Goal: Task Accomplishment & Management: Use online tool/utility

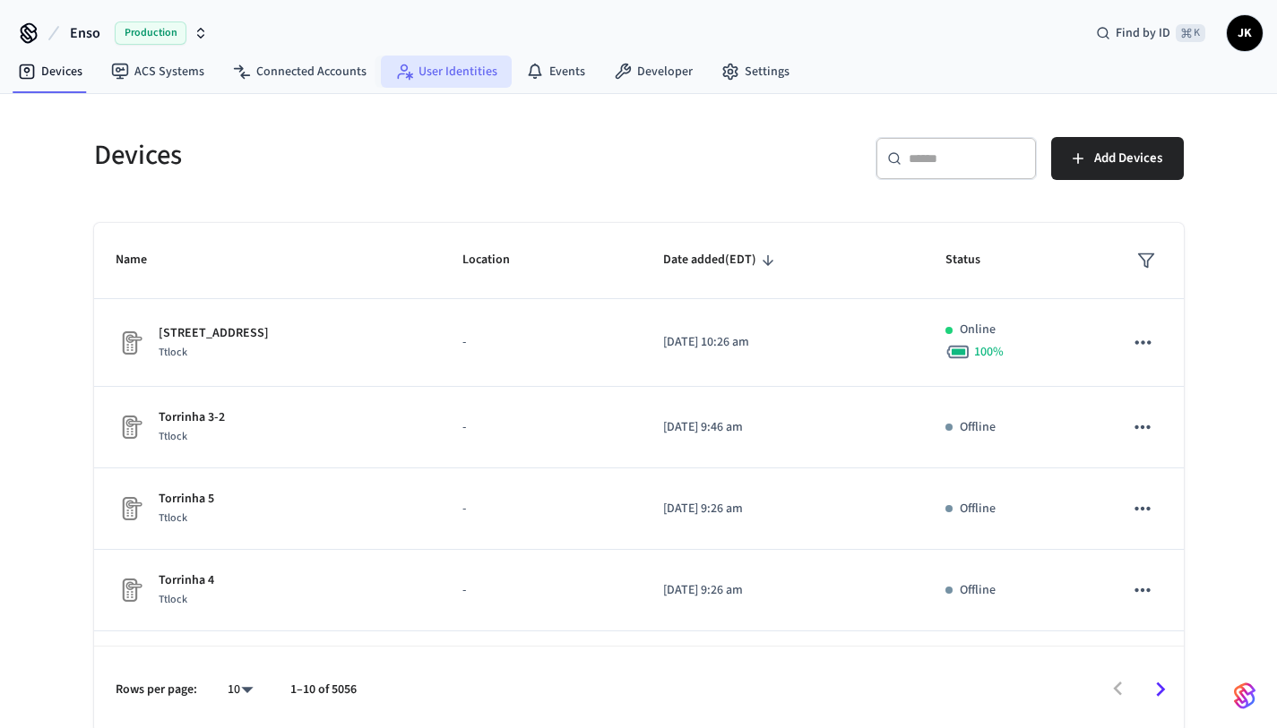
click at [453, 71] on link "User Identities" at bounding box center [446, 72] width 131 height 32
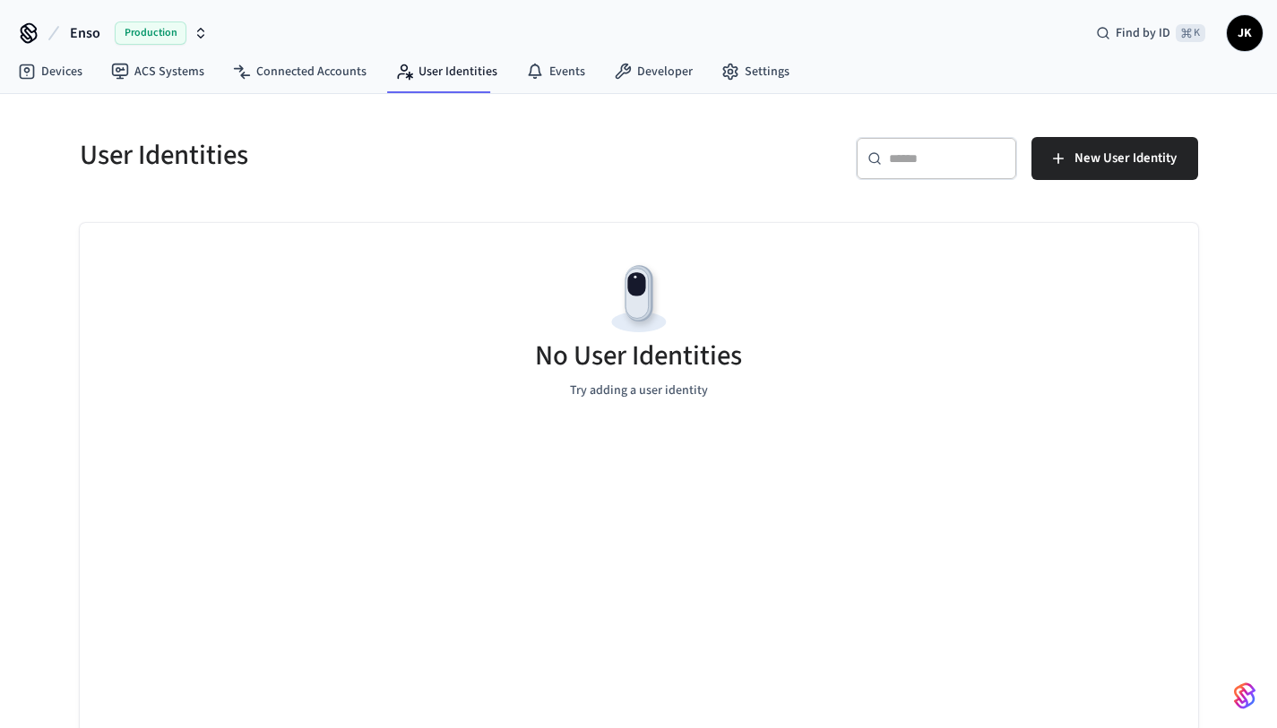
click at [203, 35] on icon "button" at bounding box center [201, 36] width 6 height 3
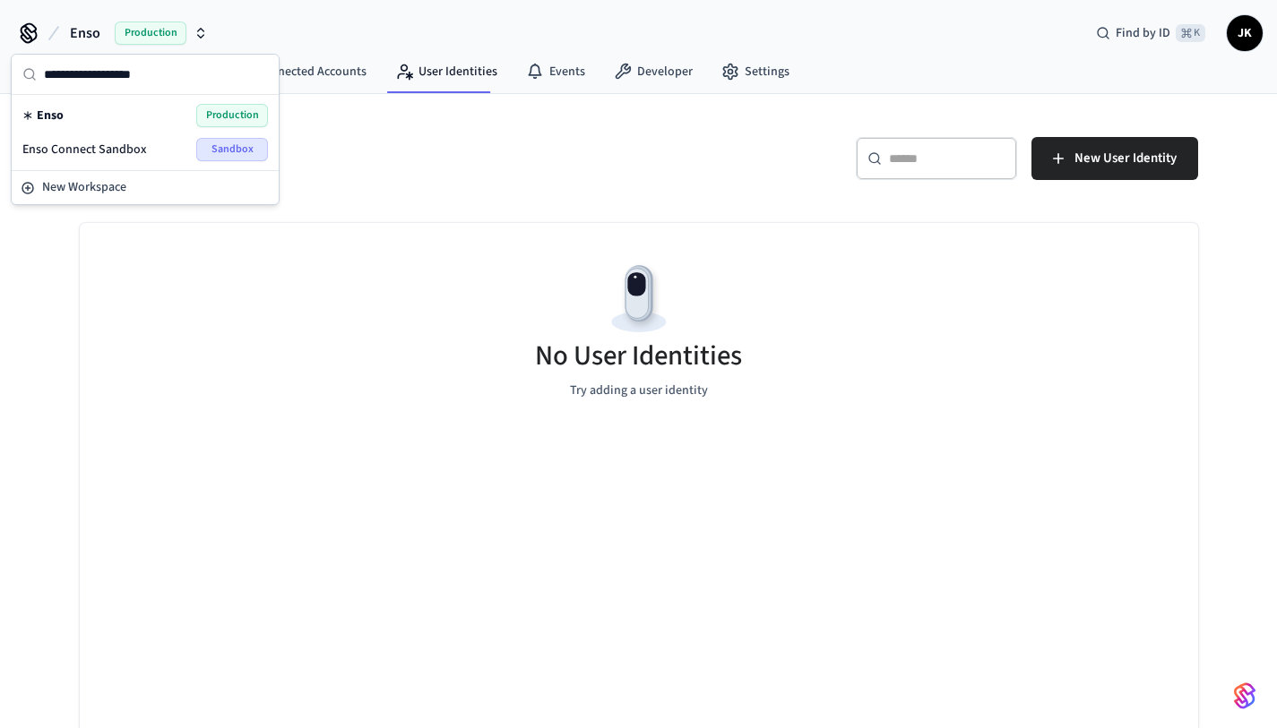
click at [233, 156] on span "Sandbox" at bounding box center [232, 149] width 72 height 23
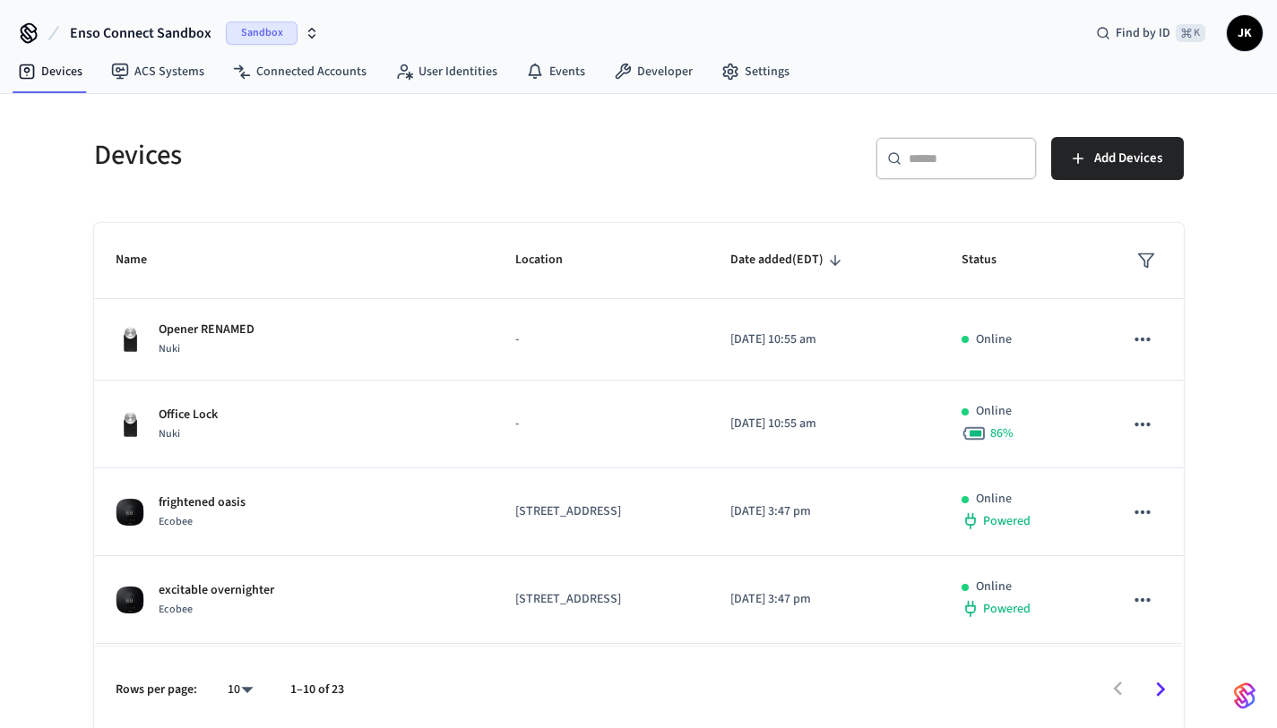
scroll to position [4, 0]
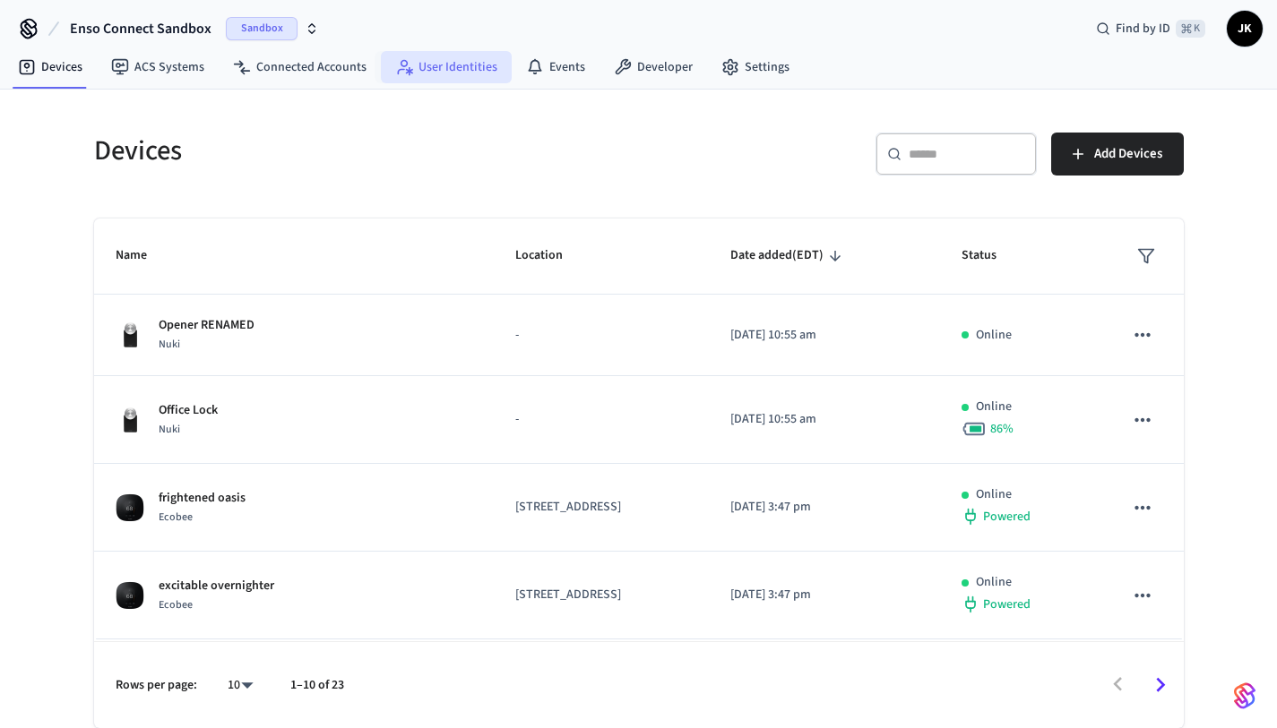
click at [425, 56] on link "User Identities" at bounding box center [446, 67] width 131 height 32
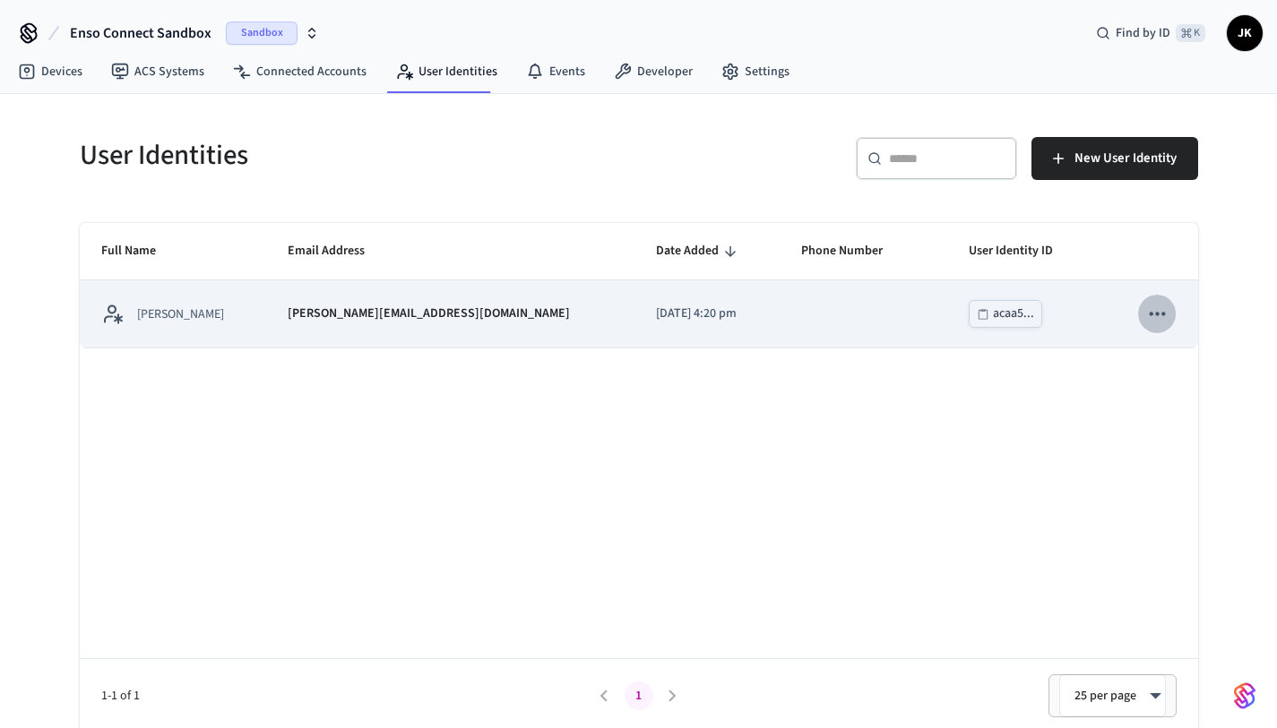
click at [1148, 319] on icon "sticky table" at bounding box center [1156, 313] width 23 height 23
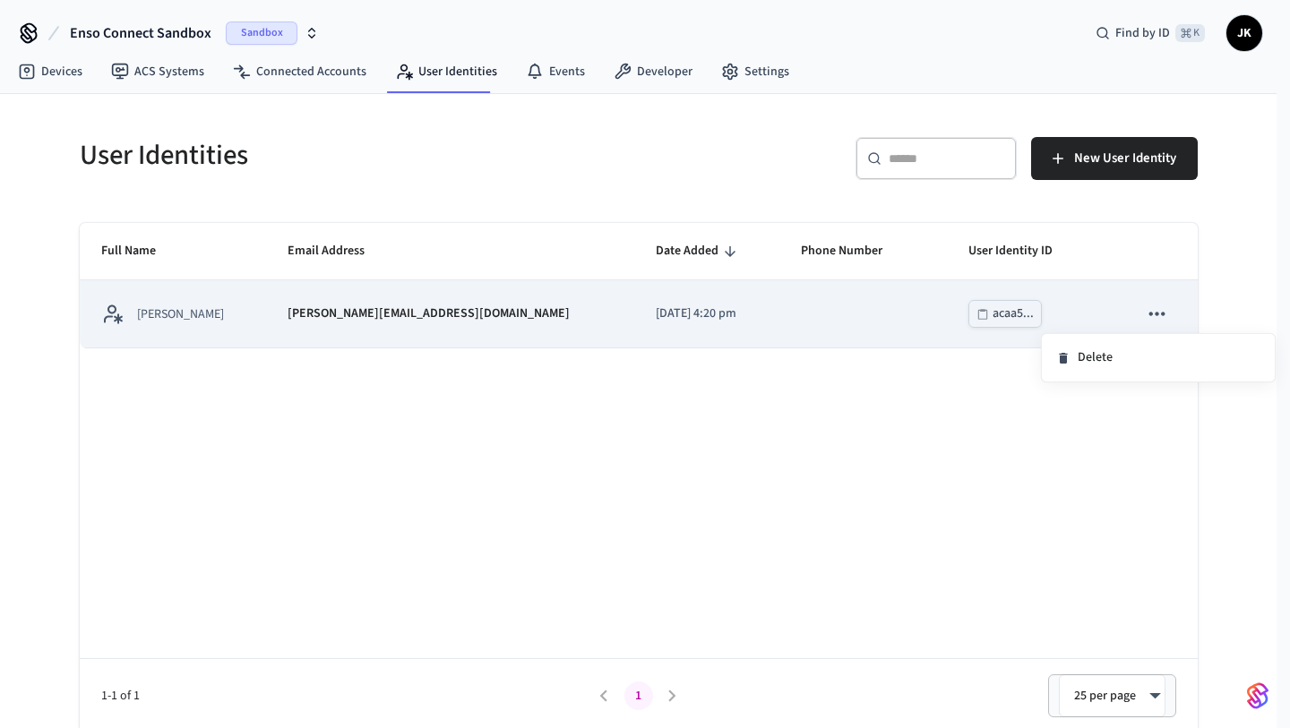
drag, startPoint x: 1130, startPoint y: 318, endPoint x: 1062, endPoint y: 312, distance: 69.3
click at [1130, 318] on div at bounding box center [645, 364] width 1290 height 728
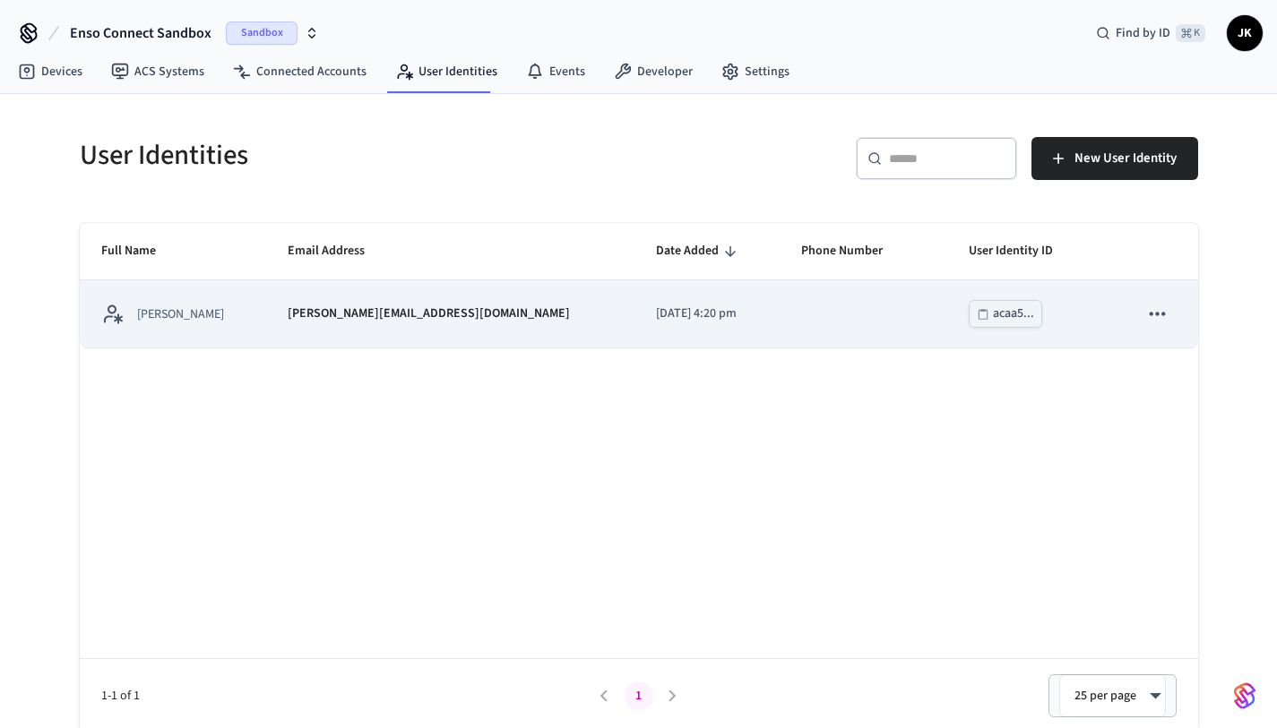
click at [850, 314] on td "sticky table" at bounding box center [862, 313] width 167 height 67
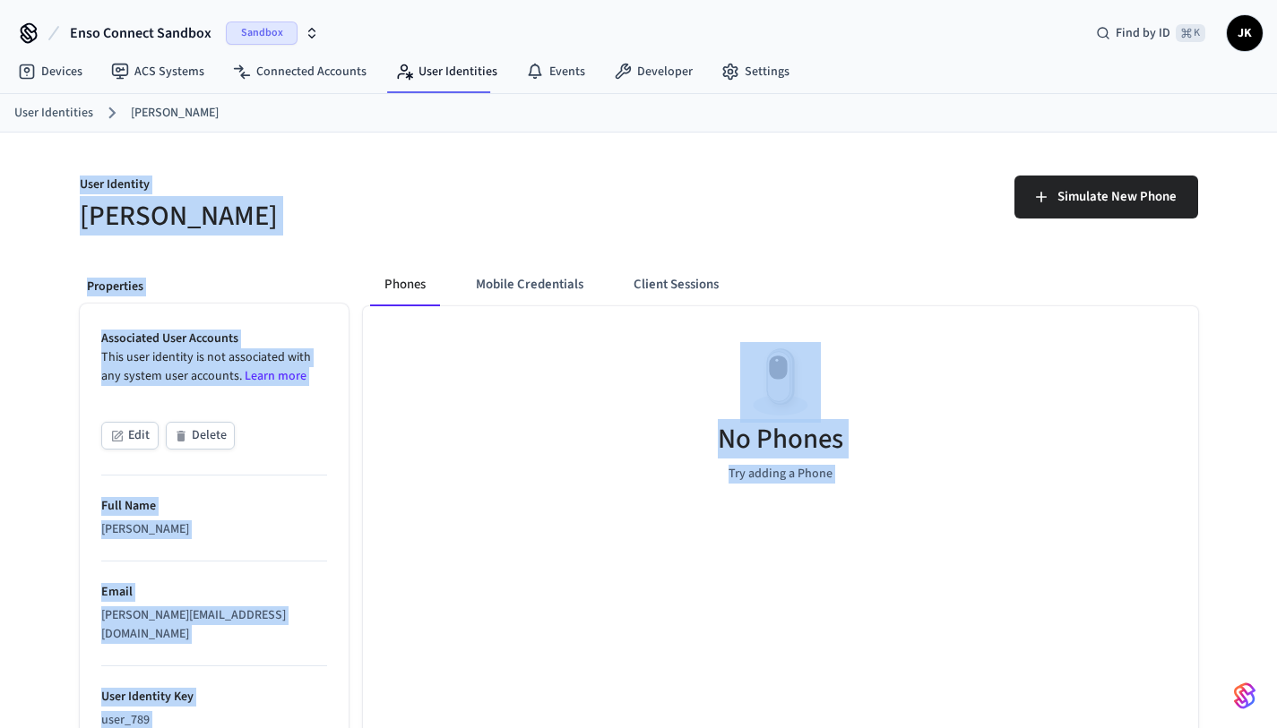
click at [366, 262] on div "Phones Mobile Credentials Client Sessions No Phones Try adding a Phone" at bounding box center [772, 625] width 849 height 752
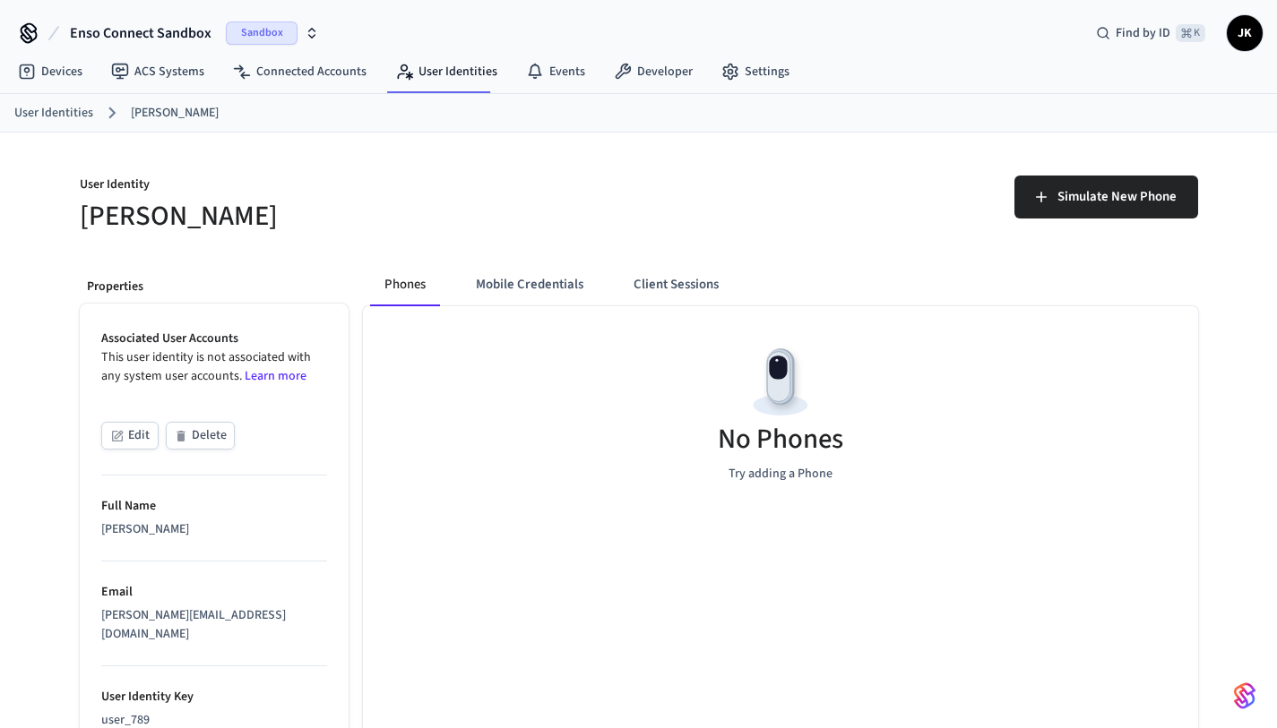
click at [617, 249] on div "Phones Mobile Credentials Client Sessions No Phones Try adding a Phone" at bounding box center [772, 625] width 849 height 752
click at [1103, 211] on button "Simulate New Phone" at bounding box center [1106, 197] width 184 height 43
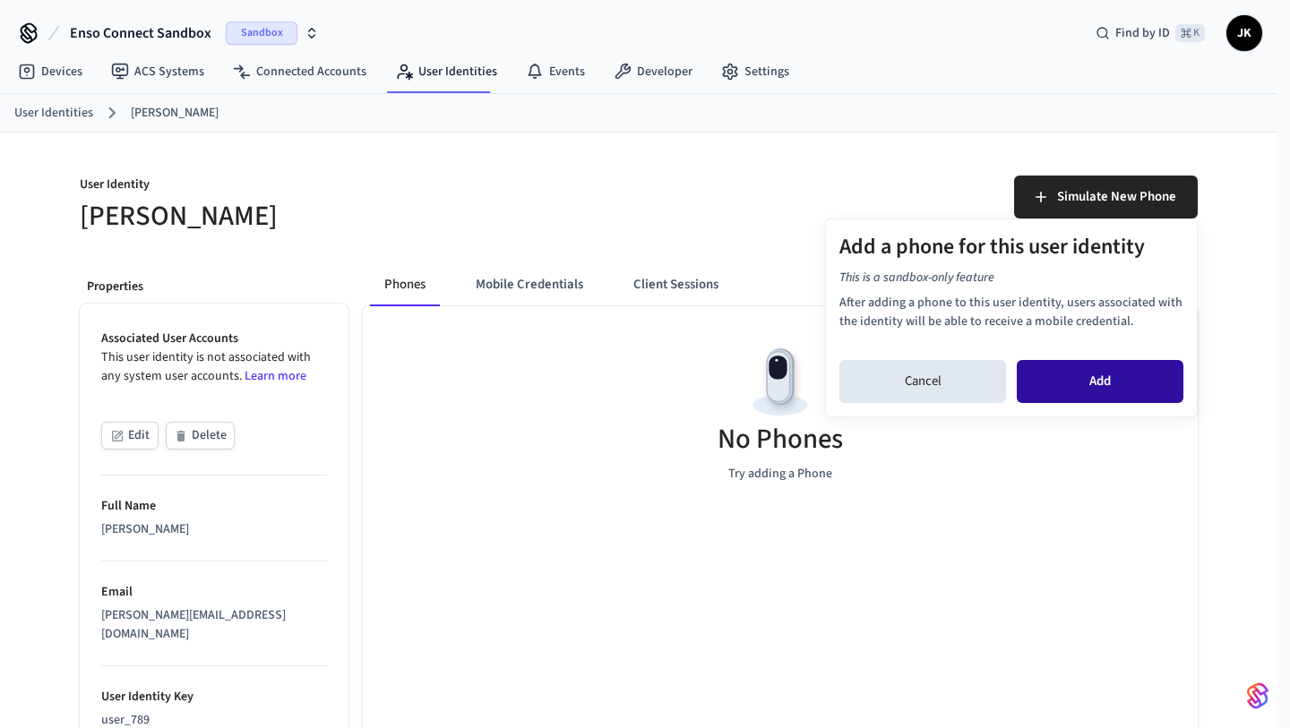
click at [1102, 391] on button "Add" at bounding box center [1100, 381] width 167 height 43
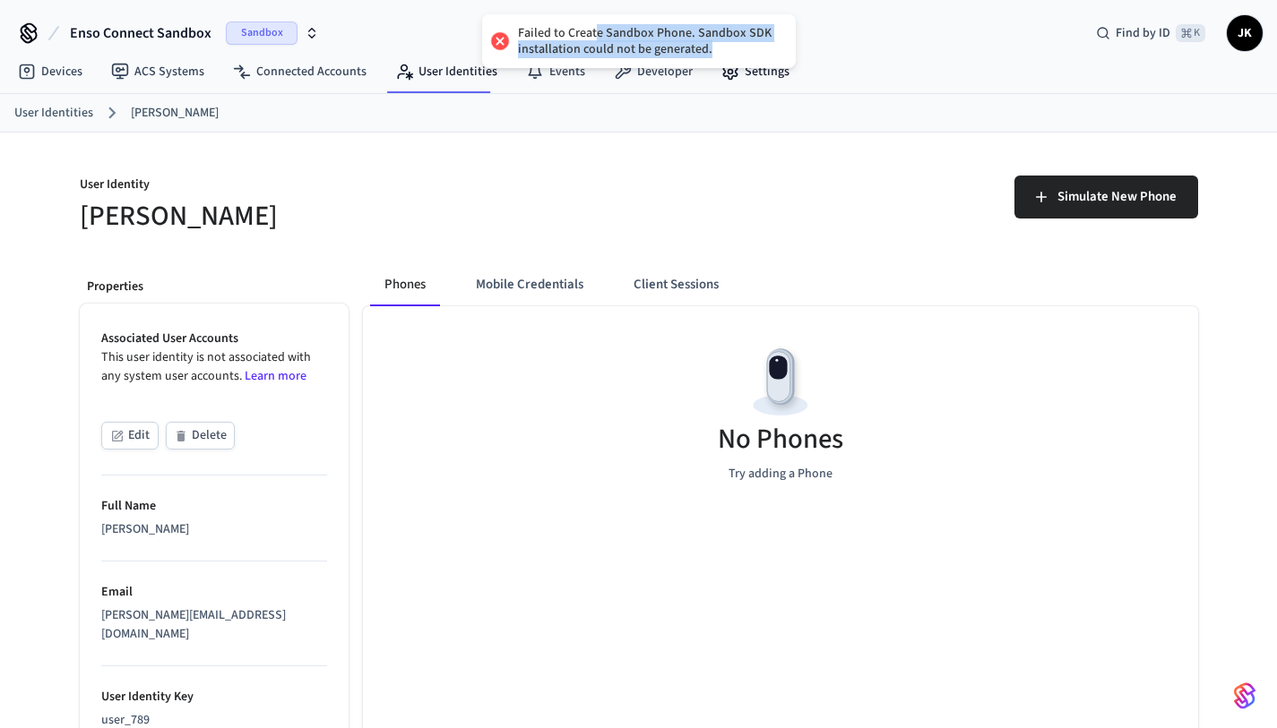
drag, startPoint x: 595, startPoint y: 28, endPoint x: 698, endPoint y: 90, distance: 120.1
click at [698, 90] on div "Failed to Create Sandbox Phone. Sandbox SDK installation could not be generated…" at bounding box center [638, 500] width 1277 height 1001
click at [711, 163] on div "Simulate New Phone" at bounding box center [913, 194] width 570 height 81
click at [146, 111] on link "[PERSON_NAME]" at bounding box center [175, 113] width 88 height 19
click at [426, 176] on p "User Identity" at bounding box center [354, 187] width 548 height 22
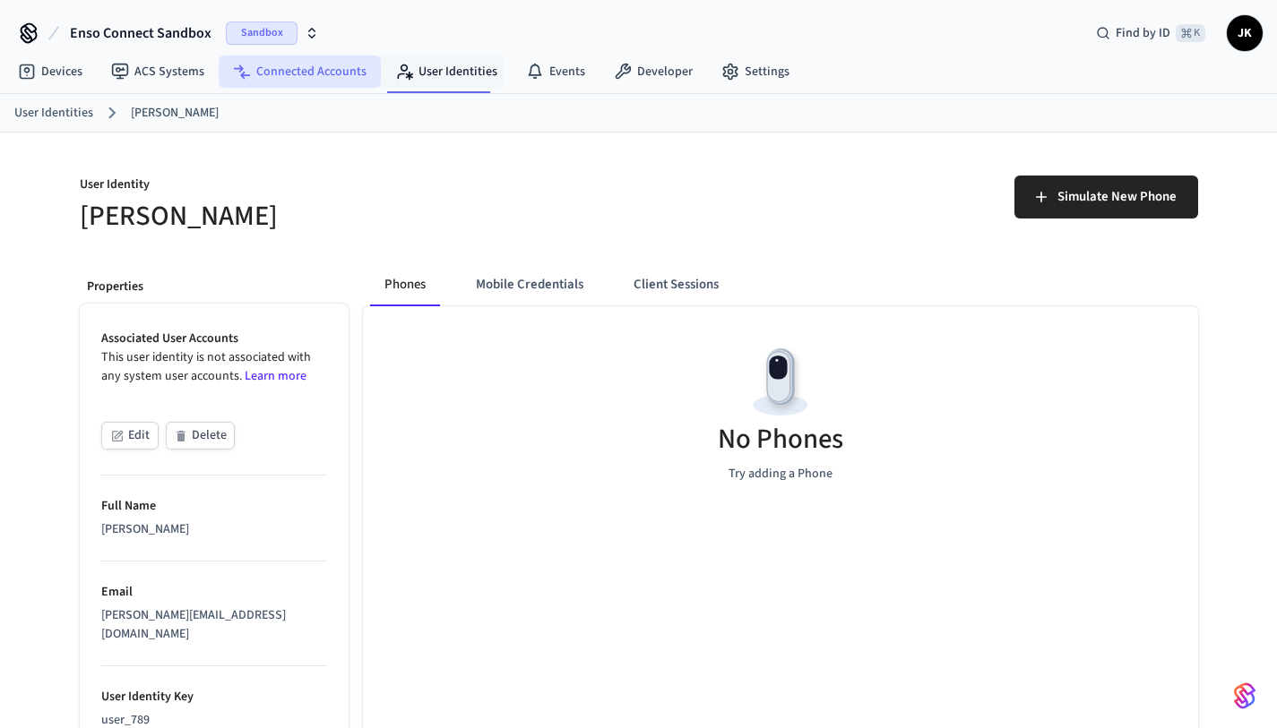
click at [305, 64] on link "Connected Accounts" at bounding box center [300, 72] width 162 height 32
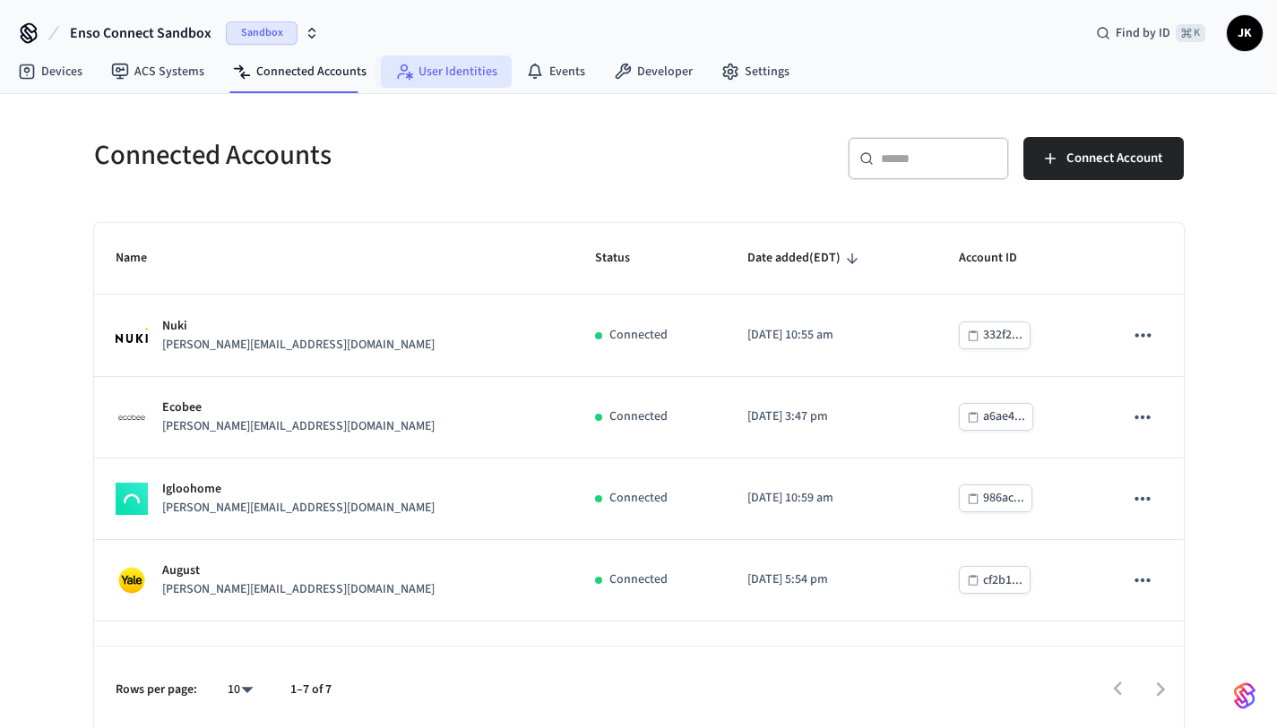
click at [416, 67] on link "User Identities" at bounding box center [446, 72] width 131 height 32
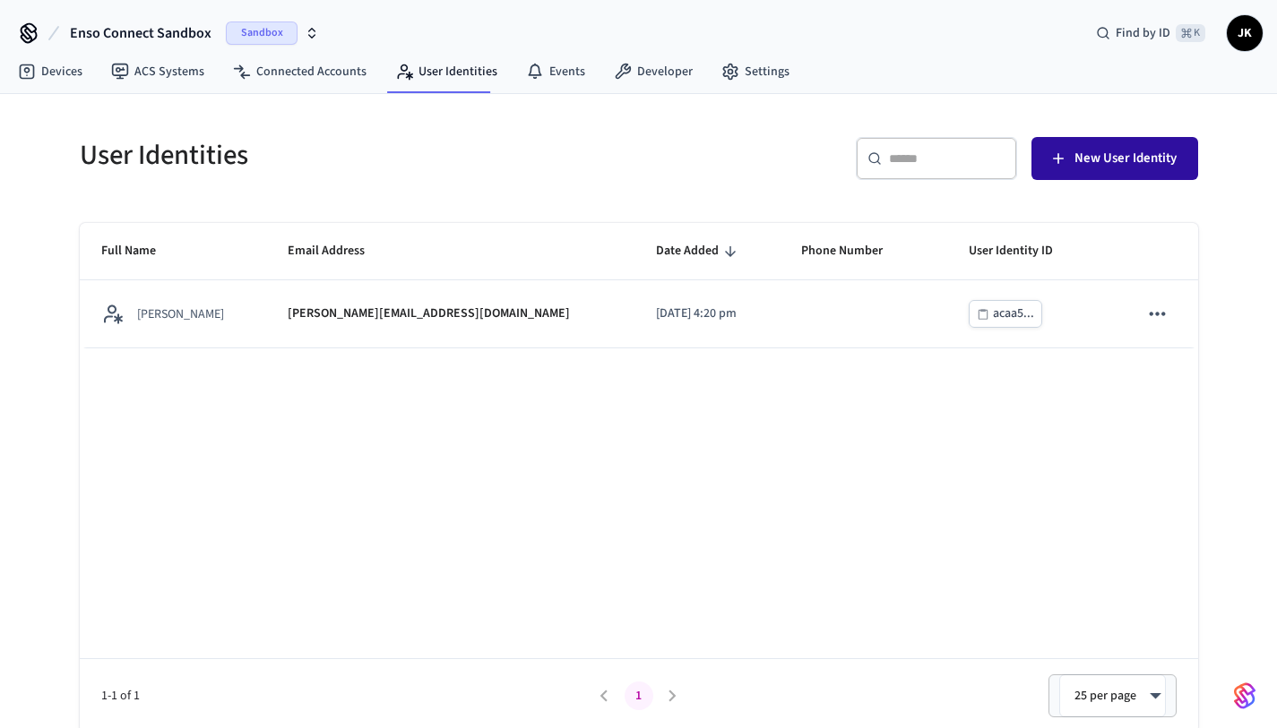
click at [1091, 170] on button "New User Identity" at bounding box center [1114, 158] width 167 height 43
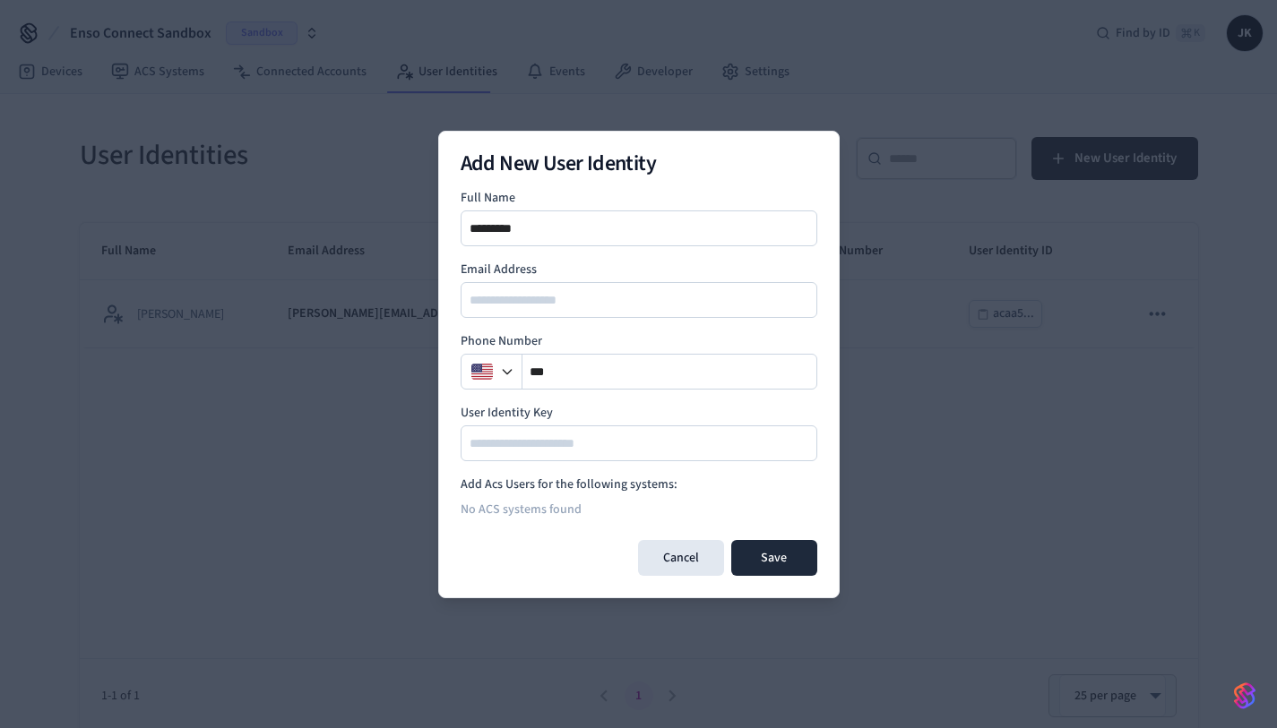
type input "*********"
type input "*"
type input "**********"
click at [666, 364] on input "**" at bounding box center [669, 371] width 295 height 21
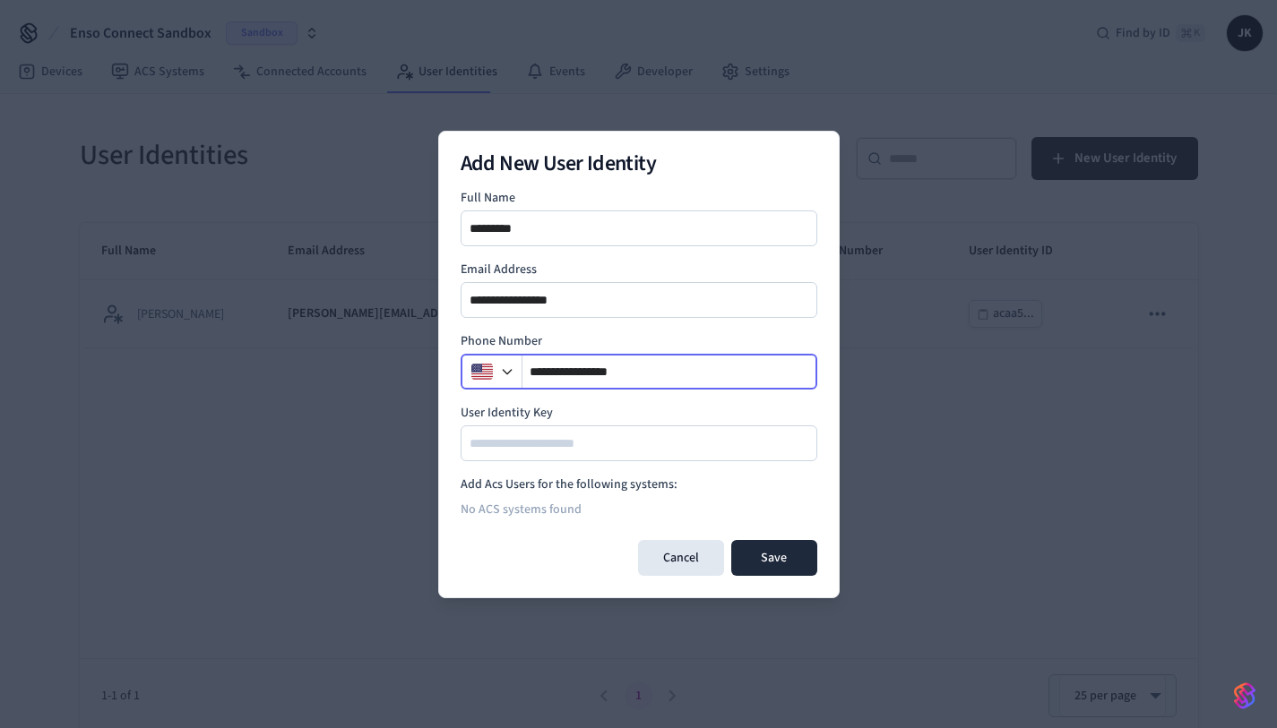
drag, startPoint x: 548, startPoint y: 370, endPoint x: 720, endPoint y: 381, distance: 172.3
click at [720, 381] on input "**********" at bounding box center [669, 371] width 295 height 21
type input "**********"
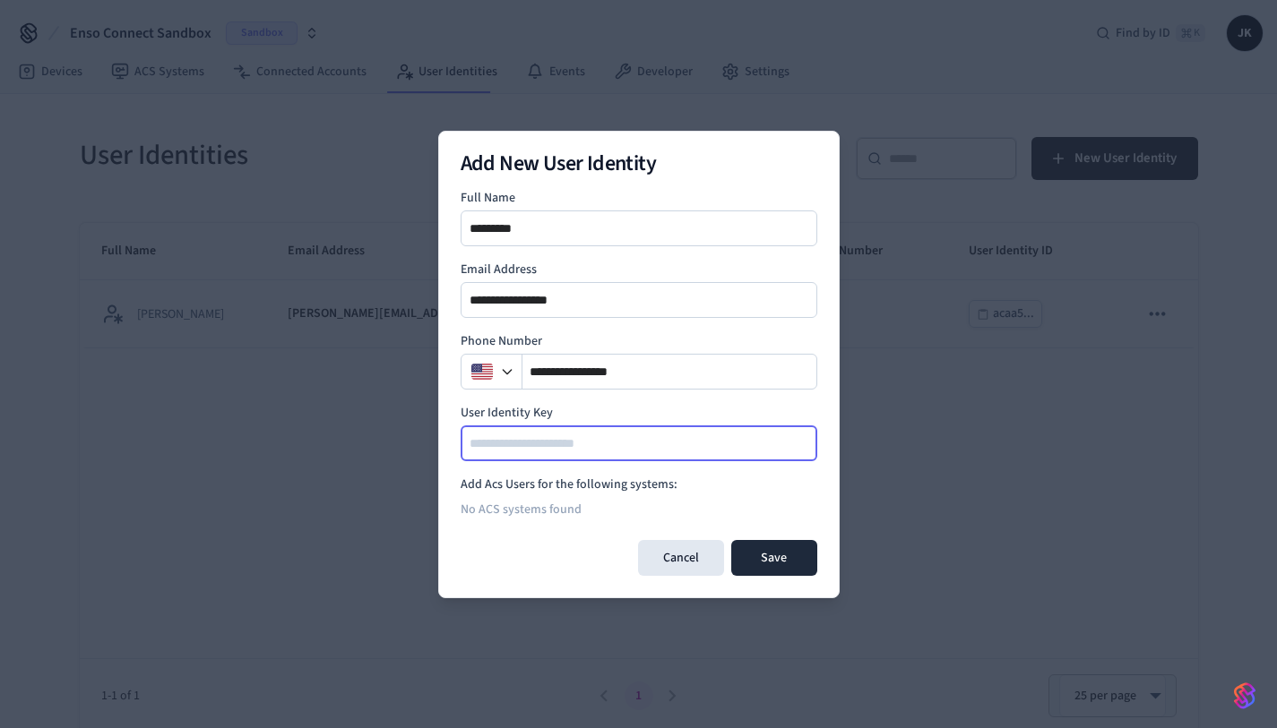
click at [744, 449] on input at bounding box center [639, 443] width 355 height 21
type input "****"
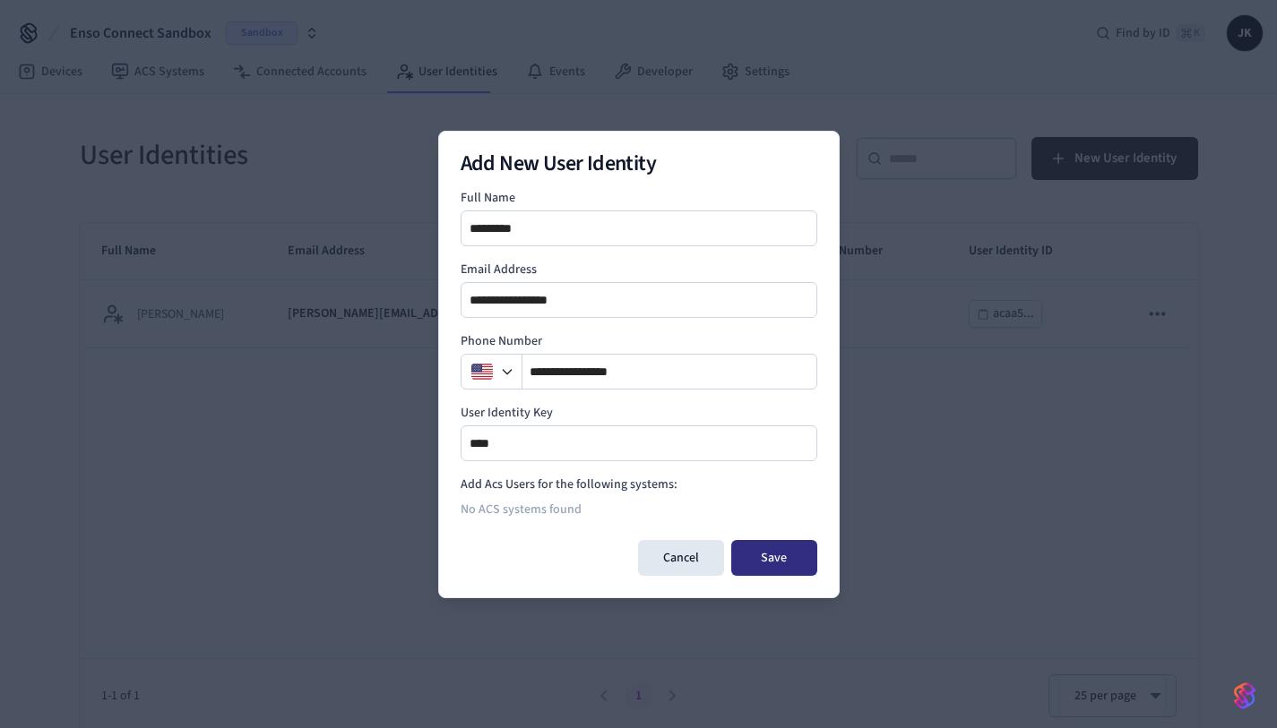
click at [763, 554] on button "Save" at bounding box center [774, 558] width 86 height 36
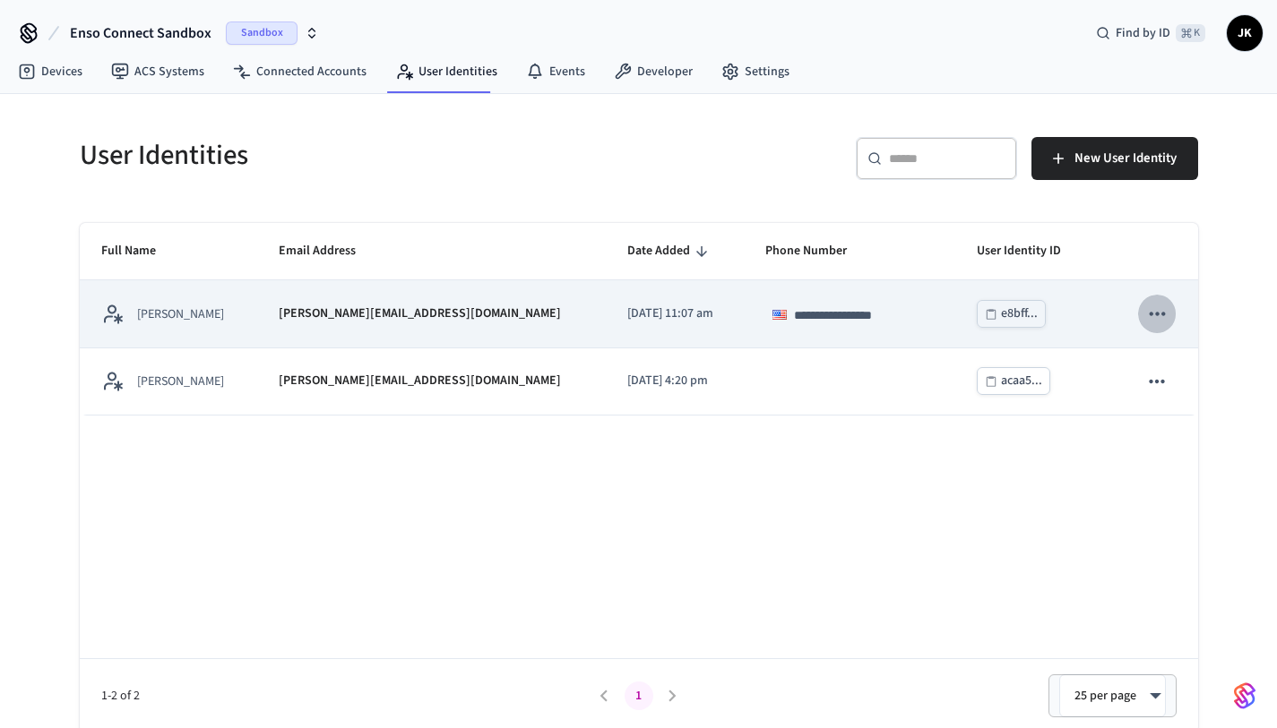
click at [1156, 315] on icon "sticky table" at bounding box center [1156, 314] width 15 height 4
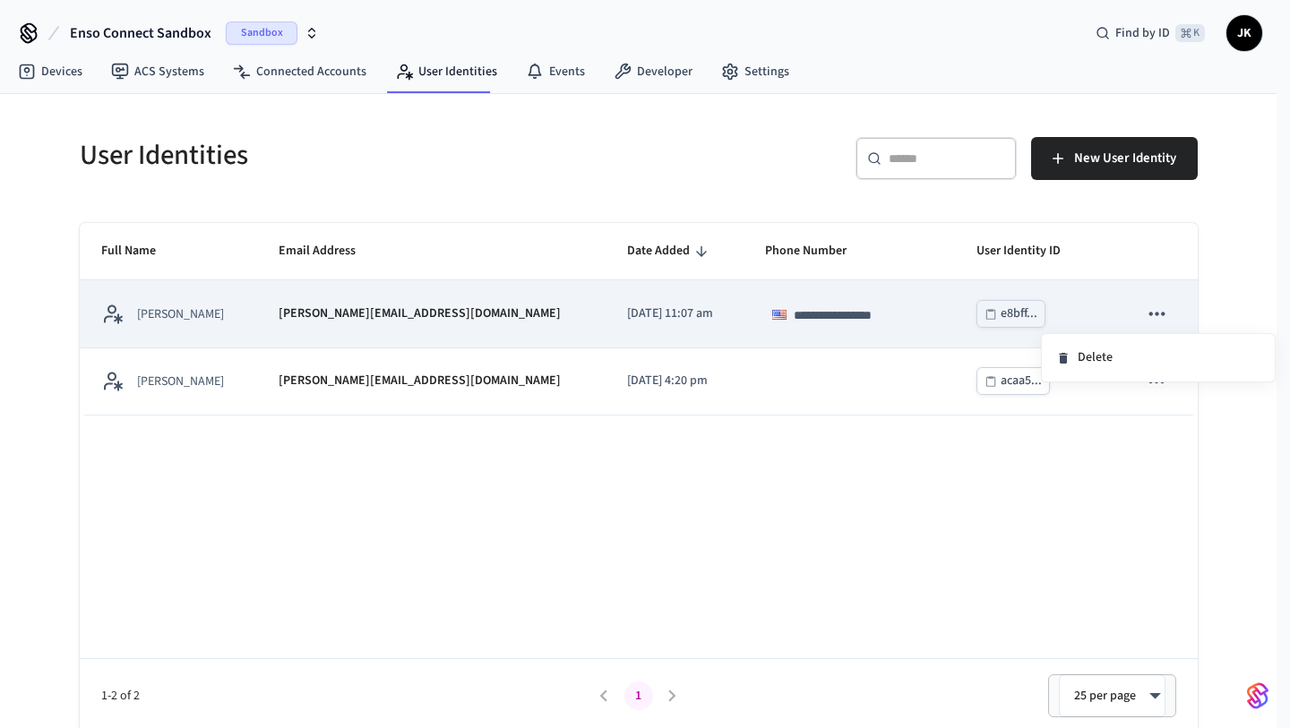
click at [1156, 315] on div at bounding box center [645, 364] width 1290 height 728
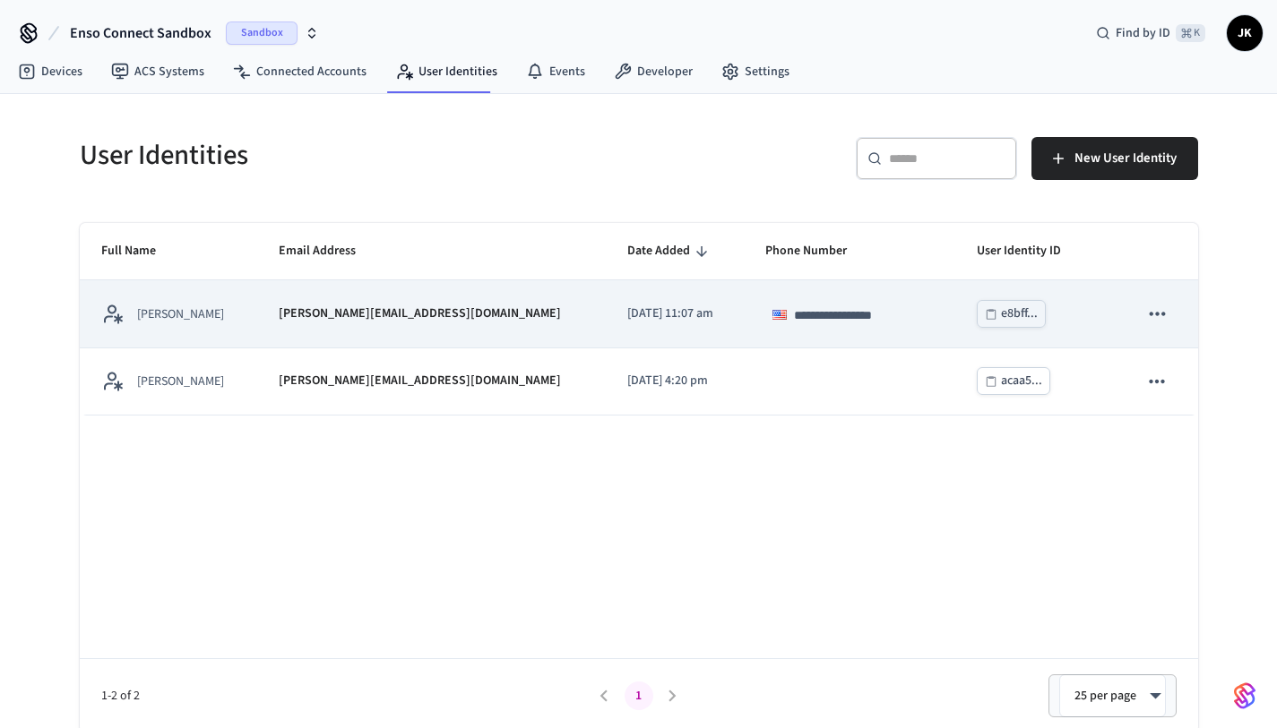
click at [627, 308] on p "[DATE] 11:07 am" at bounding box center [674, 314] width 95 height 19
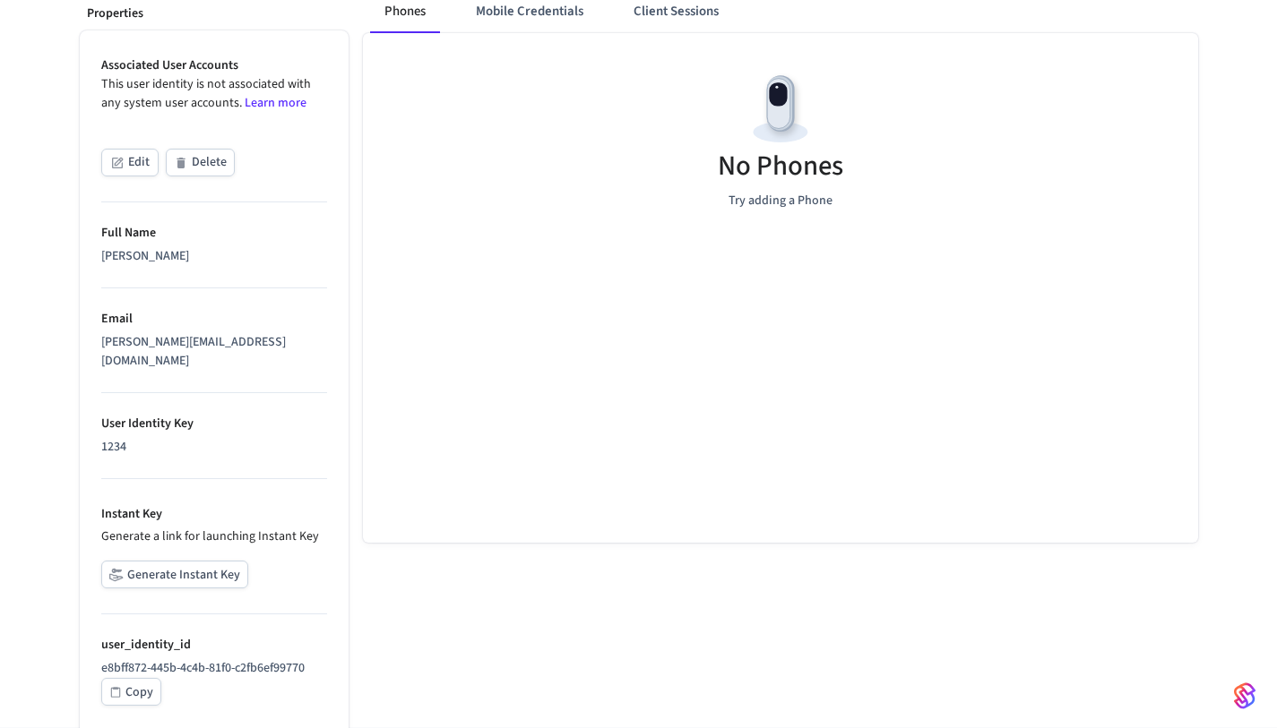
scroll to position [289, 0]
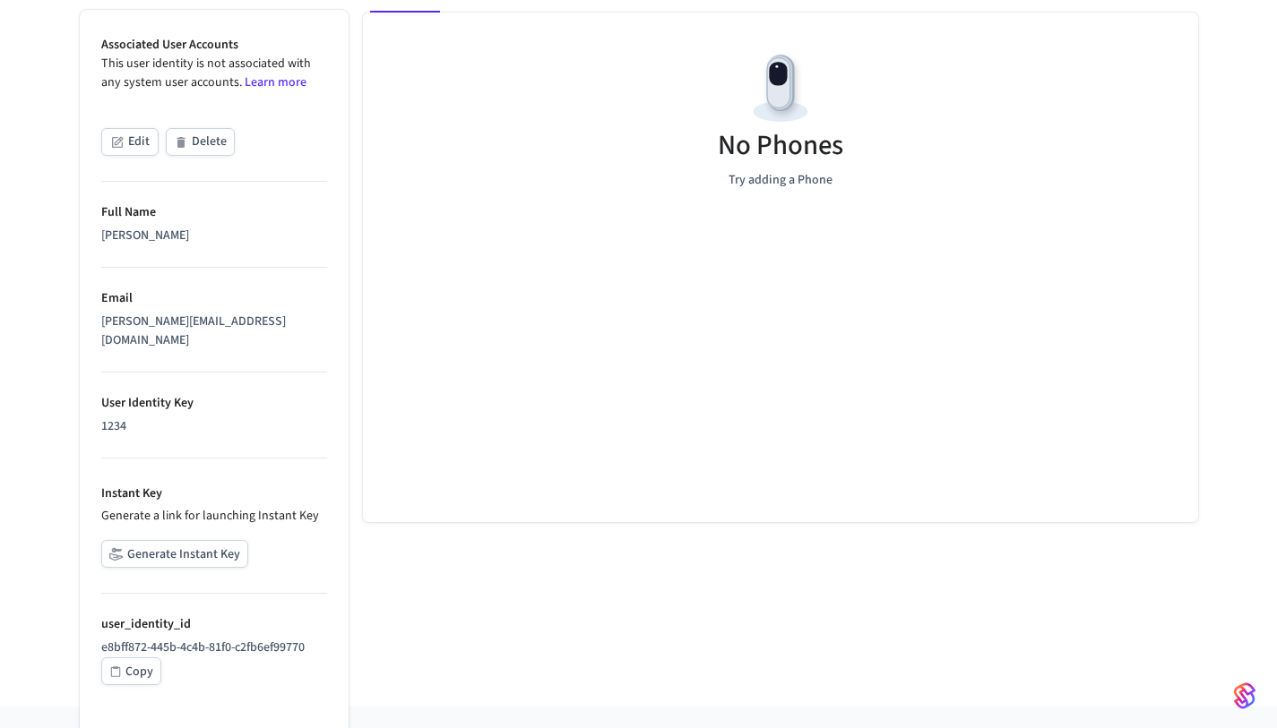
click at [210, 540] on button "Generate Instant Key" at bounding box center [174, 554] width 147 height 28
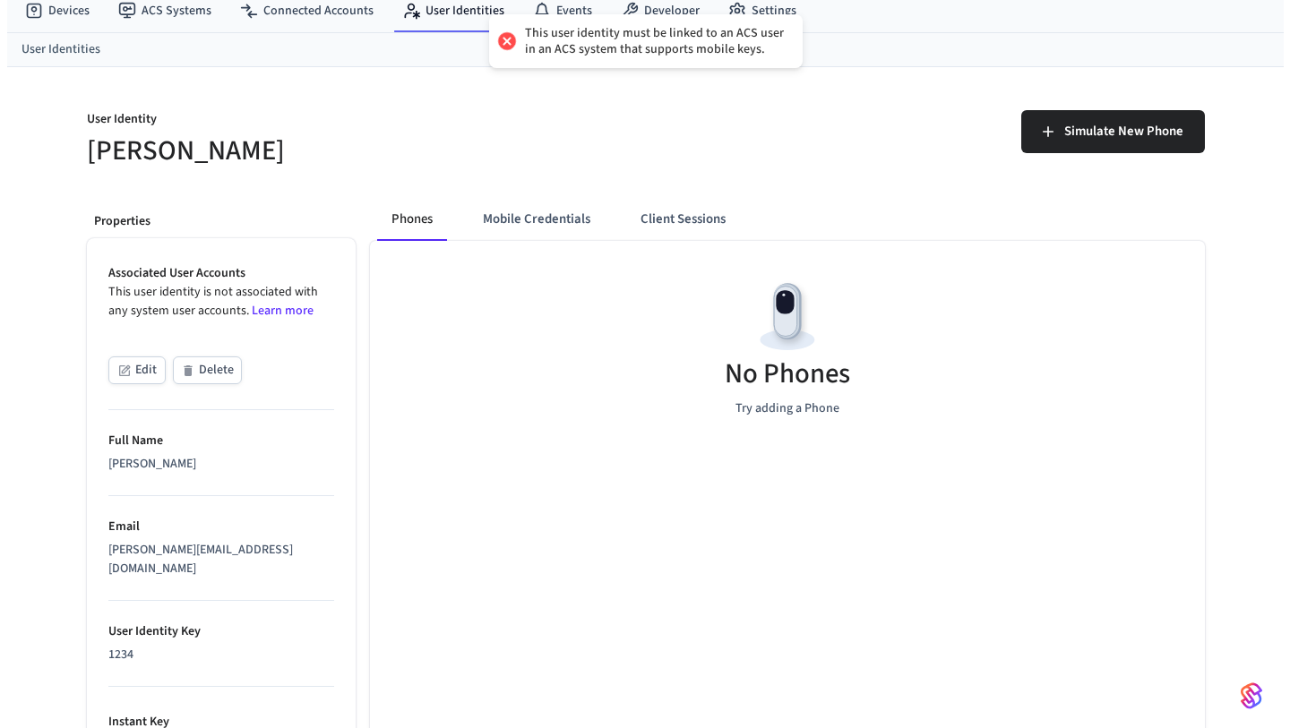
scroll to position [0, 0]
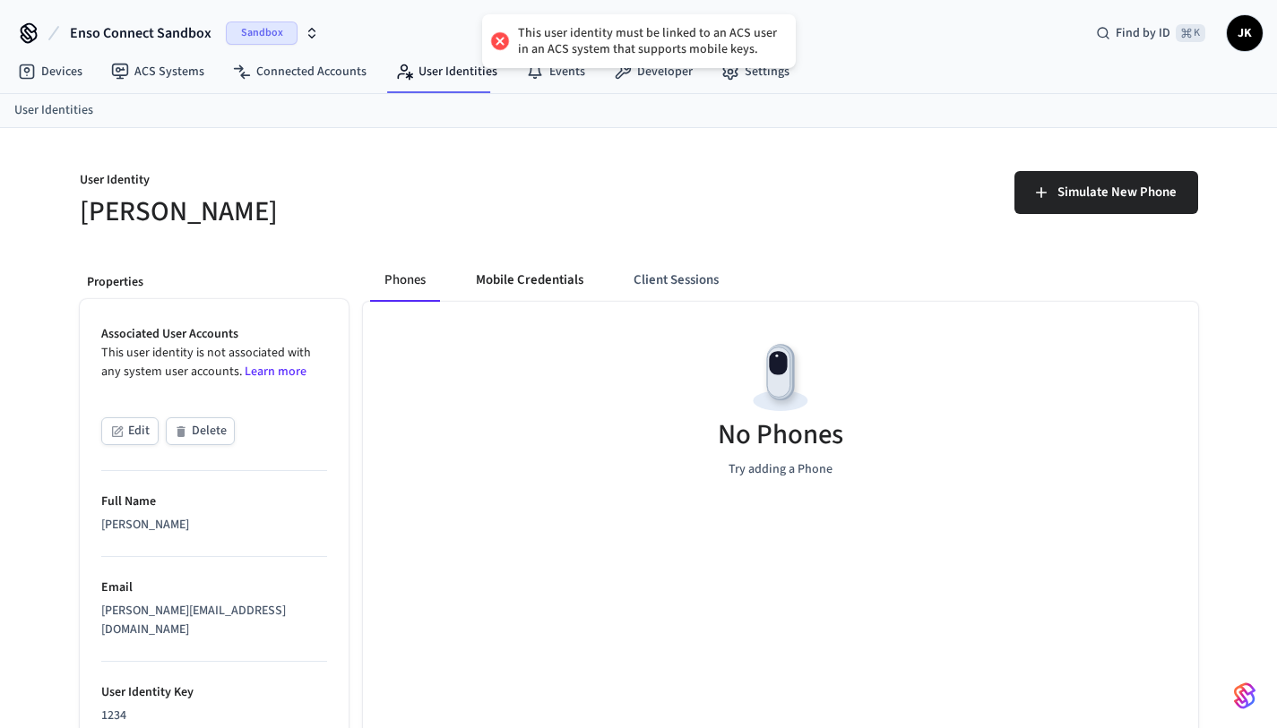
click at [547, 271] on button "Mobile Credentials" at bounding box center [529, 280] width 136 height 43
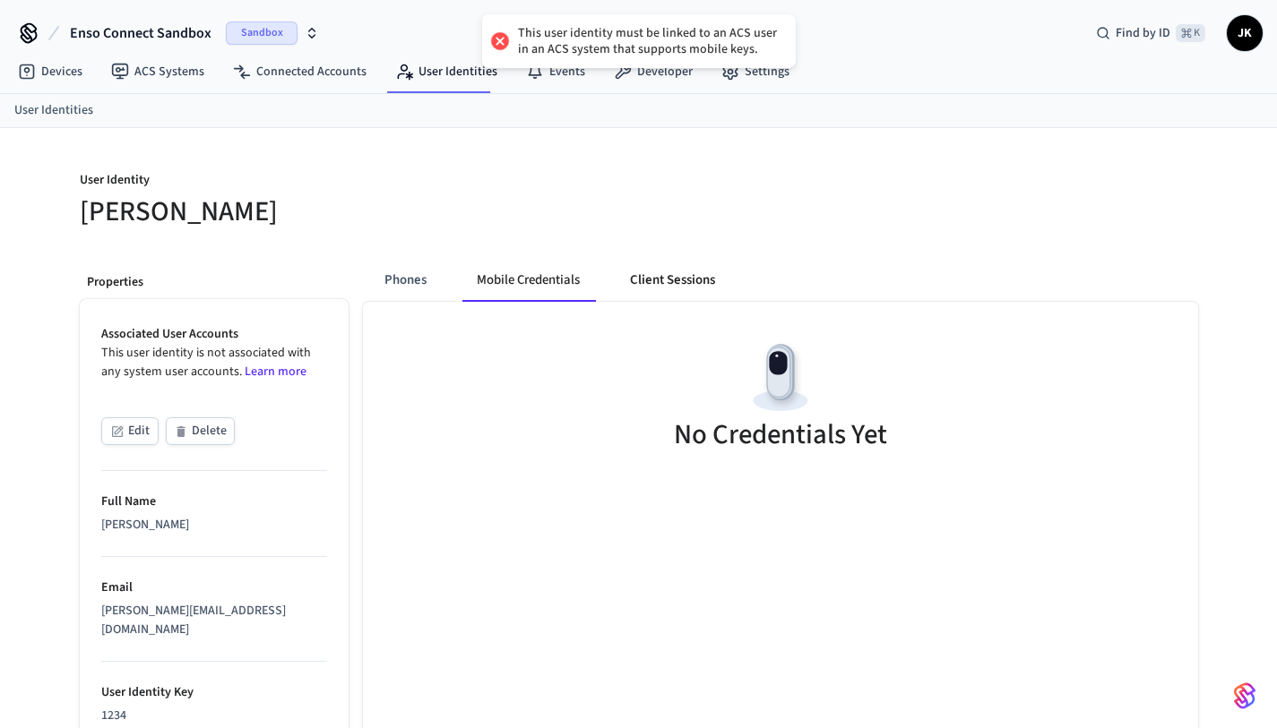
click at [704, 260] on button "Client Sessions" at bounding box center [672, 280] width 114 height 43
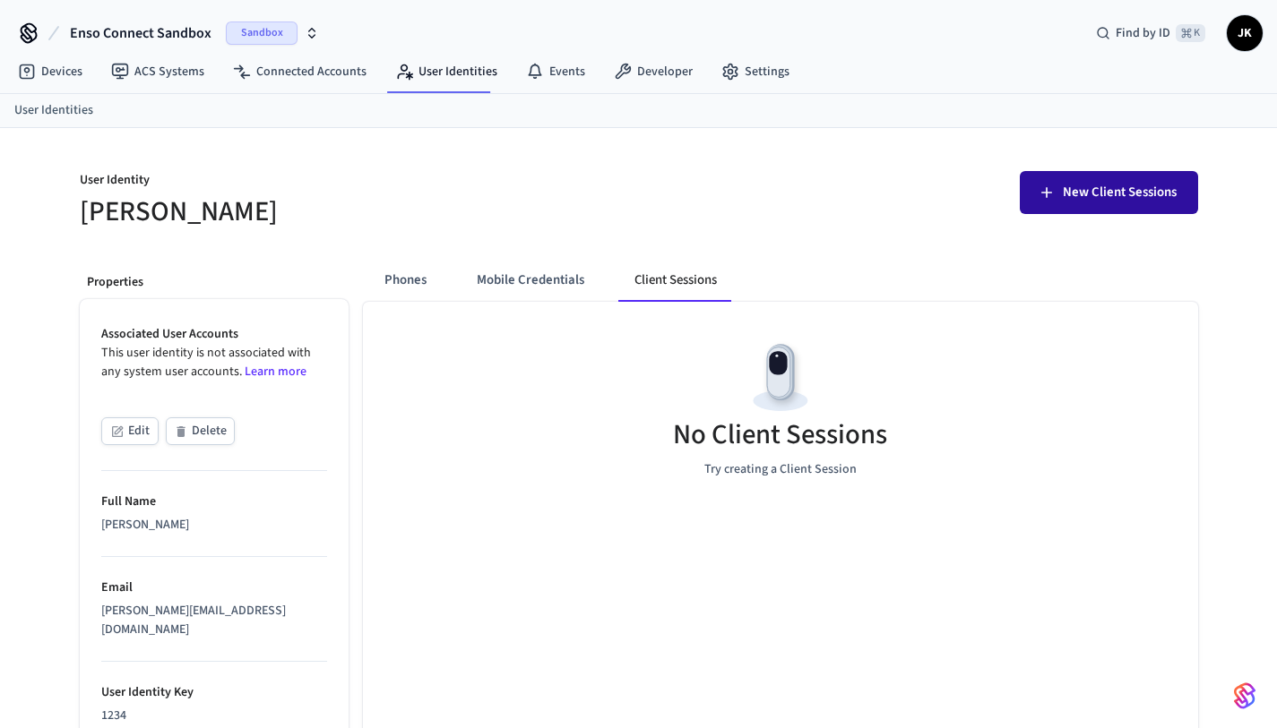
click at [1096, 179] on button "New Client Sessions" at bounding box center [1108, 192] width 178 height 43
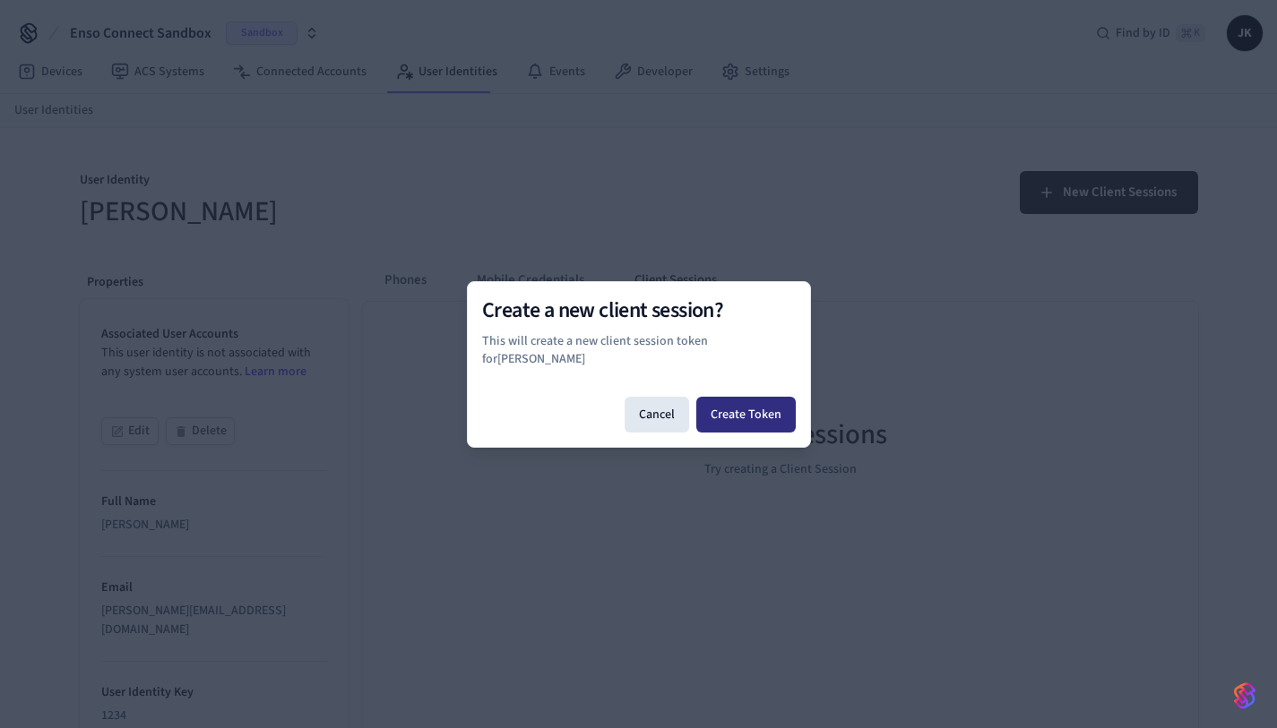
click at [726, 416] on button "Create Token" at bounding box center [745, 415] width 99 height 36
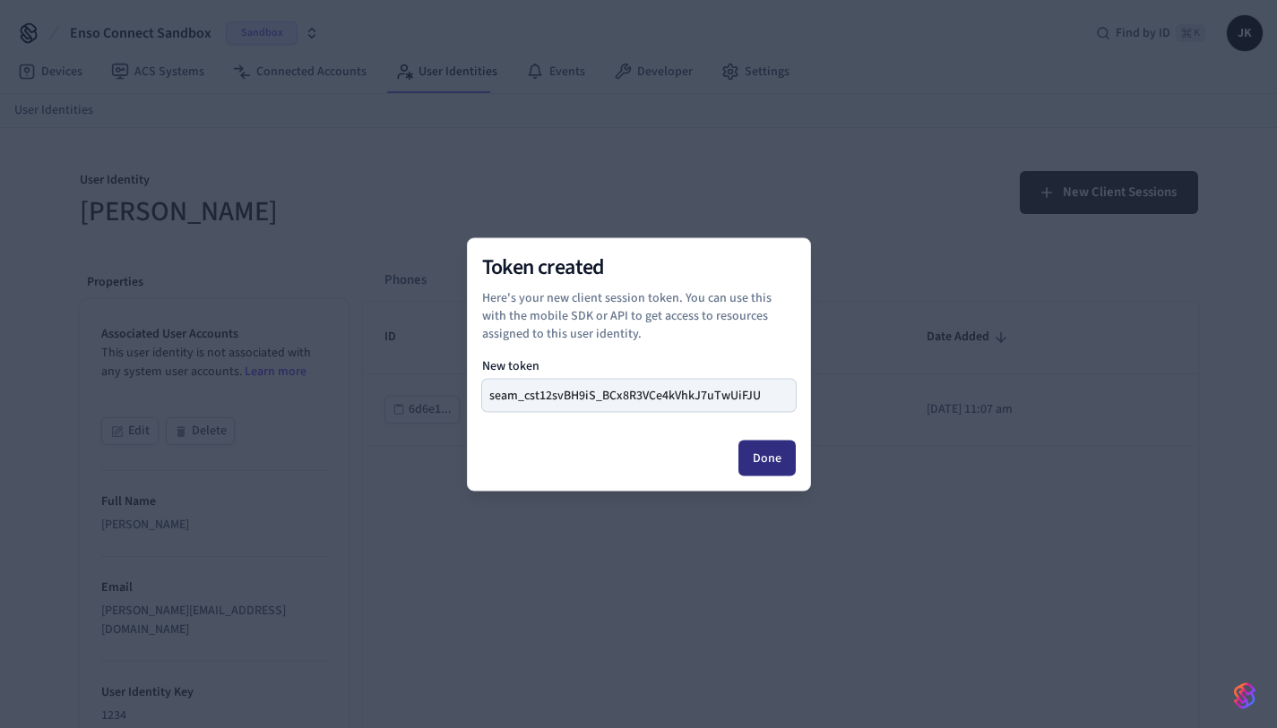
click at [752, 448] on button "Done" at bounding box center [766, 458] width 57 height 36
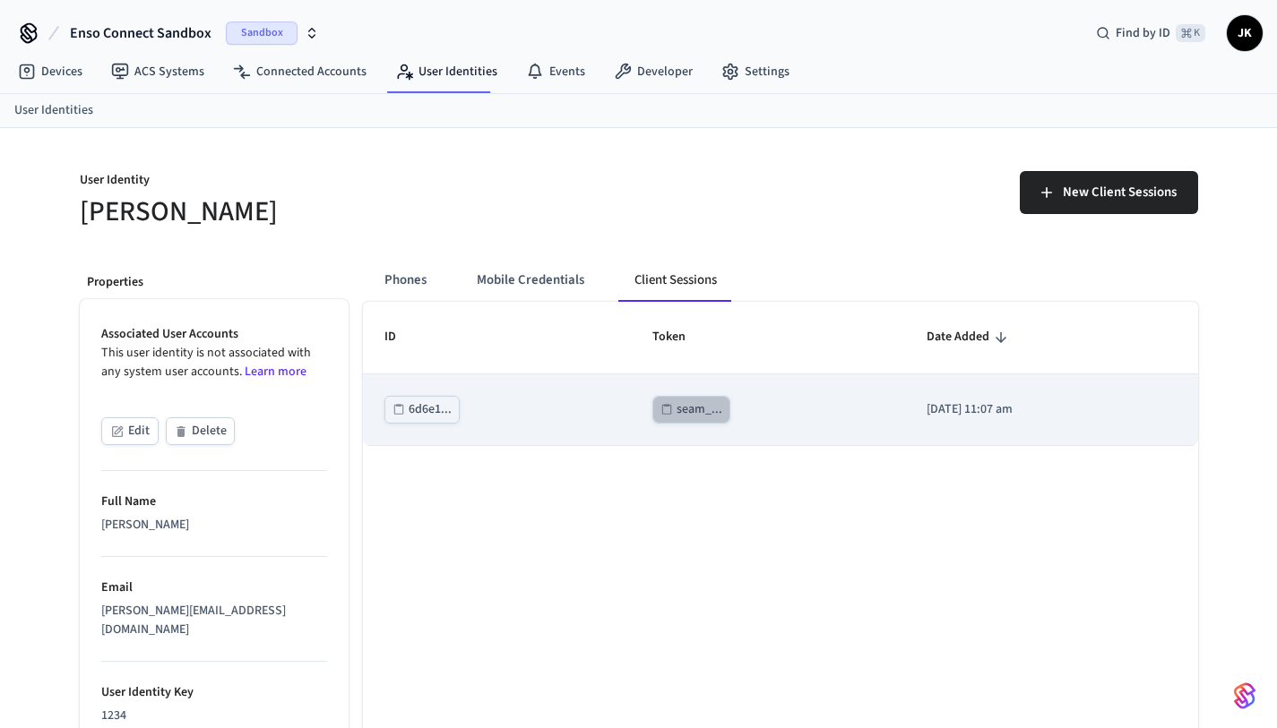
click at [676, 416] on div "seam_..." at bounding box center [699, 410] width 46 height 22
click at [439, 414] on div "6d6e1..." at bounding box center [429, 410] width 43 height 22
click at [676, 406] on div "seam_..." at bounding box center [699, 410] width 46 height 22
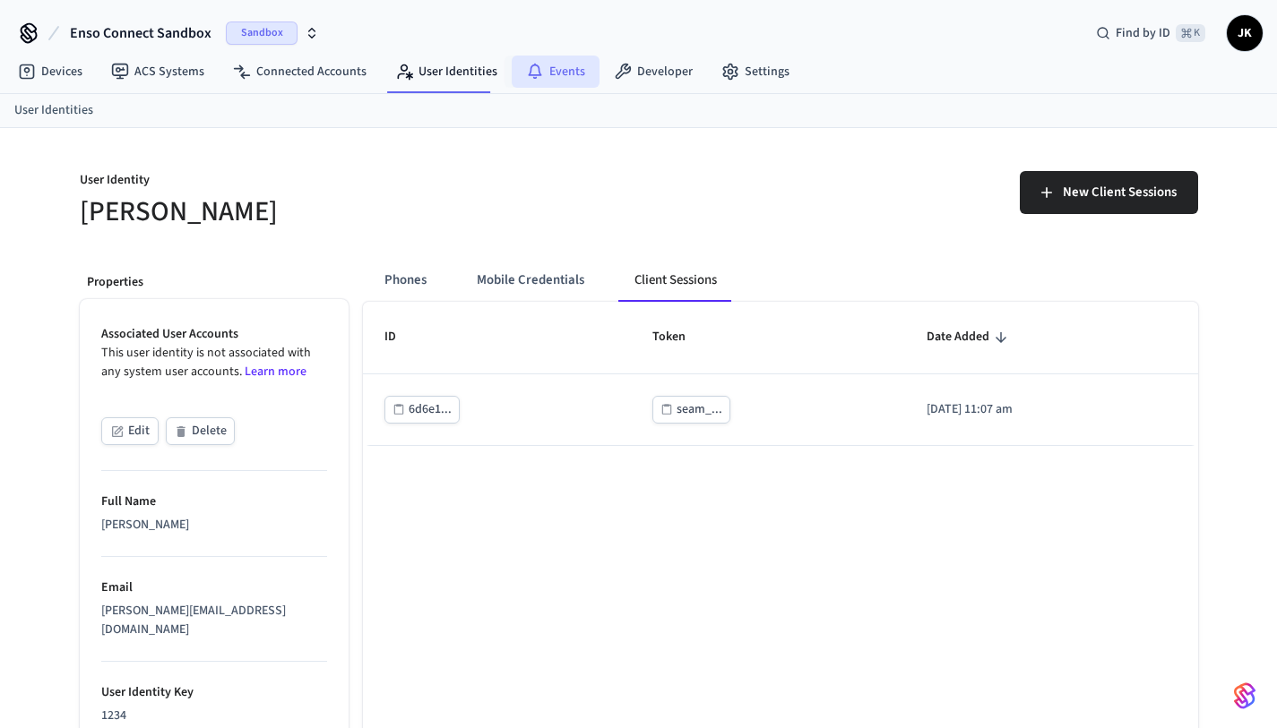
click at [550, 67] on link "Events" at bounding box center [555, 72] width 88 height 32
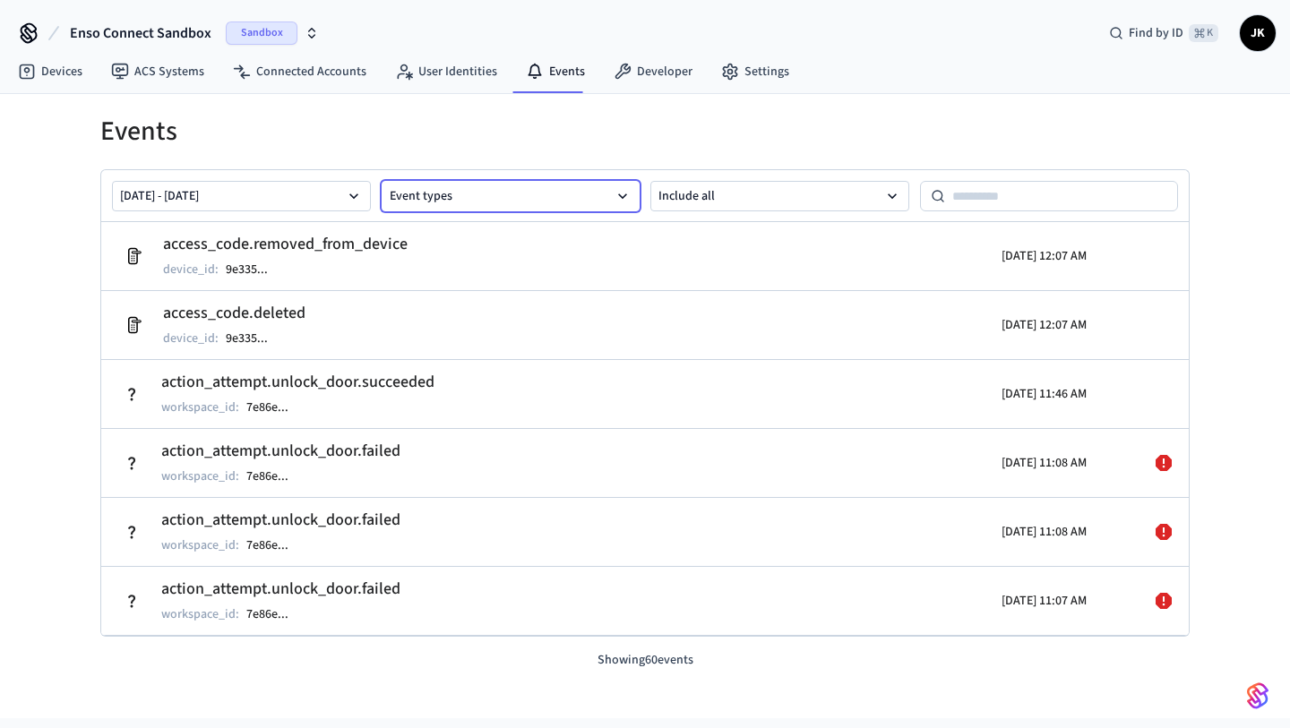
click at [621, 197] on icon "button" at bounding box center [623, 196] width 18 height 18
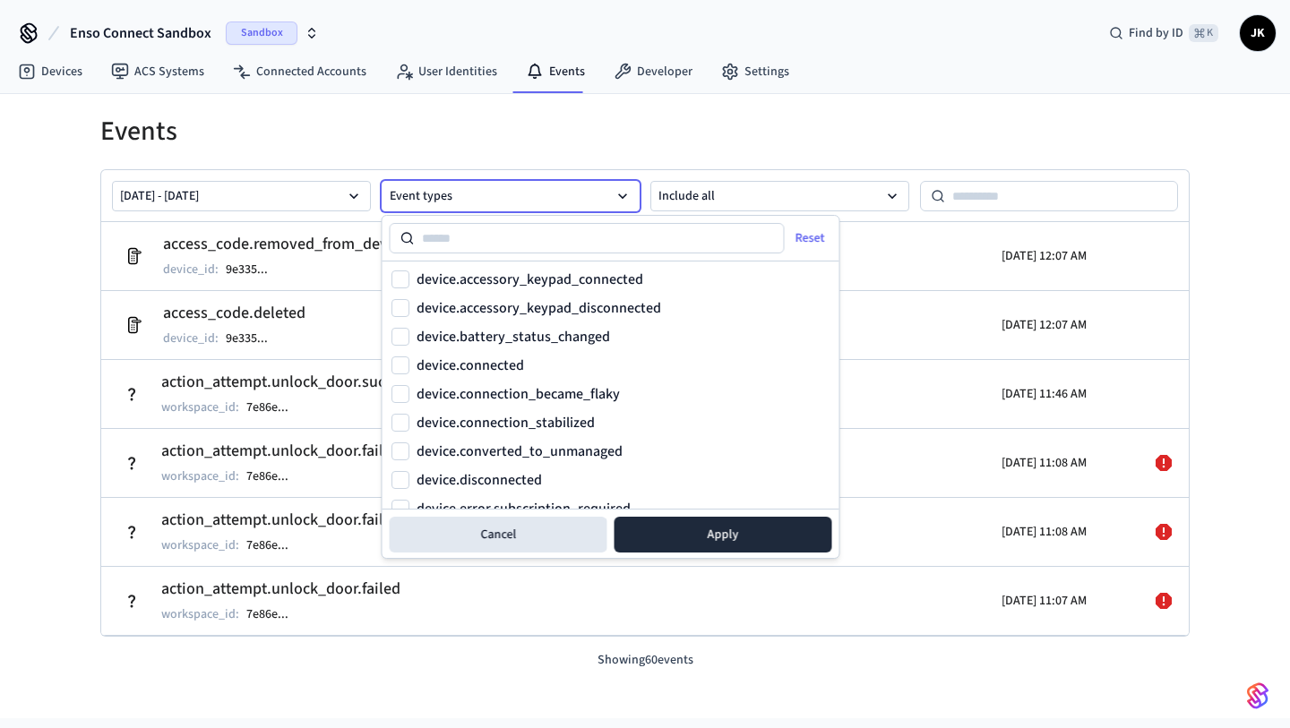
click at [535, 193] on button "Event types" at bounding box center [511, 196] width 259 height 30
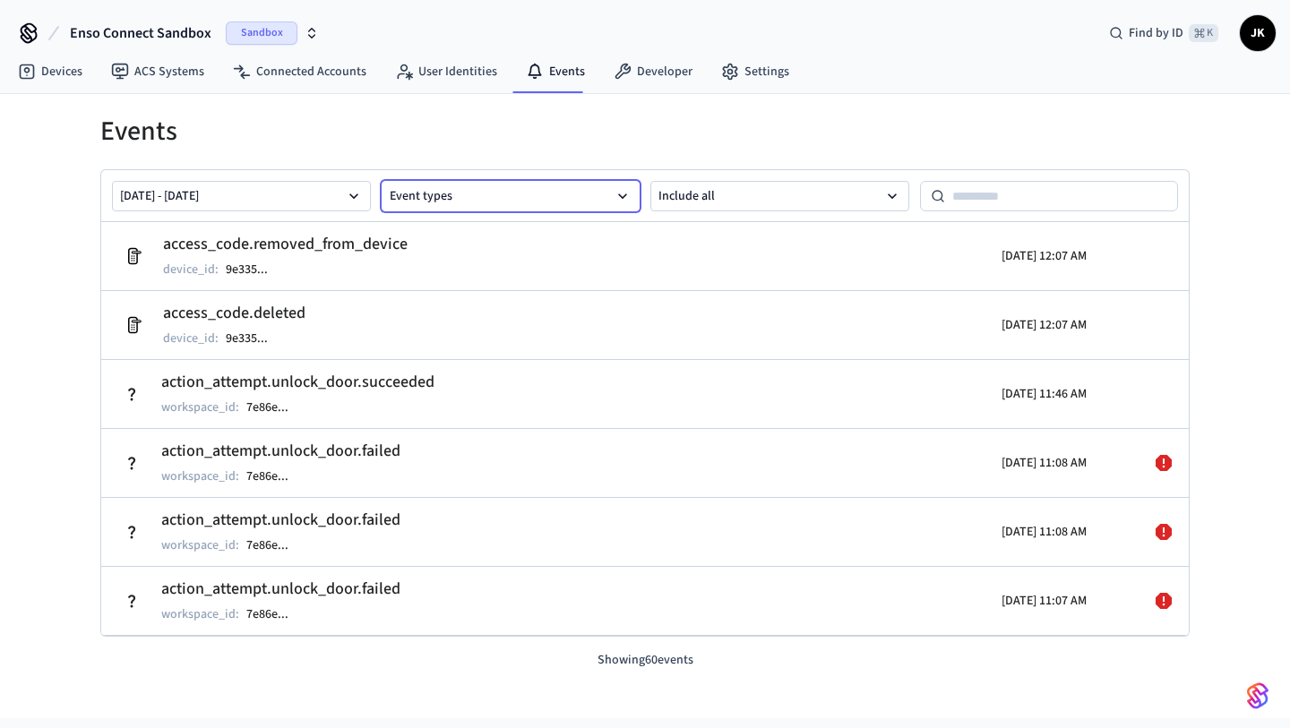
click at [511, 203] on button "Event types" at bounding box center [511, 196] width 259 height 30
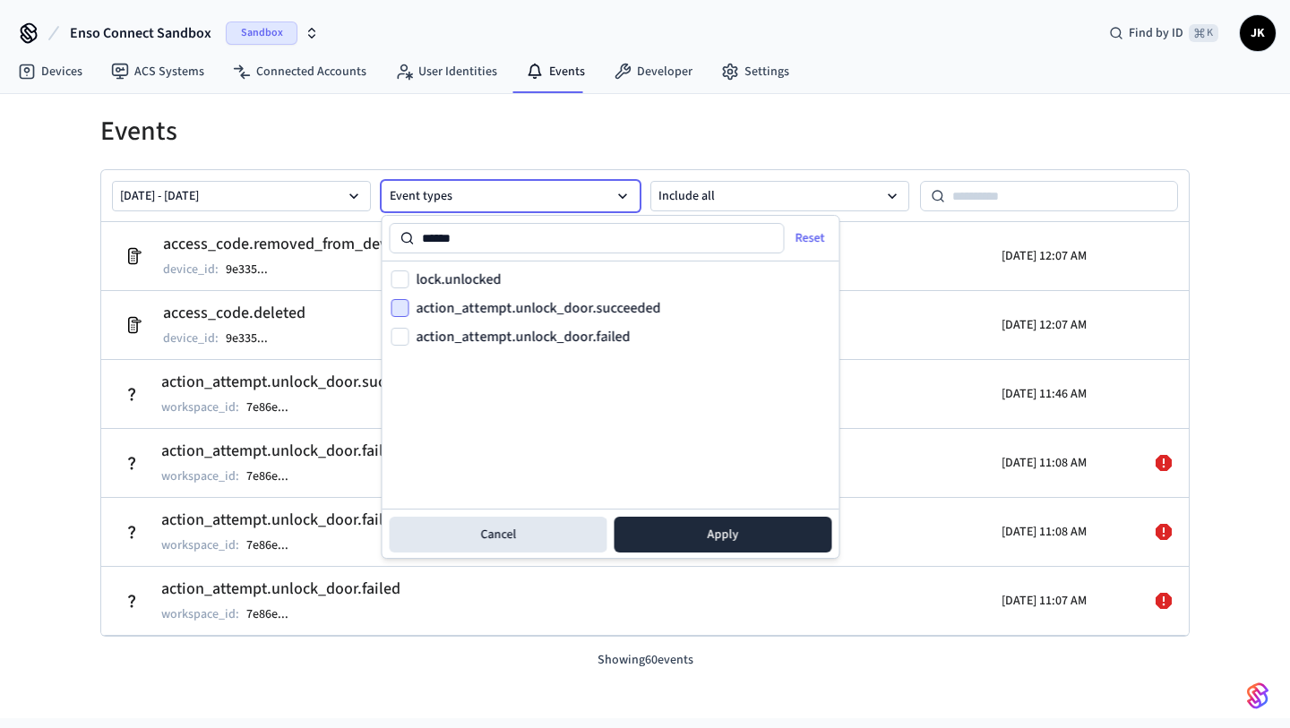
type input "******"
click at [397, 307] on button "action_attempt.unlock_door.succeeded" at bounding box center [400, 308] width 18 height 18
drag, startPoint x: 399, startPoint y: 333, endPoint x: 408, endPoint y: 302, distance: 32.6
click at [400, 331] on button "action_attempt.unlock_door.failed" at bounding box center [400, 337] width 18 height 18
click at [404, 274] on button "lock.unlocked" at bounding box center [400, 280] width 18 height 18
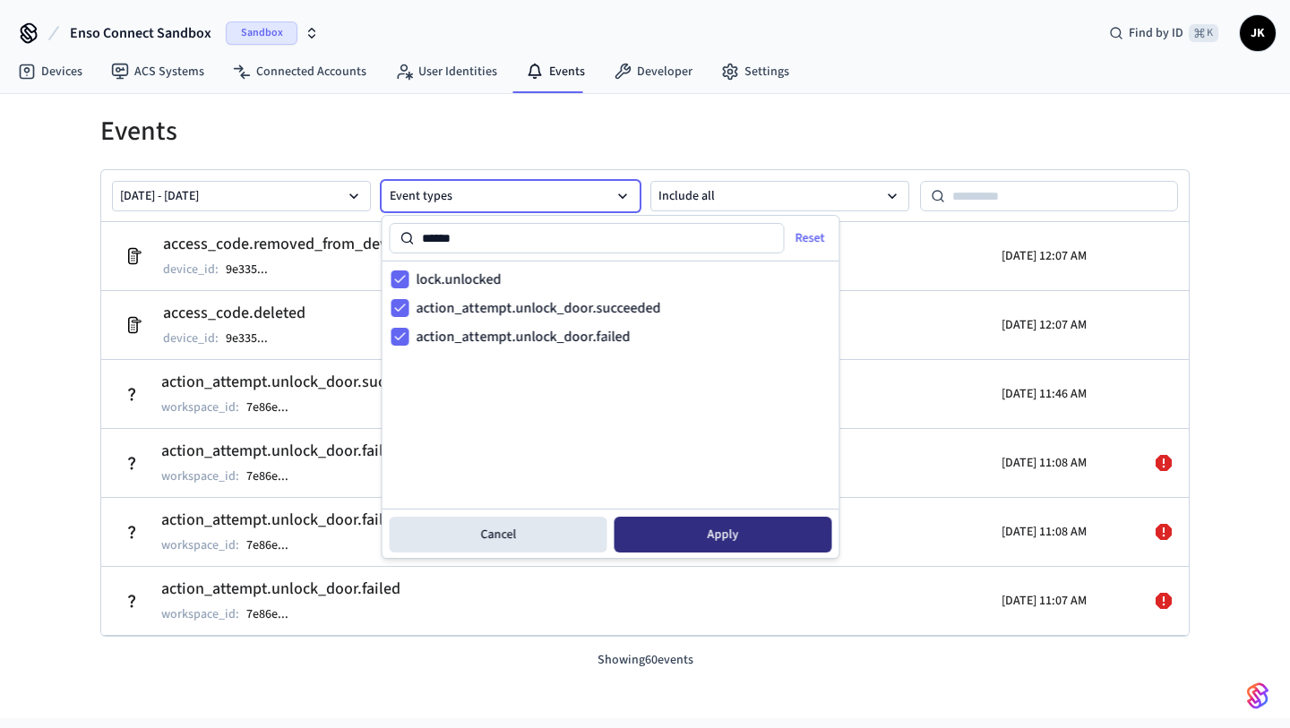
click at [772, 531] on button "Apply" at bounding box center [724, 535] width 218 height 36
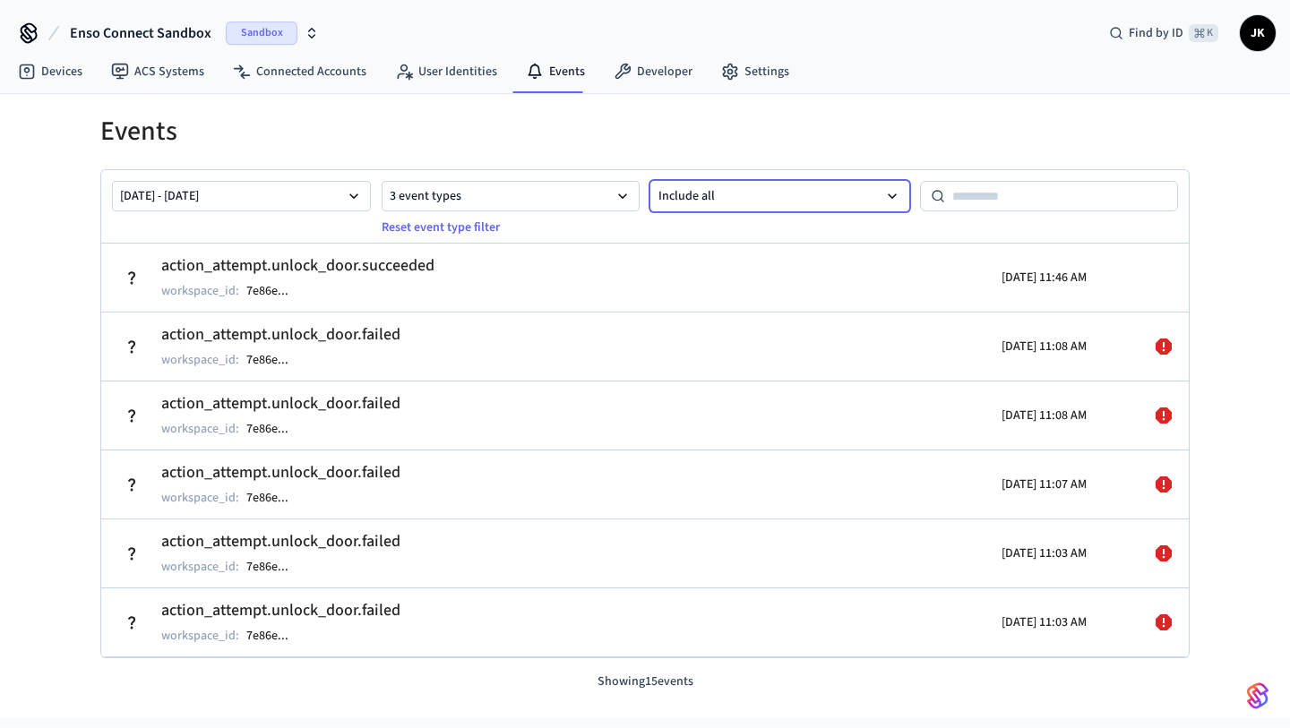
click at [864, 205] on button "Include all" at bounding box center [779, 196] width 259 height 30
click at [864, 202] on button "Include all" at bounding box center [779, 196] width 259 height 30
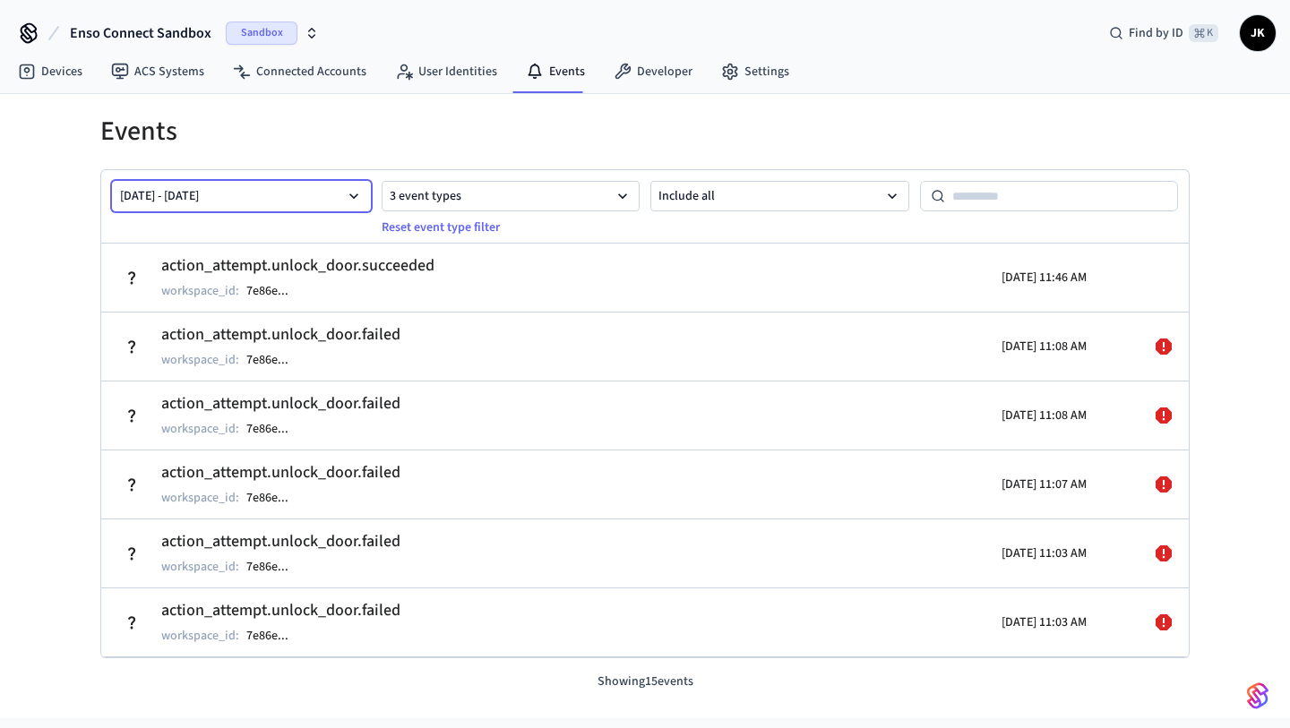
click at [271, 198] on button "[DATE] - [DATE]" at bounding box center [241, 196] width 259 height 30
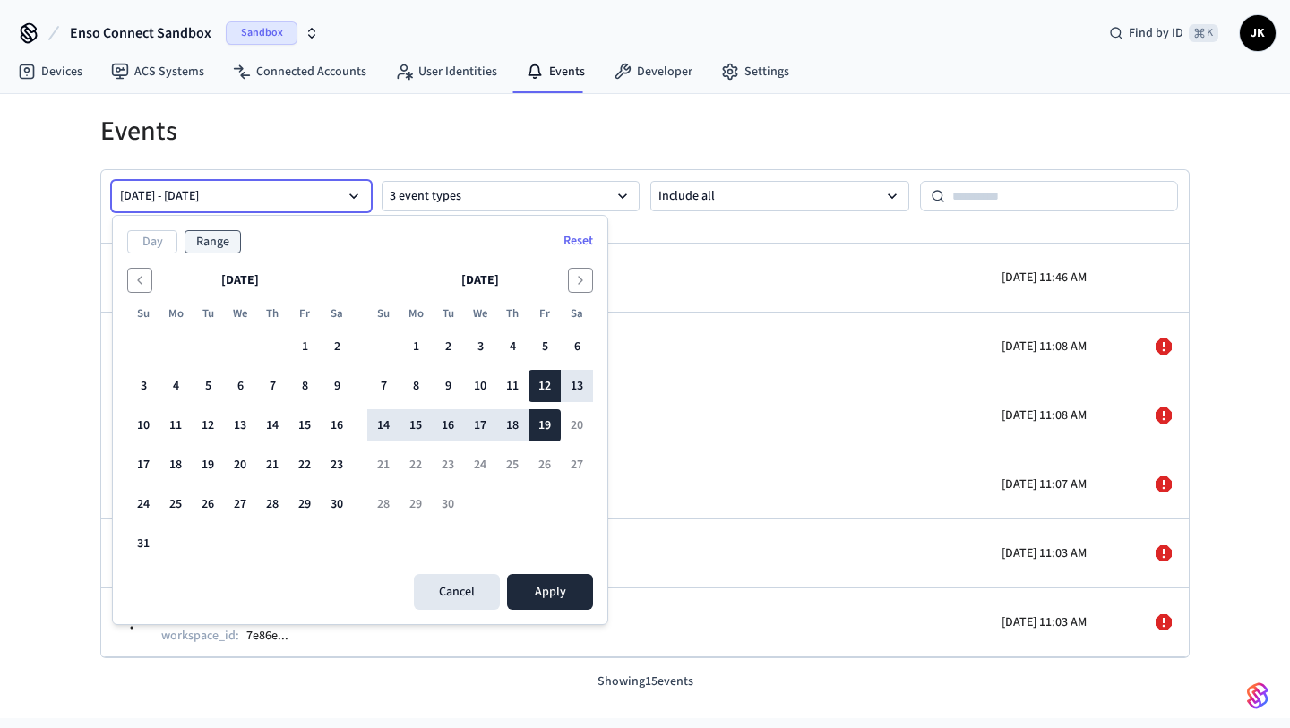
click at [271, 198] on button "[DATE] - [DATE]" at bounding box center [241, 196] width 259 height 30
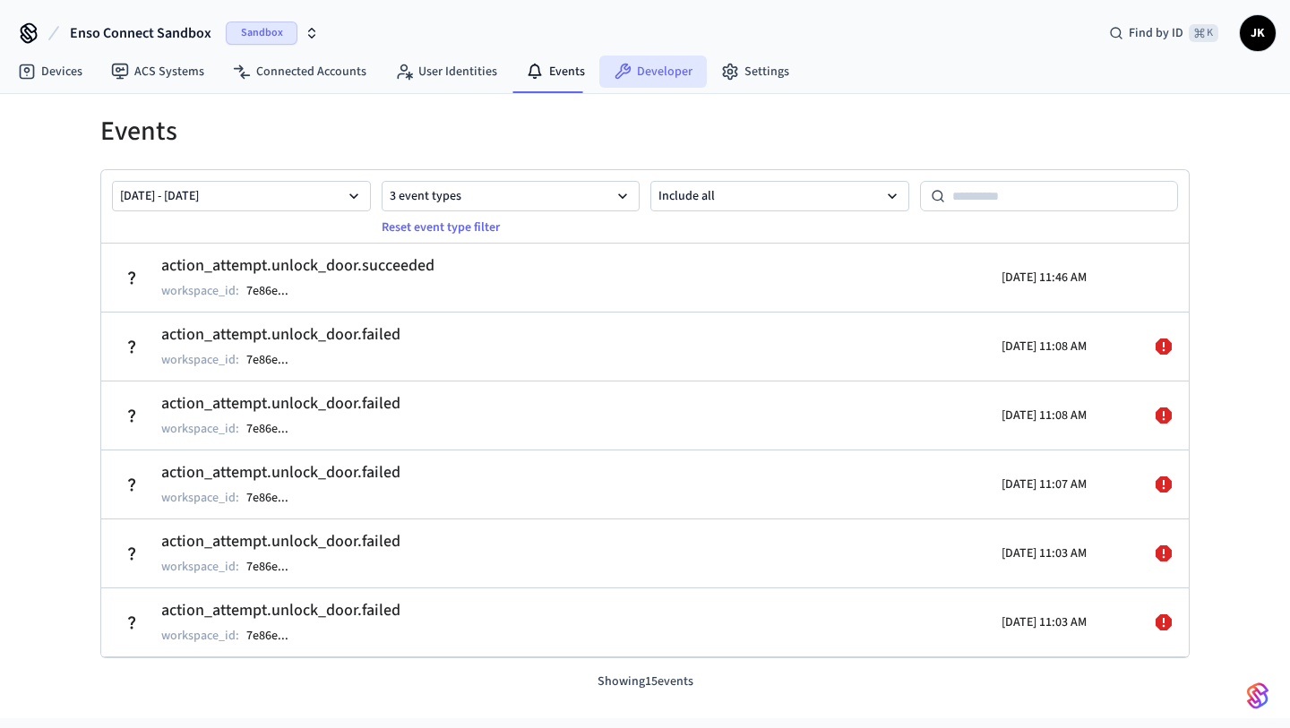
click at [658, 67] on link "Developer" at bounding box center [652, 72] width 107 height 32
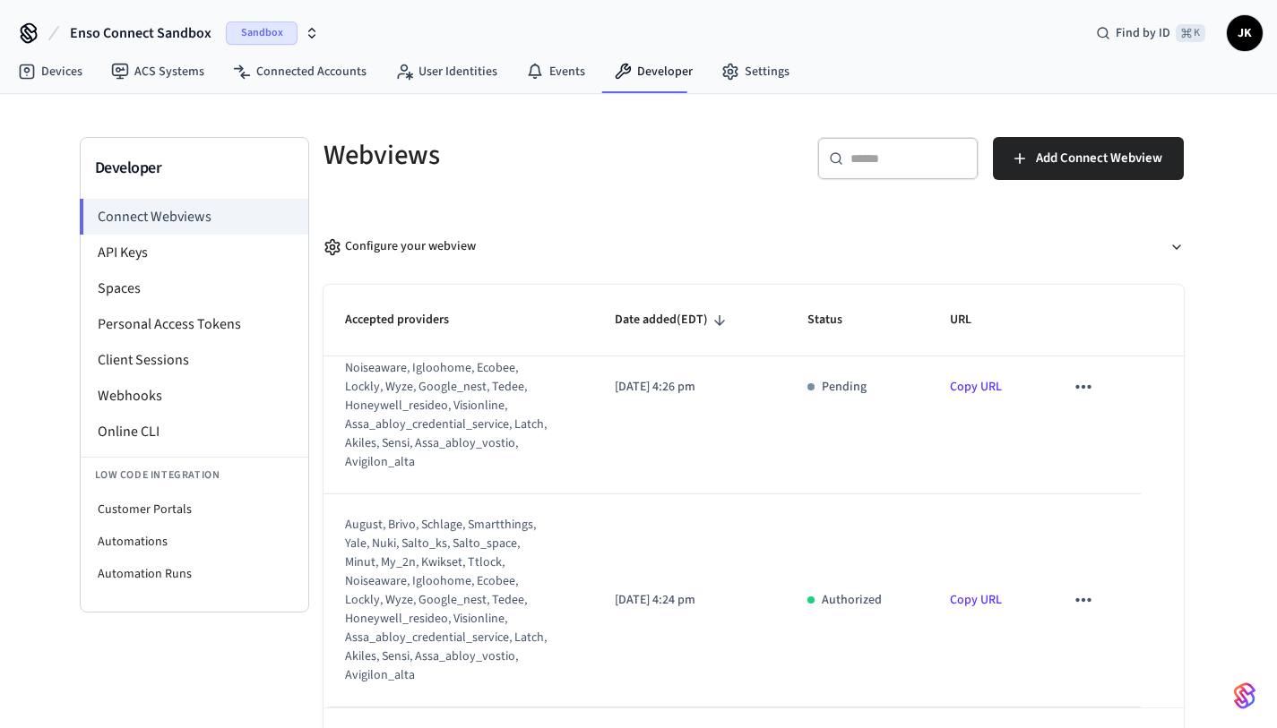
scroll to position [6, 0]
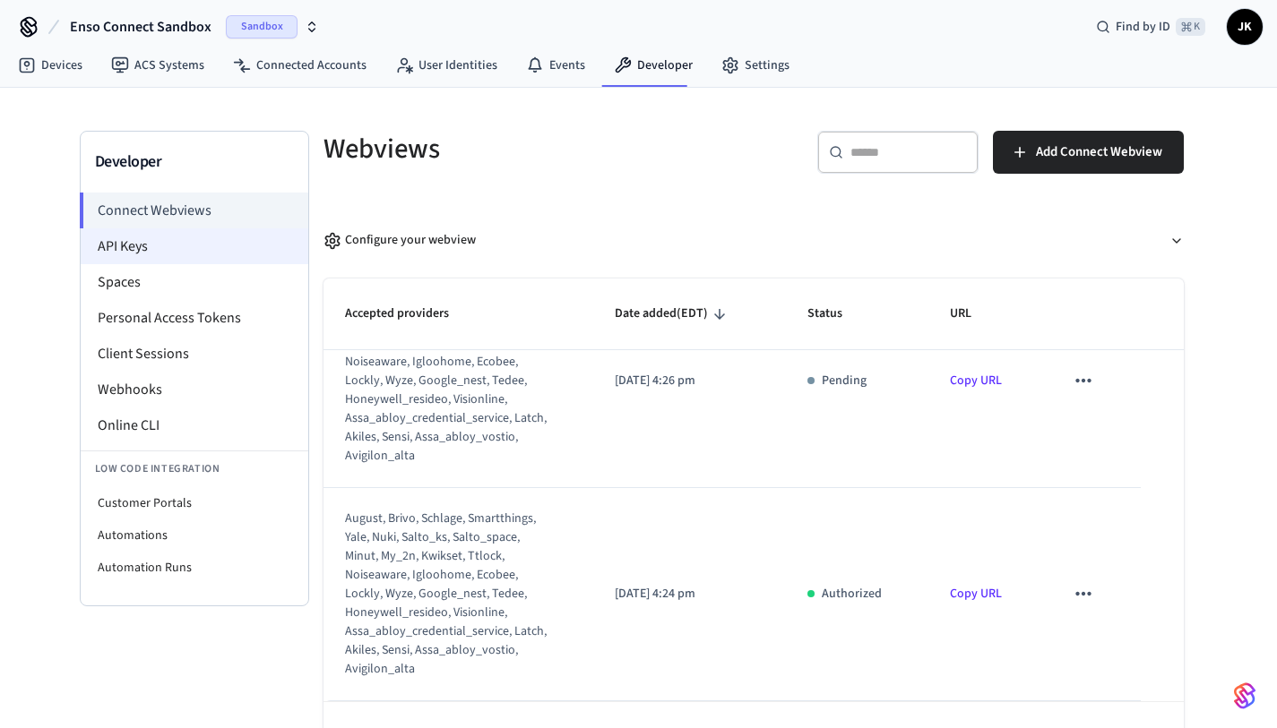
click at [185, 246] on li "API Keys" at bounding box center [195, 246] width 228 height 36
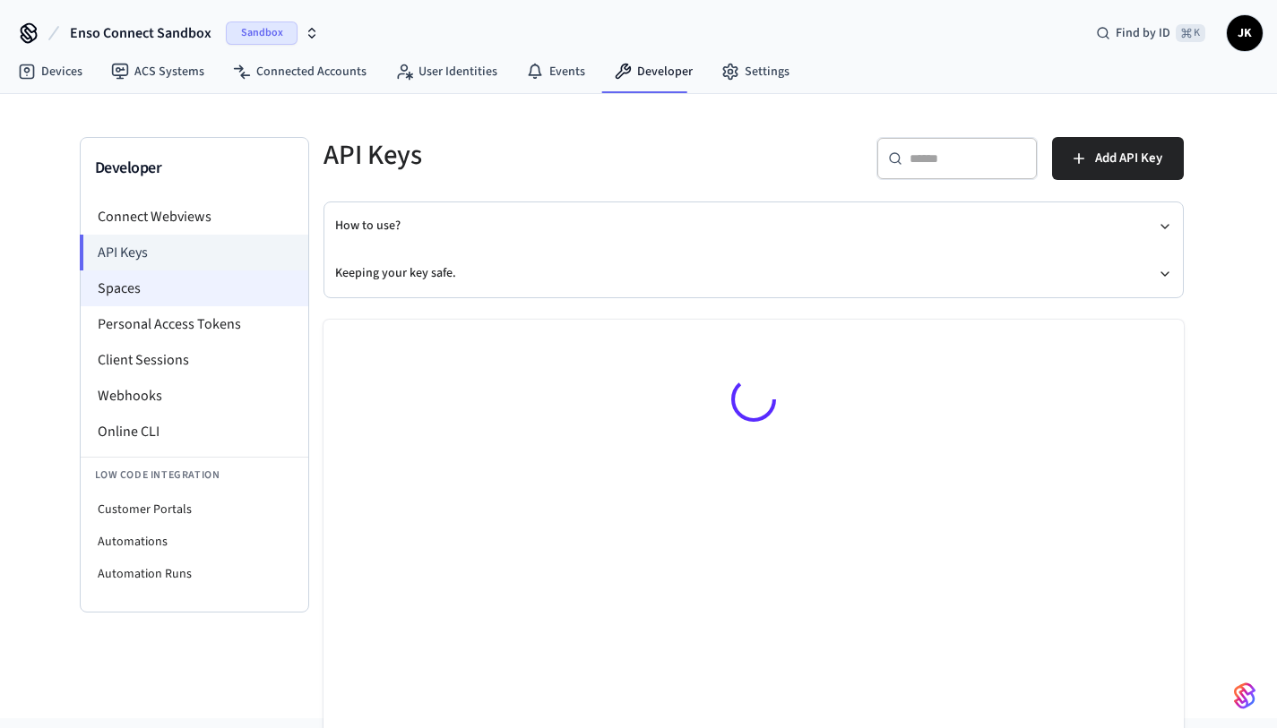
click at [195, 280] on li "Spaces" at bounding box center [195, 289] width 228 height 36
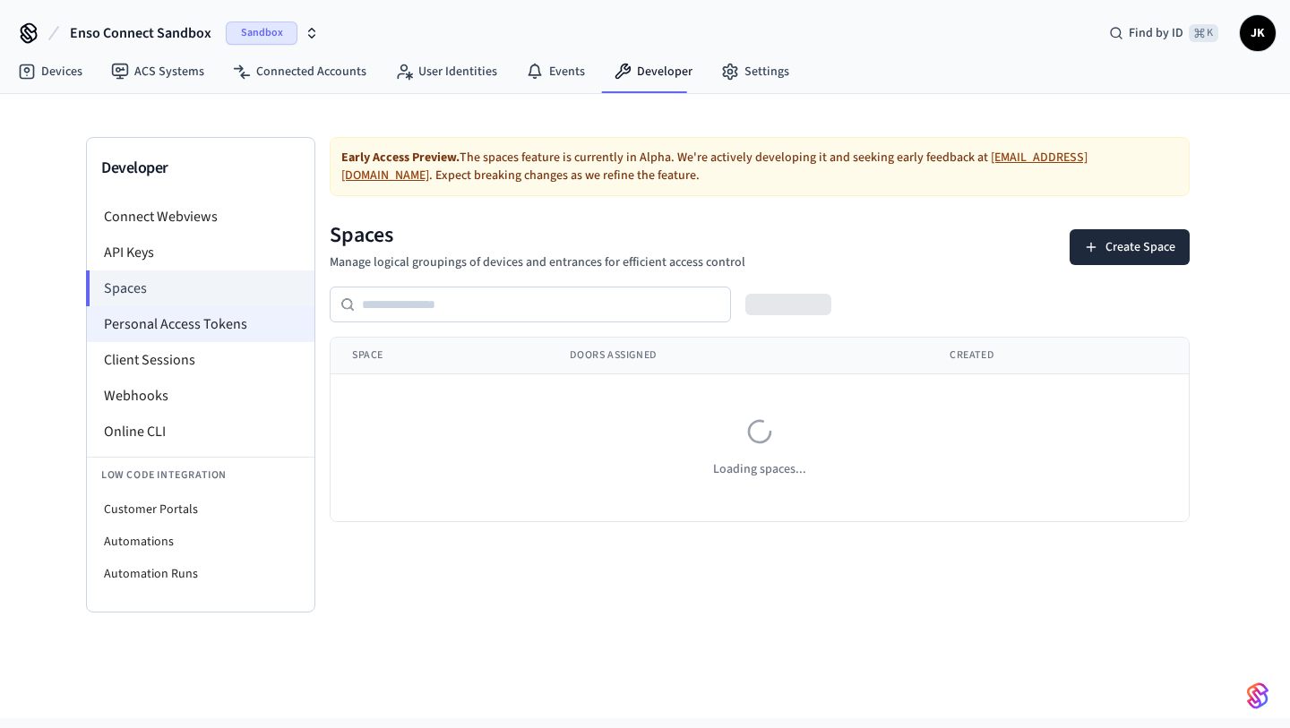
click at [202, 320] on li "Personal Access Tokens" at bounding box center [201, 324] width 228 height 36
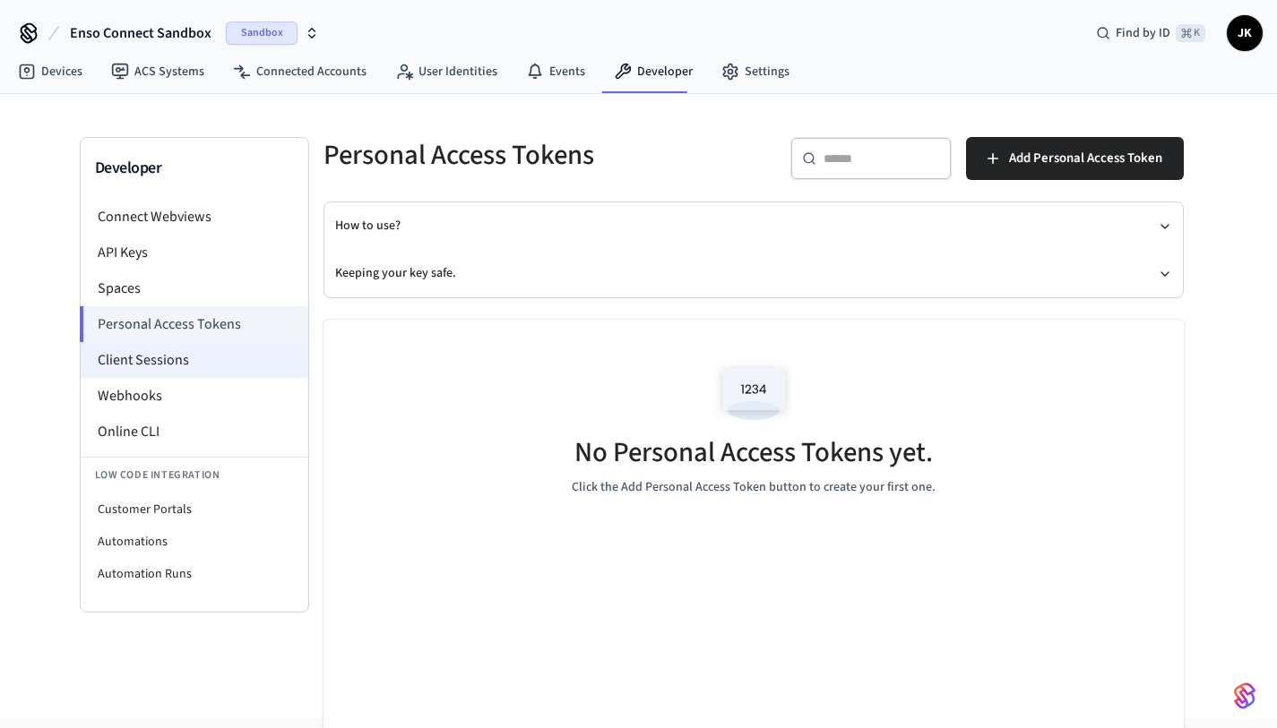
click at [203, 348] on li "Client Sessions" at bounding box center [195, 360] width 228 height 36
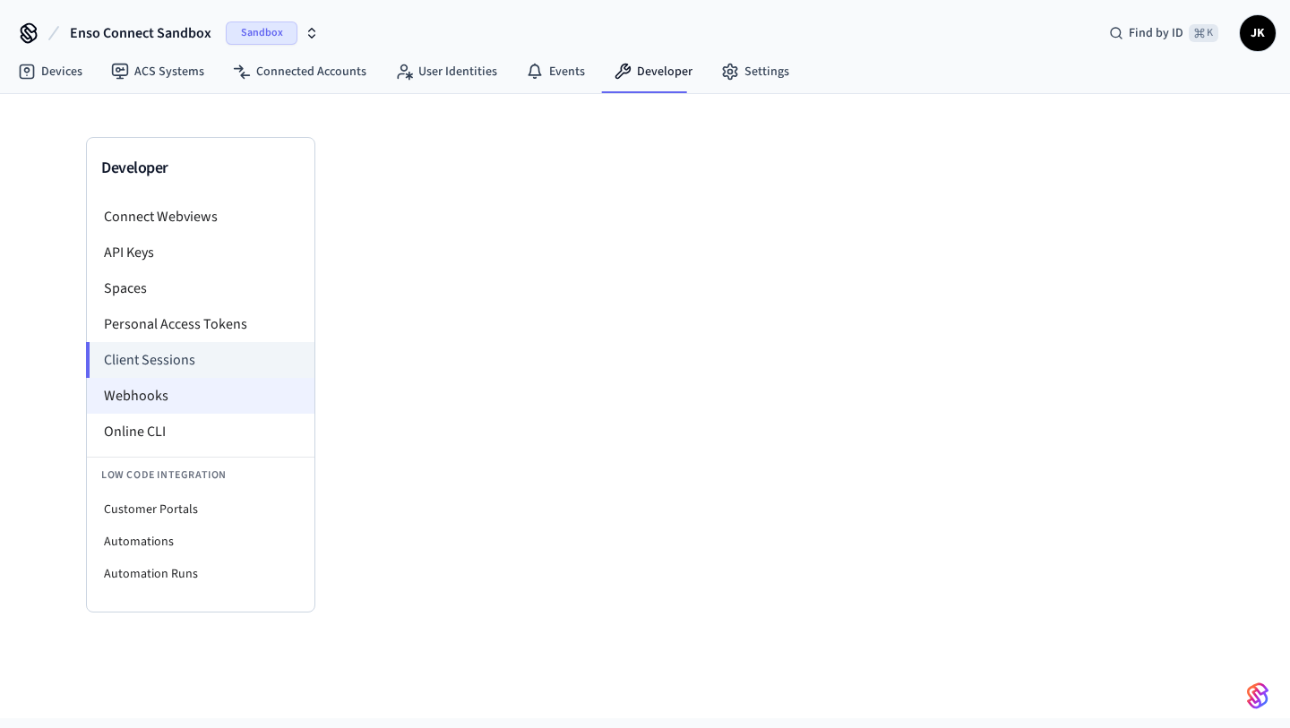
click at [210, 406] on li "Webhooks" at bounding box center [201, 396] width 228 height 36
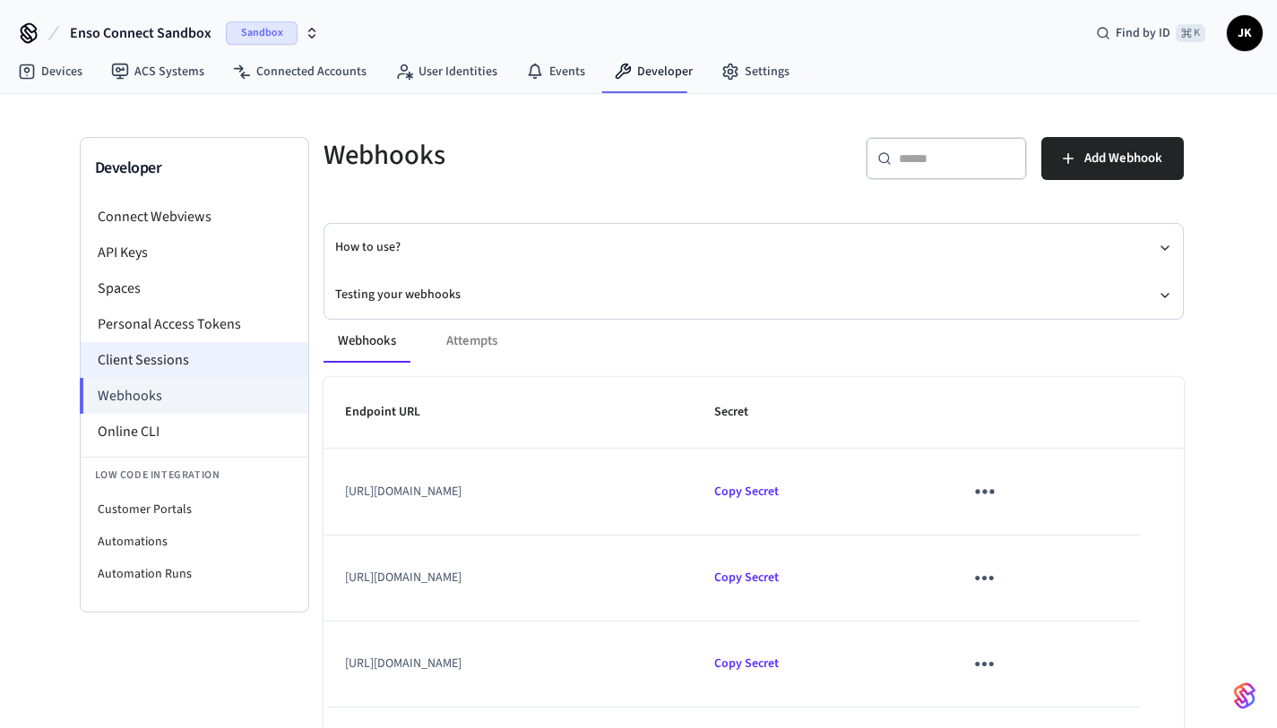
click at [230, 366] on li "Client Sessions" at bounding box center [195, 360] width 228 height 36
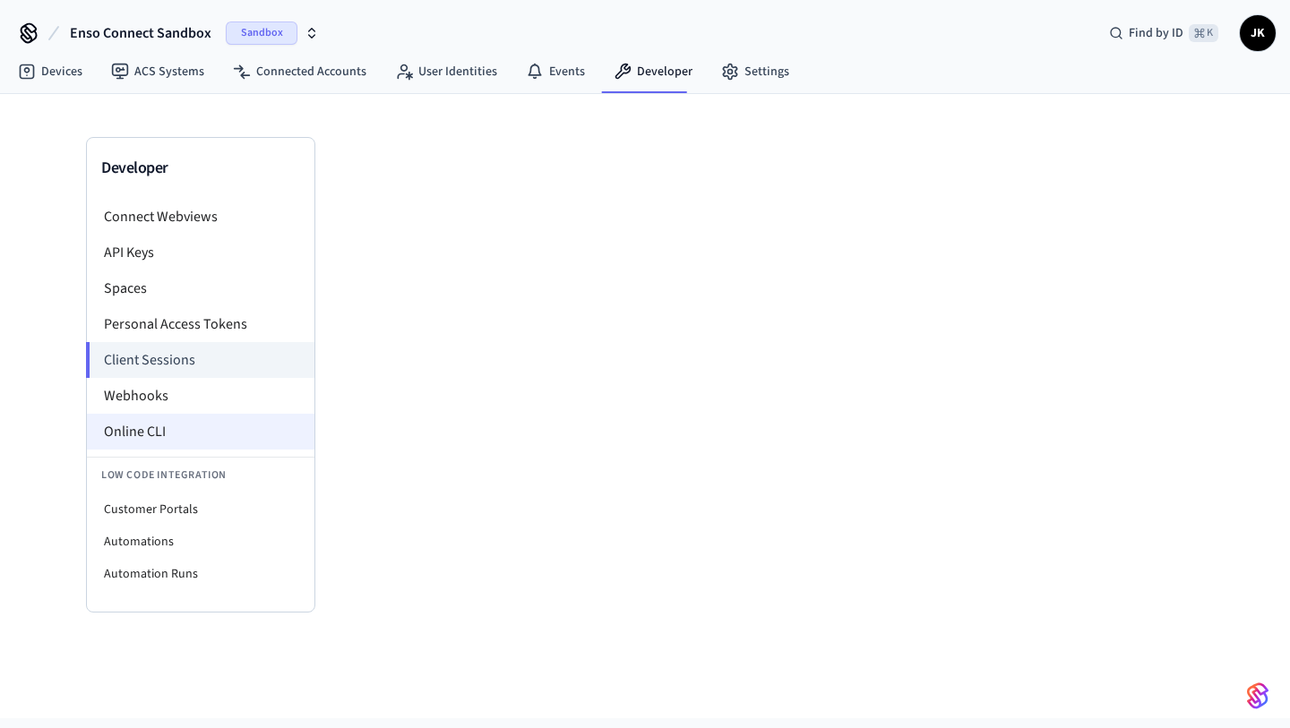
click at [268, 430] on li "Online CLI" at bounding box center [201, 432] width 228 height 36
click at [175, 77] on link "ACS Systems" at bounding box center [158, 72] width 122 height 32
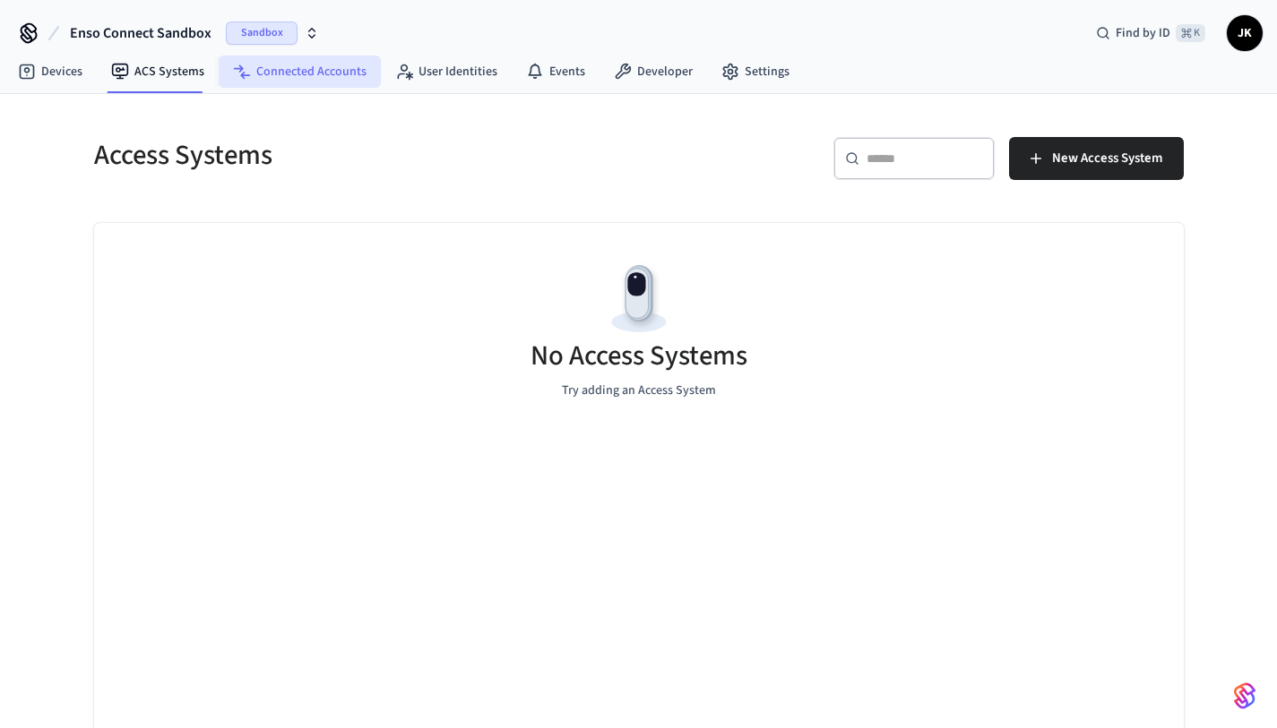
click at [273, 70] on link "Connected Accounts" at bounding box center [300, 72] width 162 height 32
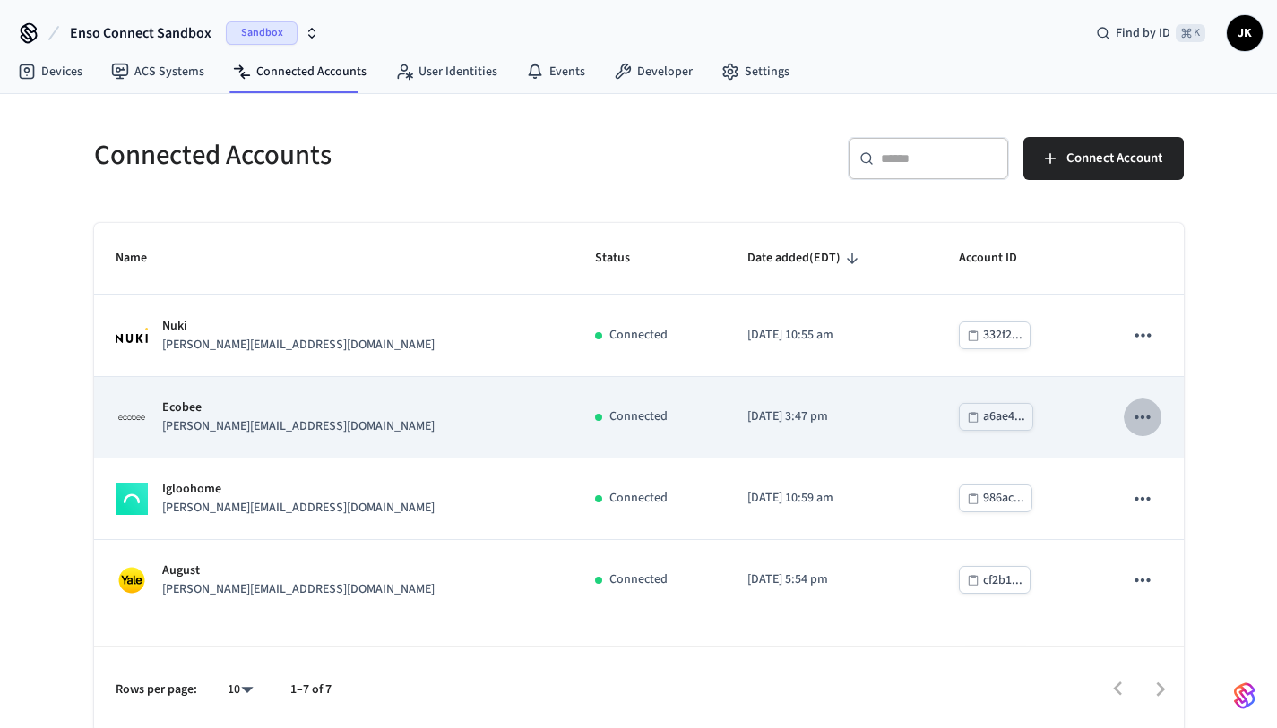
click at [1135, 418] on icon "sticky table" at bounding box center [1142, 417] width 15 height 4
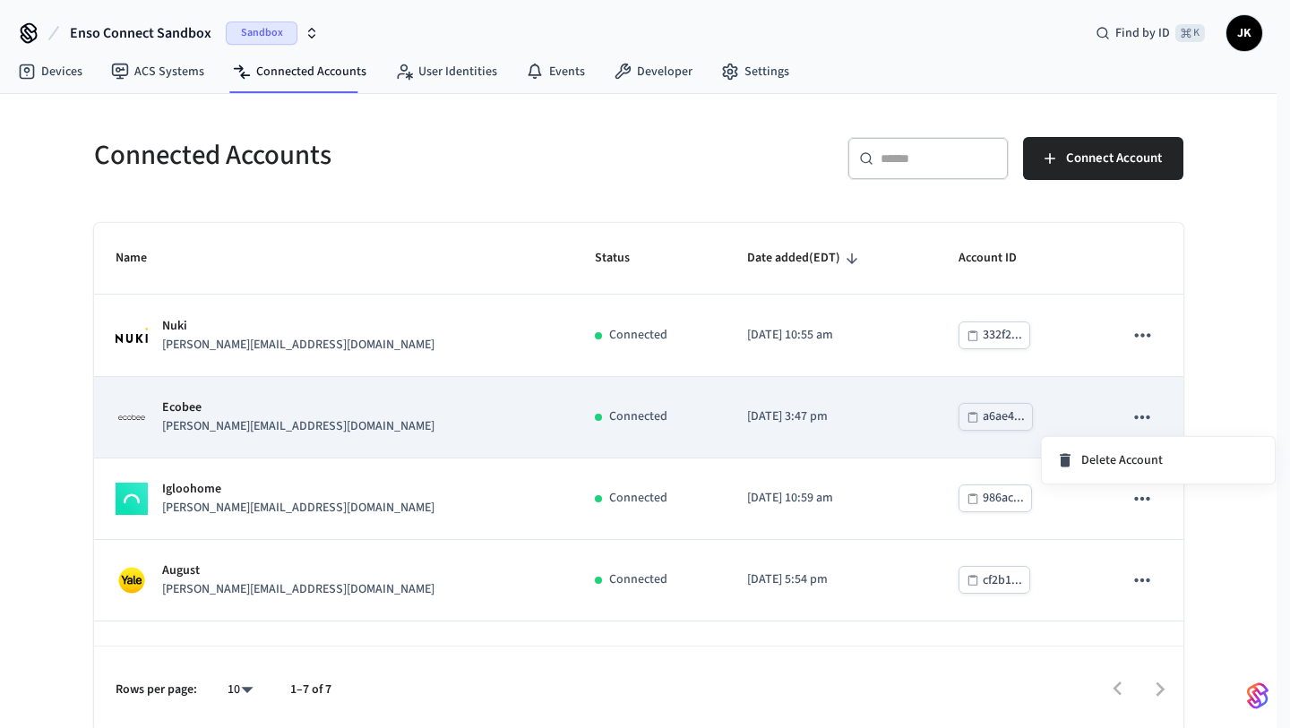
click at [1124, 418] on div at bounding box center [645, 364] width 1290 height 728
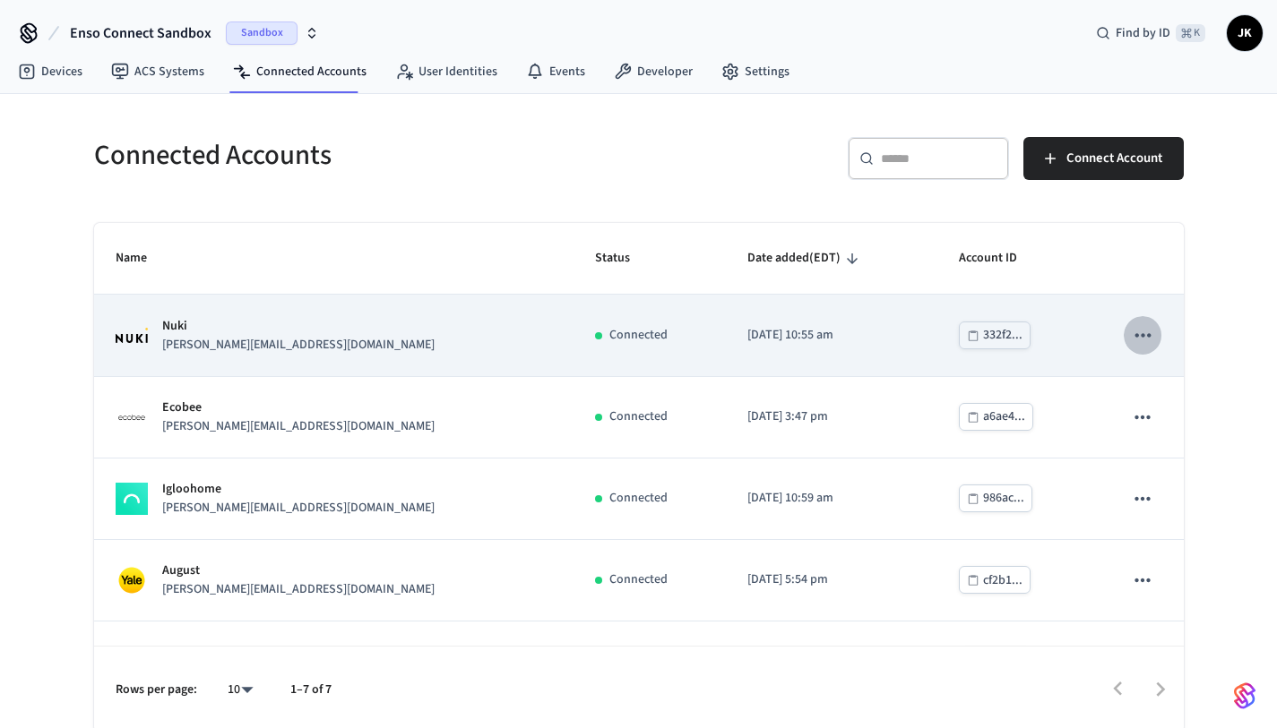
click at [1123, 343] on button "sticky table" at bounding box center [1142, 335] width 38 height 38
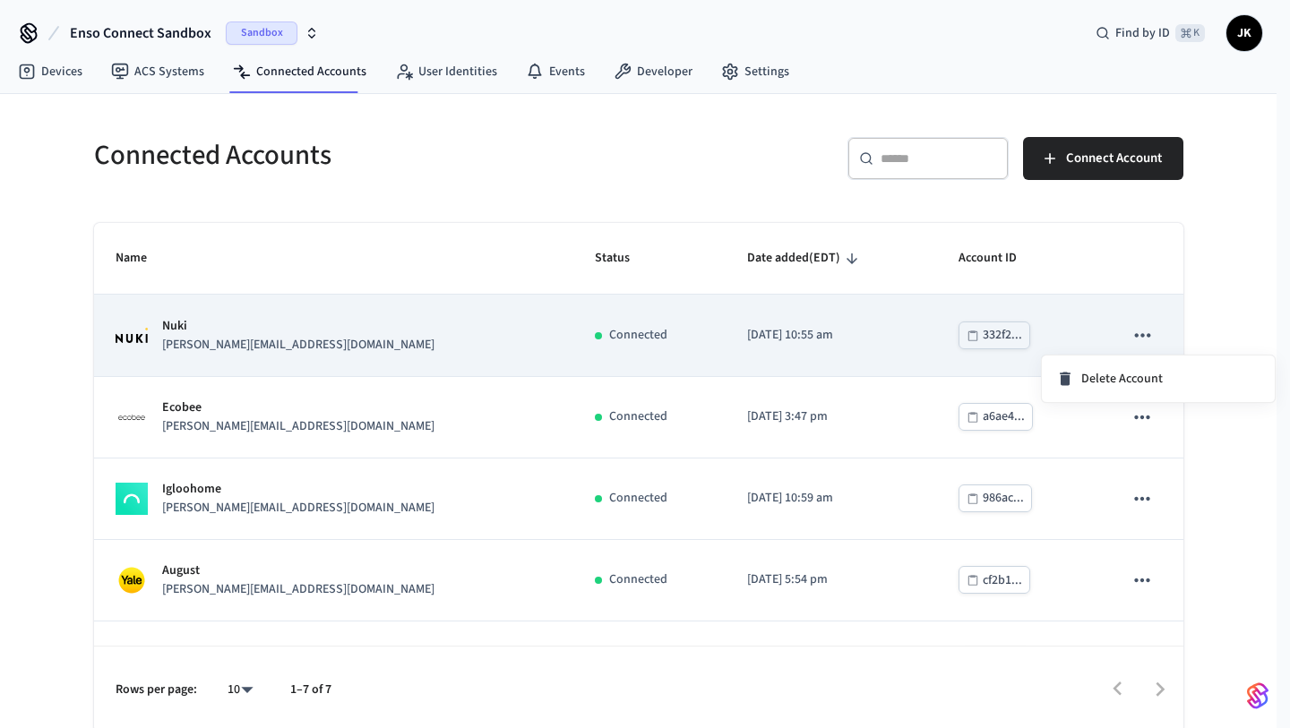
click at [1112, 343] on div at bounding box center [645, 364] width 1290 height 728
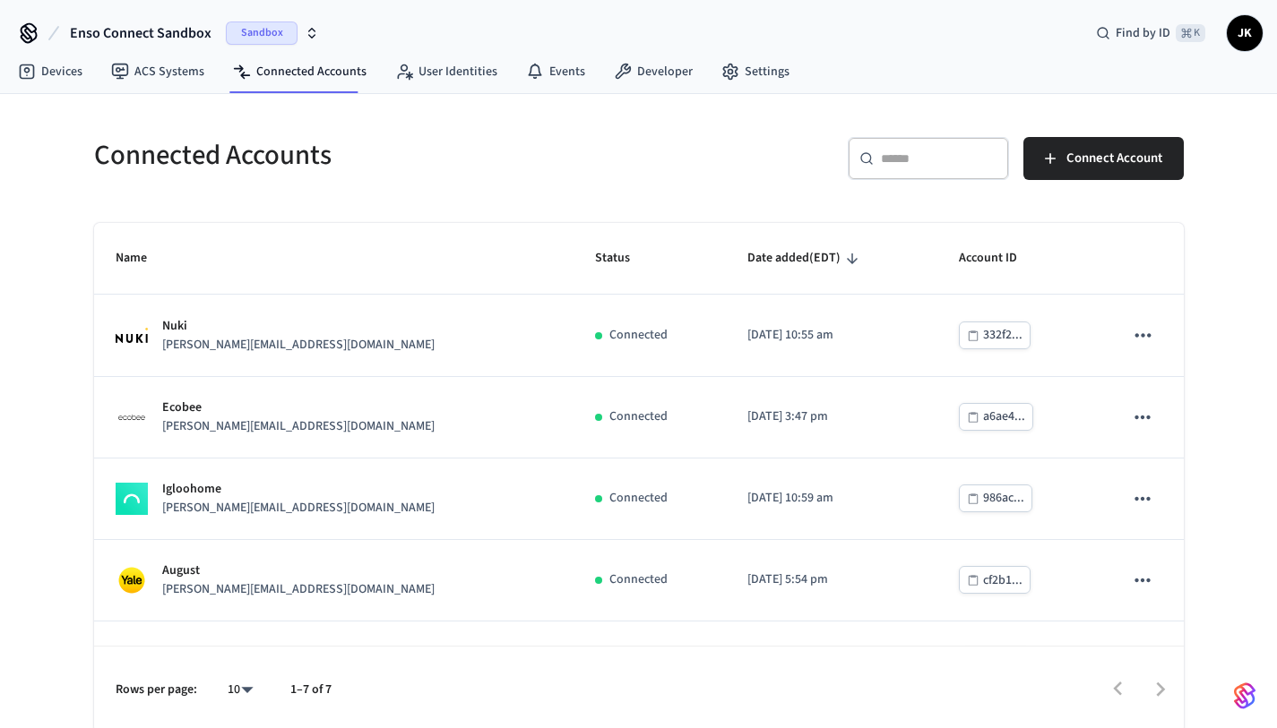
click at [459, 88] on nav "Devices ACS Systems Connected Accounts User Identities Events Developer Settings" at bounding box center [404, 72] width 800 height 41
click at [469, 82] on link "User Identities" at bounding box center [446, 72] width 131 height 32
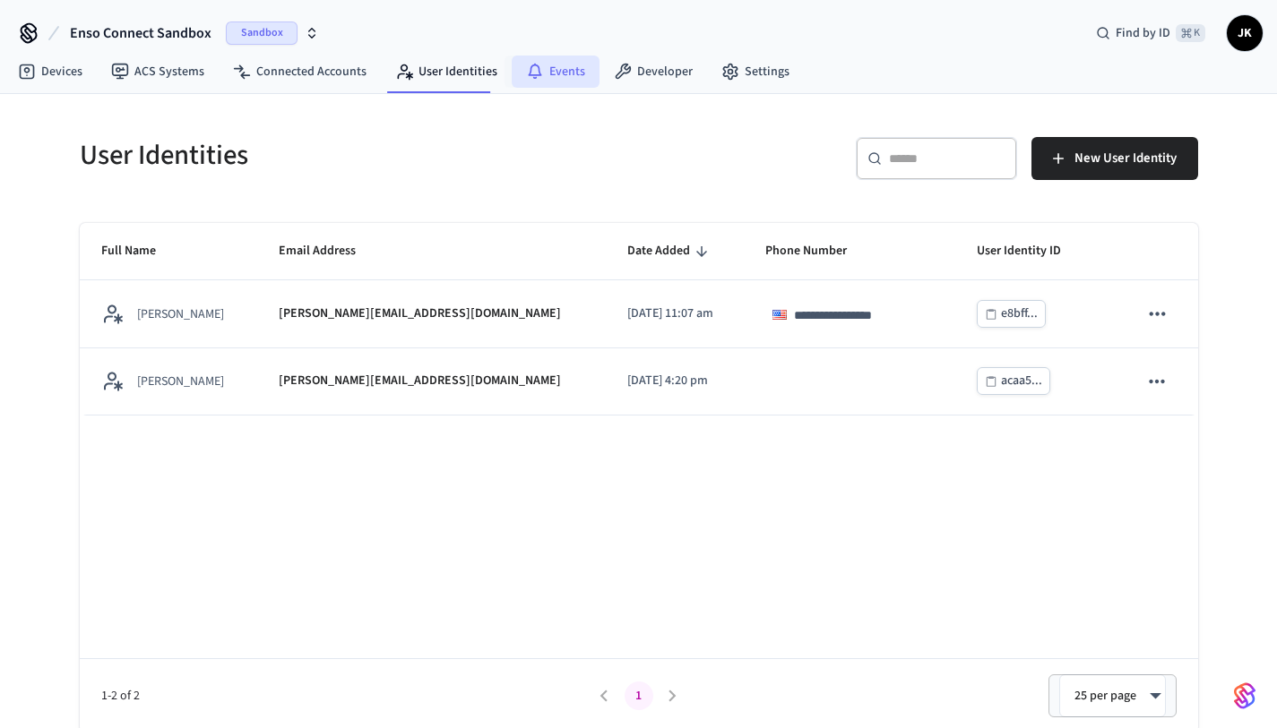
click at [557, 82] on link "Events" at bounding box center [555, 72] width 88 height 32
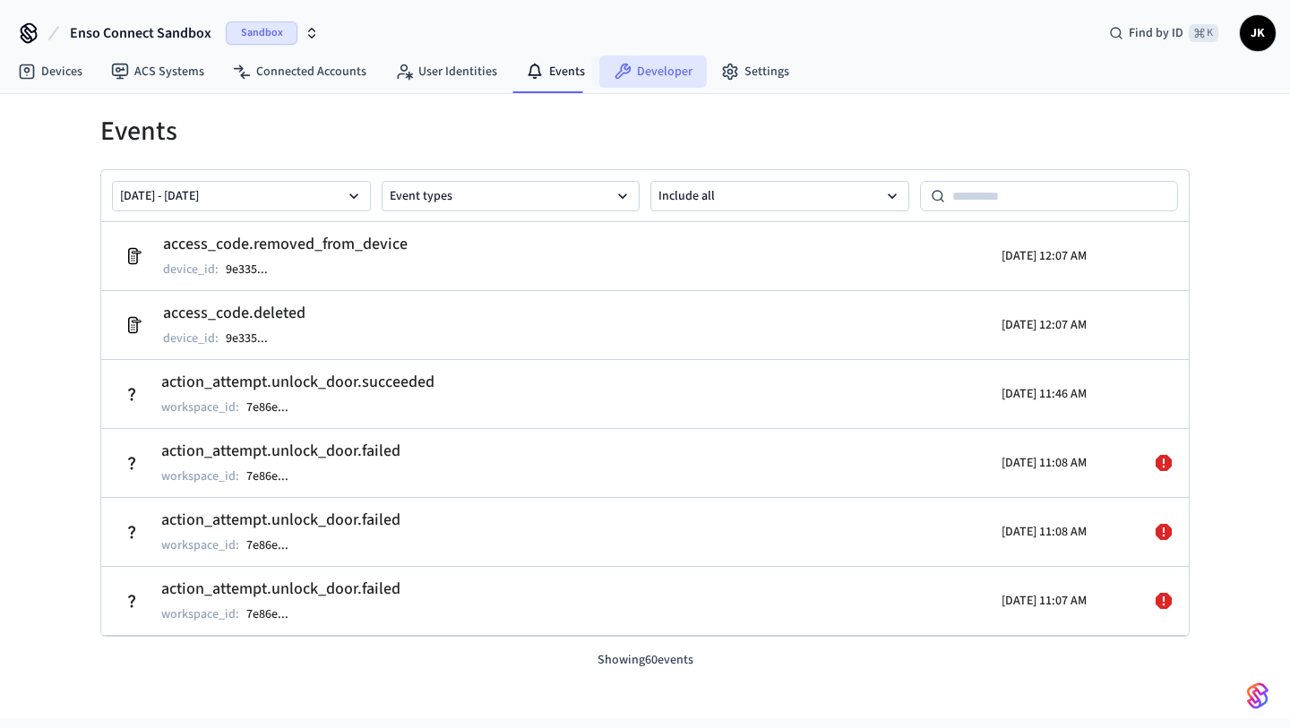
click at [649, 79] on link "Developer" at bounding box center [652, 72] width 107 height 32
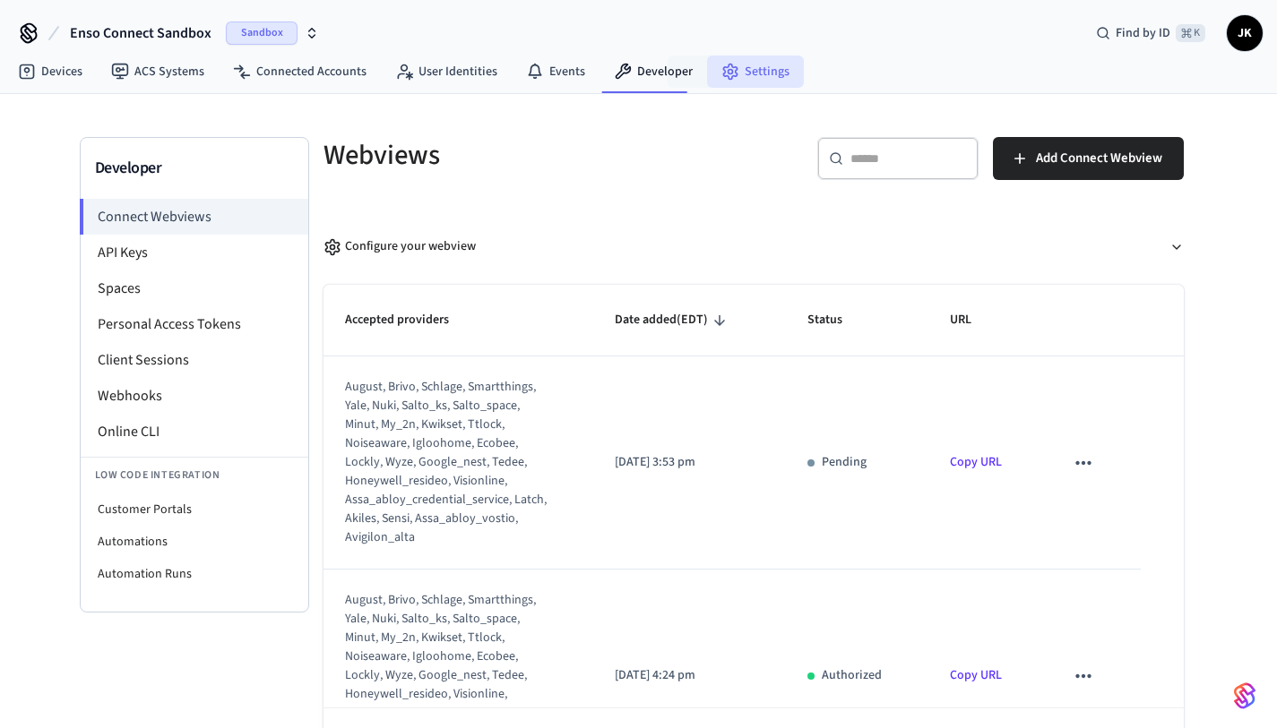
click at [768, 79] on link "Settings" at bounding box center [755, 72] width 97 height 32
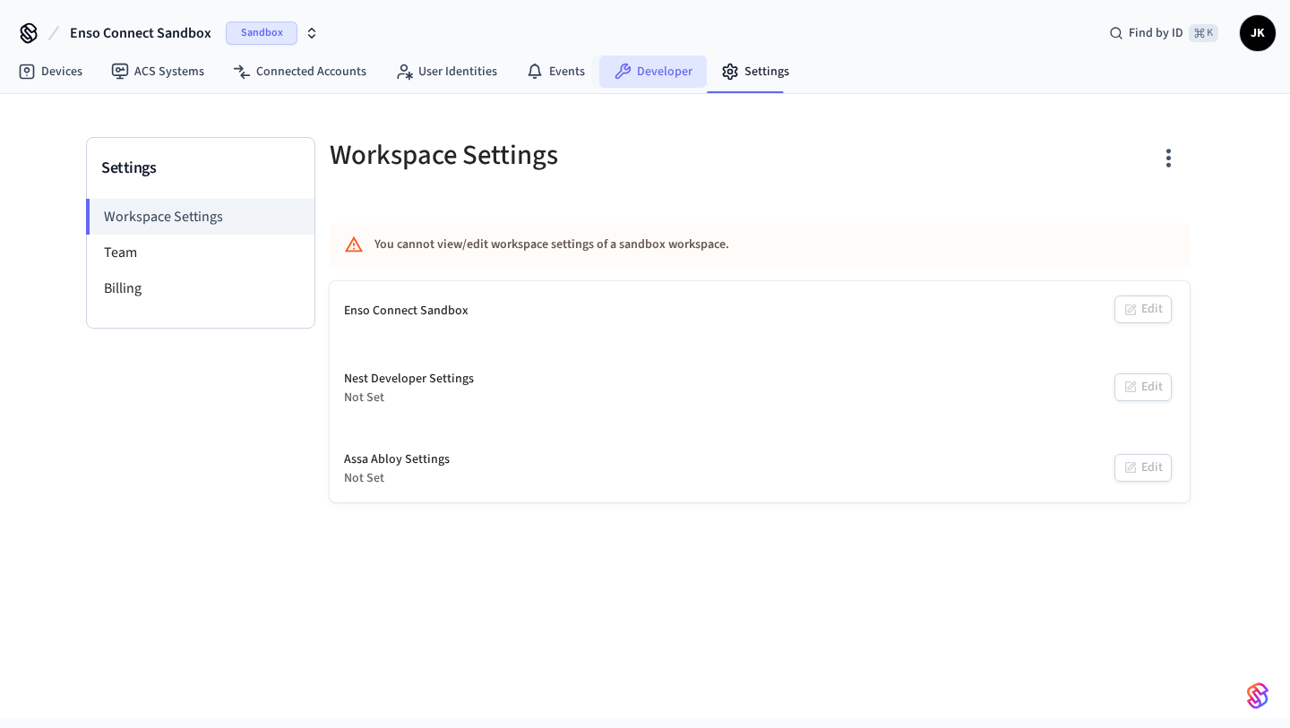
click at [647, 59] on link "Developer" at bounding box center [652, 72] width 107 height 32
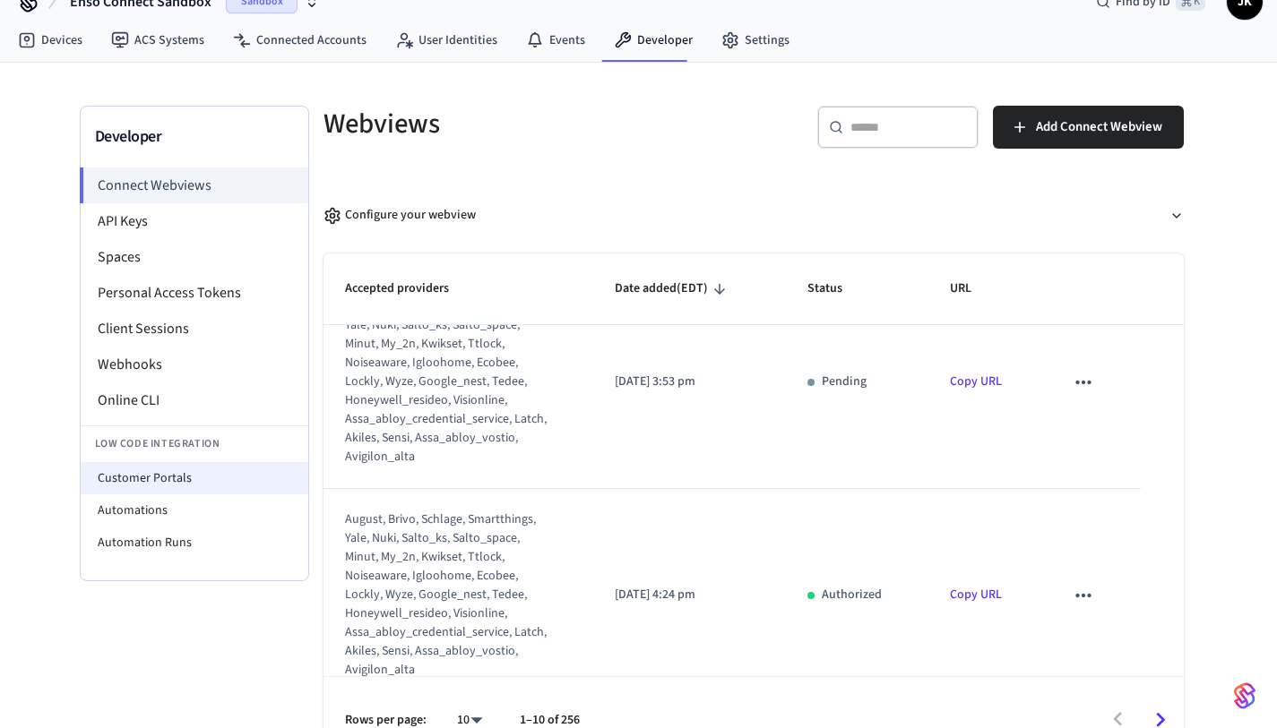
scroll to position [32, 0]
click at [198, 470] on li "Customer Portals" at bounding box center [195, 477] width 228 height 32
select select "**********"
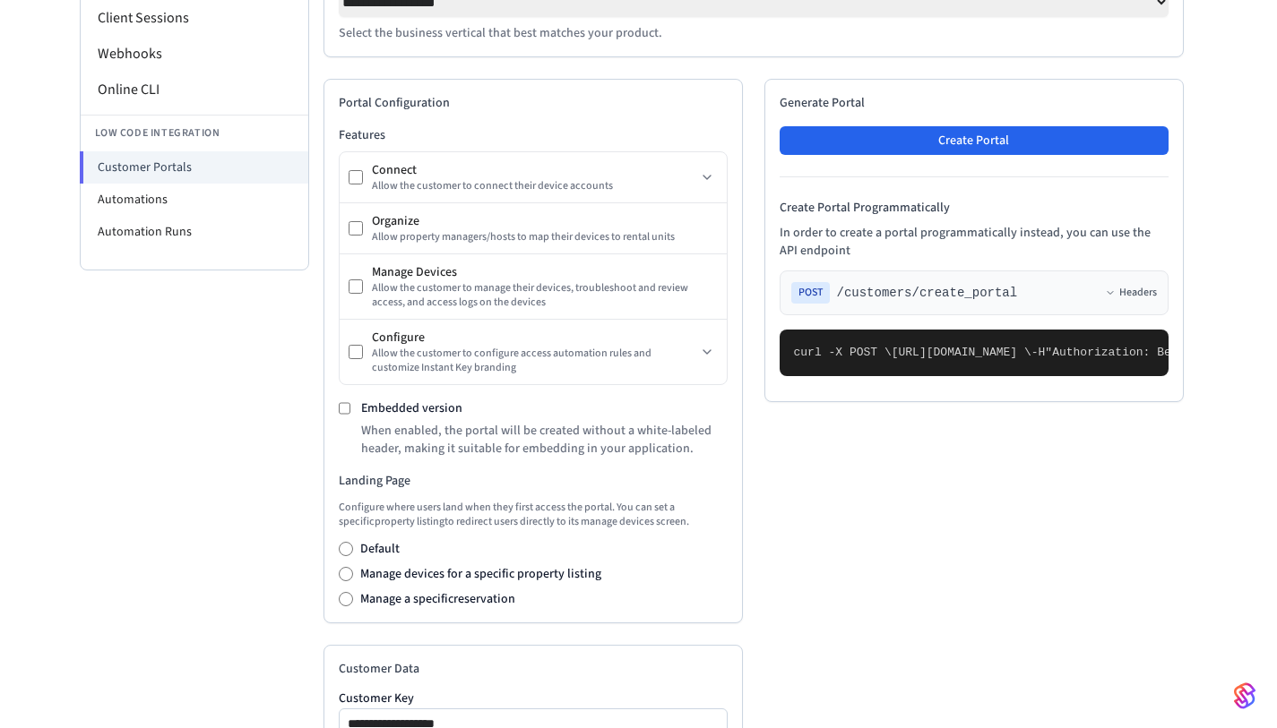
scroll to position [364, 0]
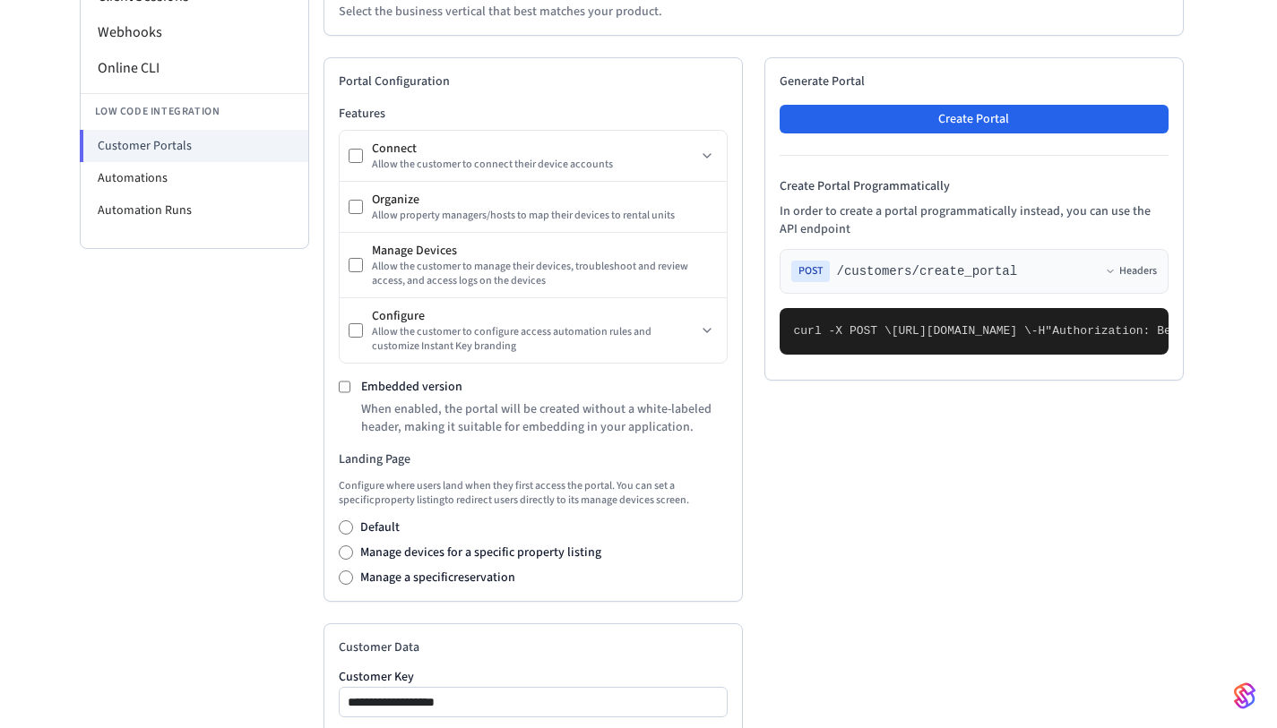
click at [349, 393] on div "Embedded version When enabled, the portal will be created without a white-label…" at bounding box center [533, 407] width 389 height 58
click at [701, 337] on icon at bounding box center [707, 330] width 14 height 14
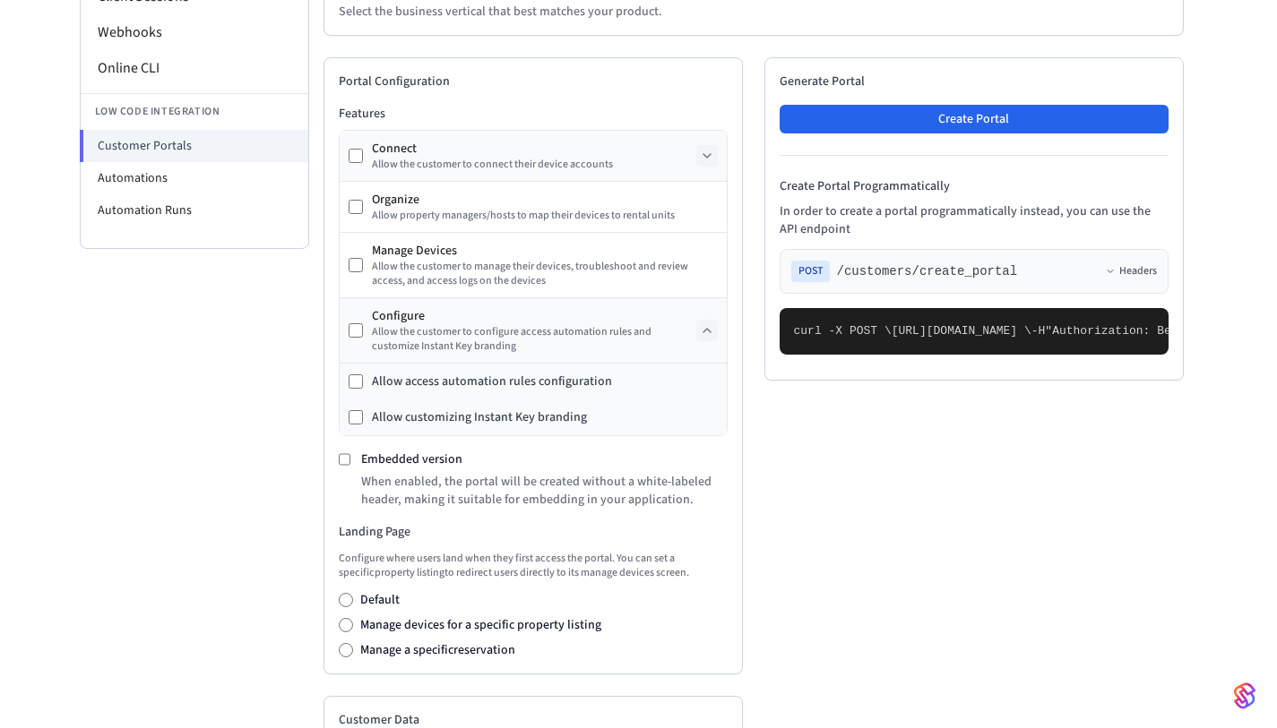
click at [709, 157] on icon at bounding box center [707, 156] width 14 height 14
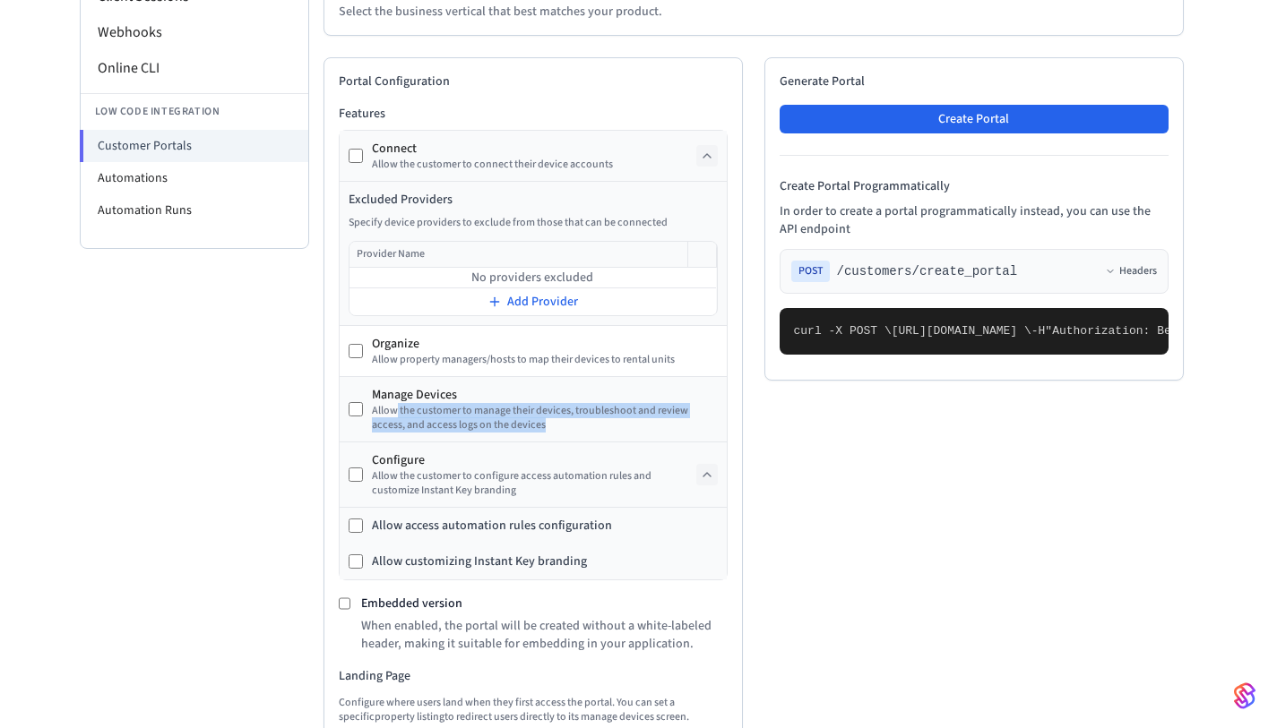
drag, startPoint x: 395, startPoint y: 417, endPoint x: 545, endPoint y: 429, distance: 150.0
click at [544, 428] on div "Allow the customer to manage their devices, troubleshoot and review access, and…" at bounding box center [545, 418] width 346 height 29
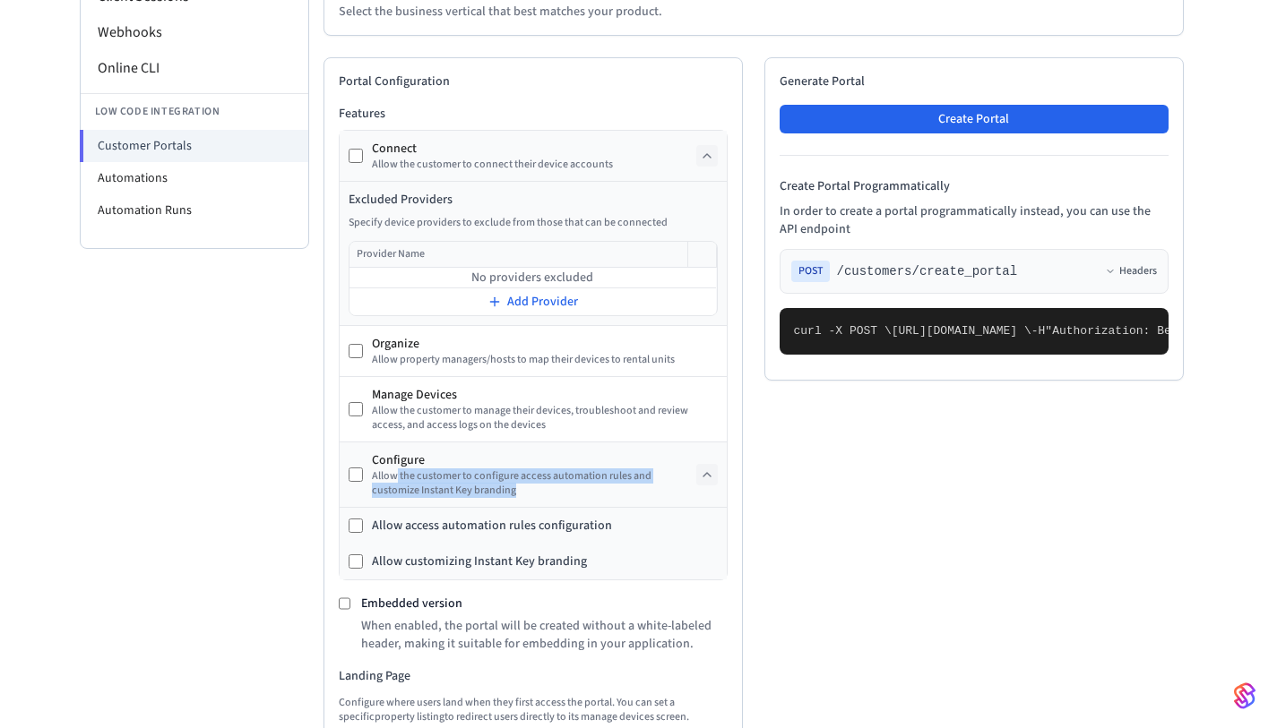
drag, startPoint x: 396, startPoint y: 483, endPoint x: 545, endPoint y: 494, distance: 149.1
click at [545, 494] on div "Allow the customer to configure access automation rules and customize Instant K…" at bounding box center [534, 483] width 324 height 29
drag, startPoint x: 391, startPoint y: 481, endPoint x: 453, endPoint y: 497, distance: 64.7
click at [454, 497] on div "Allow the customer to configure access automation rules and customize Instant K…" at bounding box center [534, 483] width 324 height 29
click at [453, 497] on div "Allow the customer to configure access automation rules and customize Instant K…" at bounding box center [534, 483] width 324 height 29
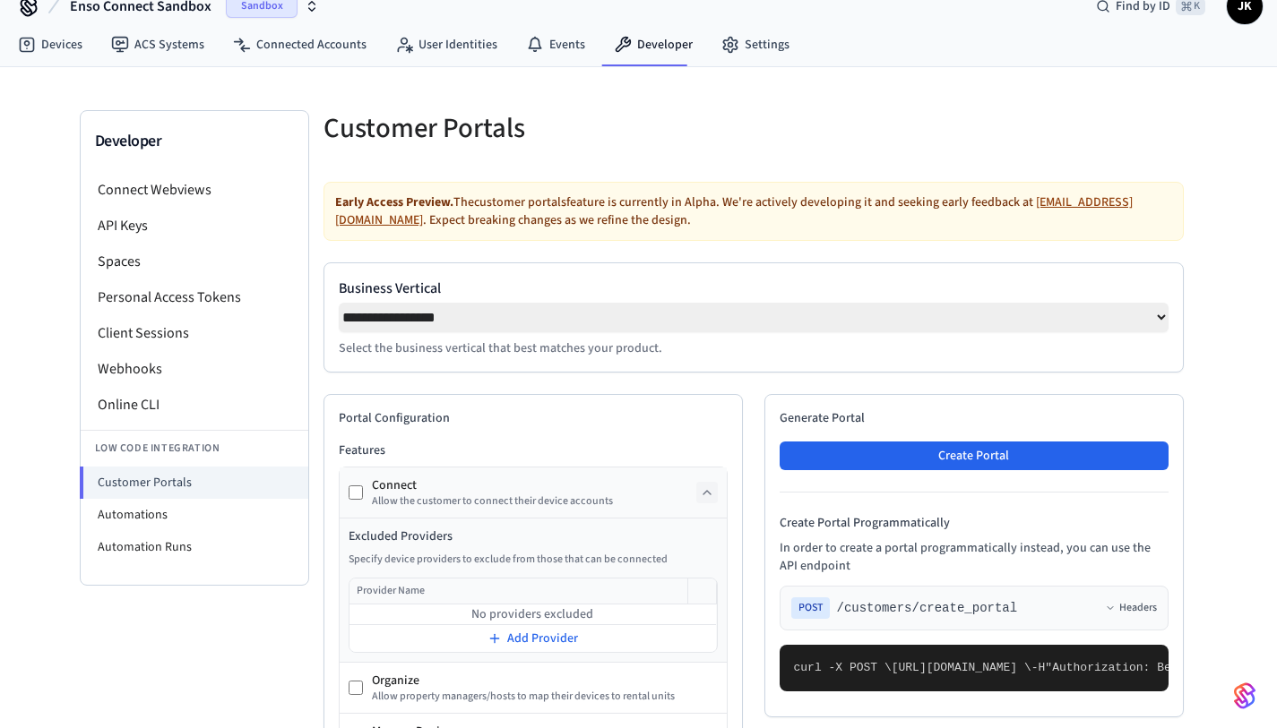
scroll to position [26, 0]
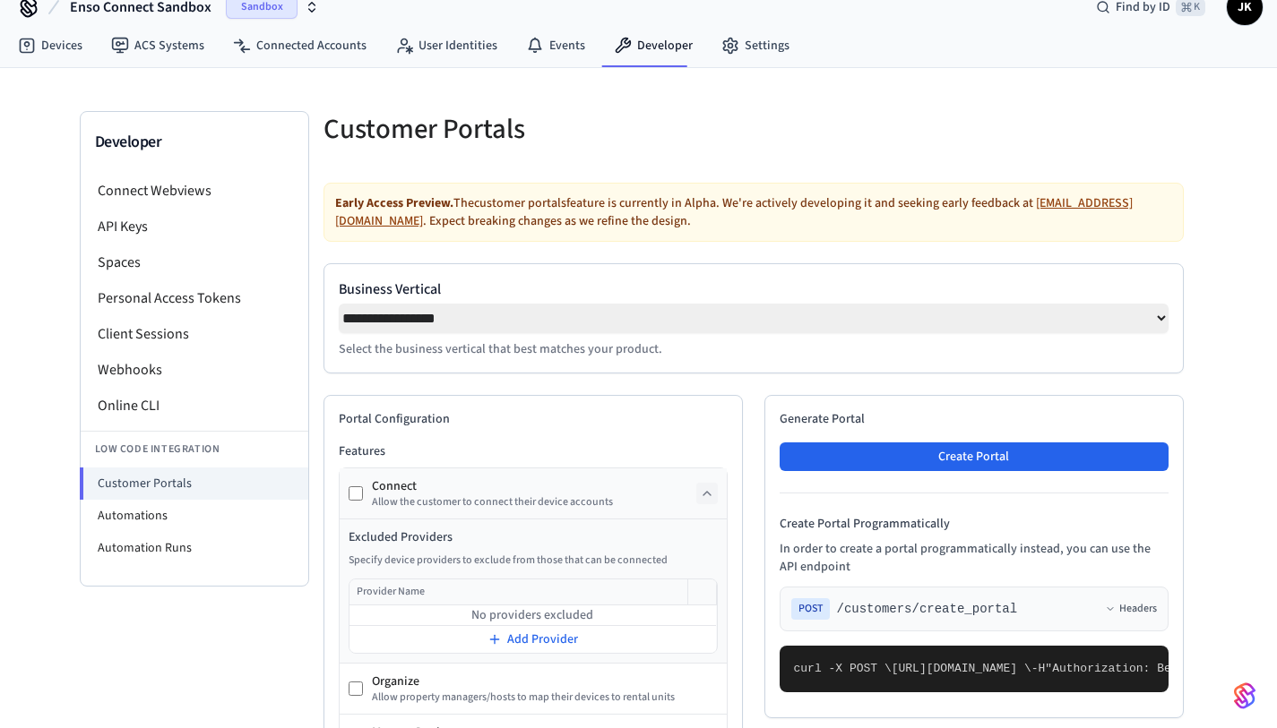
click at [635, 331] on select "**********" at bounding box center [754, 319] width 830 height 30
click at [339, 304] on select "**********" at bounding box center [754, 319] width 830 height 30
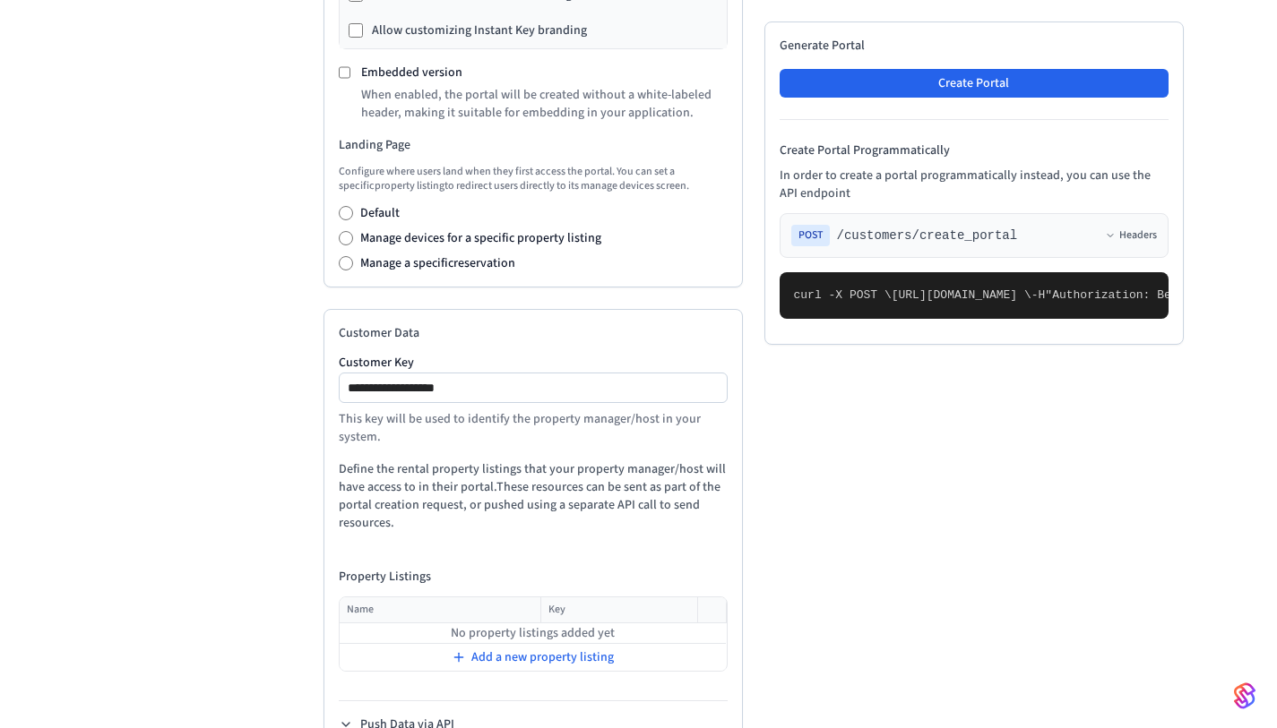
scroll to position [951, 0]
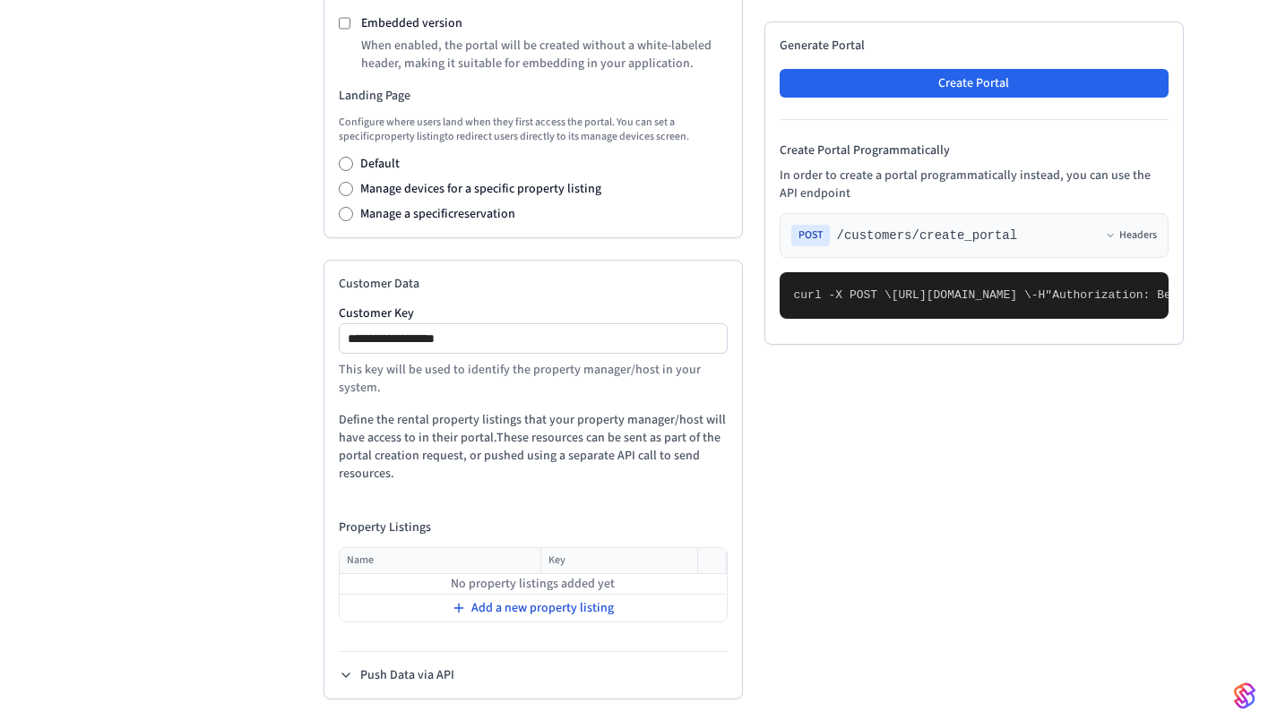
click at [507, 604] on span "Add a new property listing" at bounding box center [542, 608] width 142 height 18
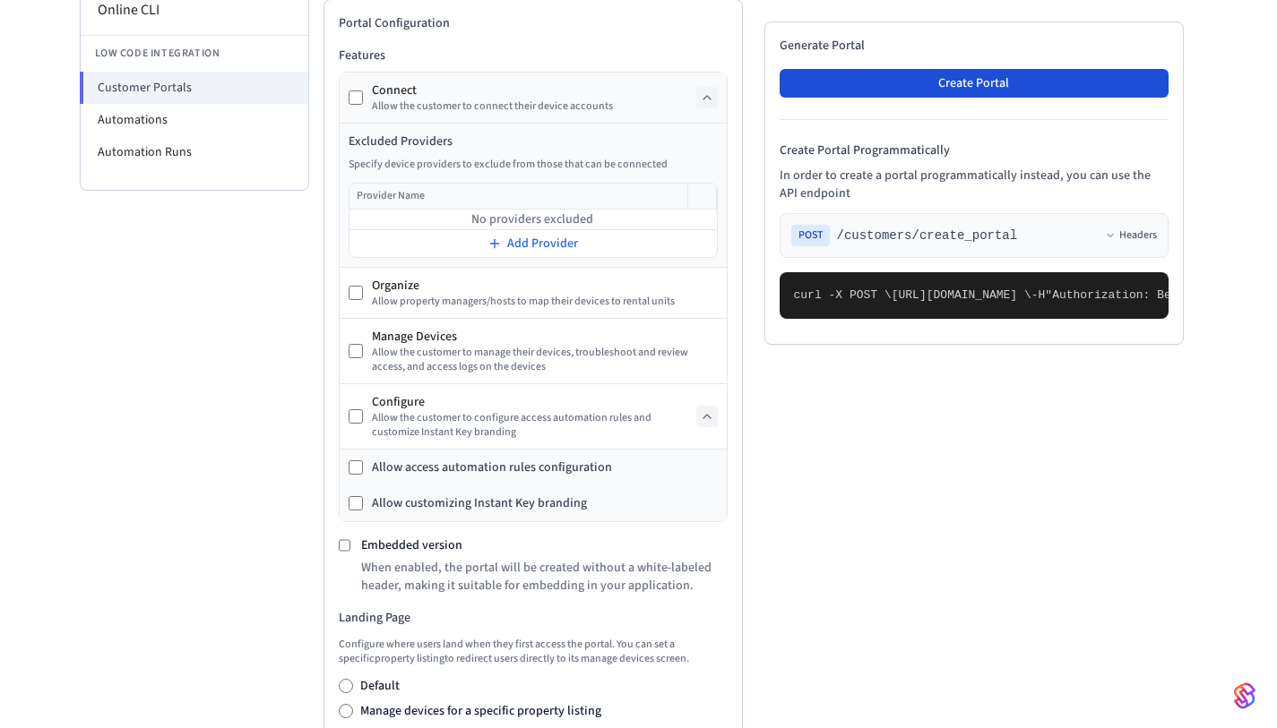
scroll to position [412, 0]
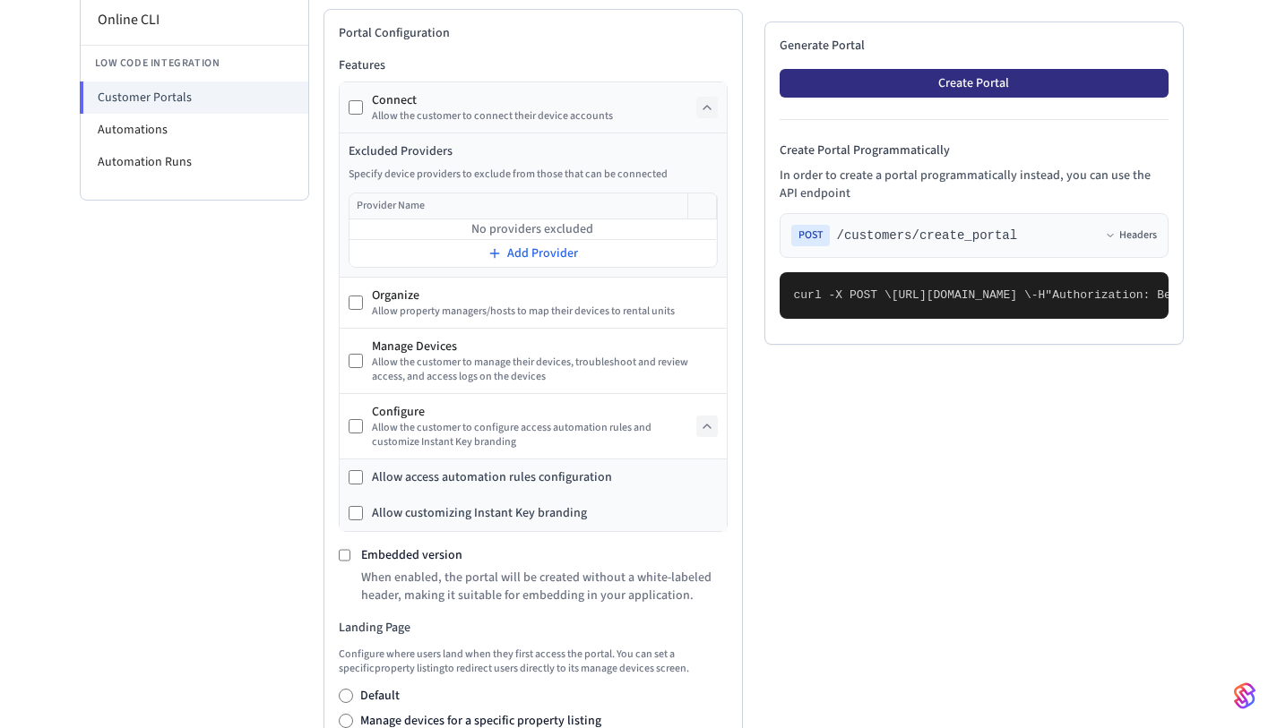
click at [1122, 80] on button "Create Portal" at bounding box center [973, 83] width 389 height 29
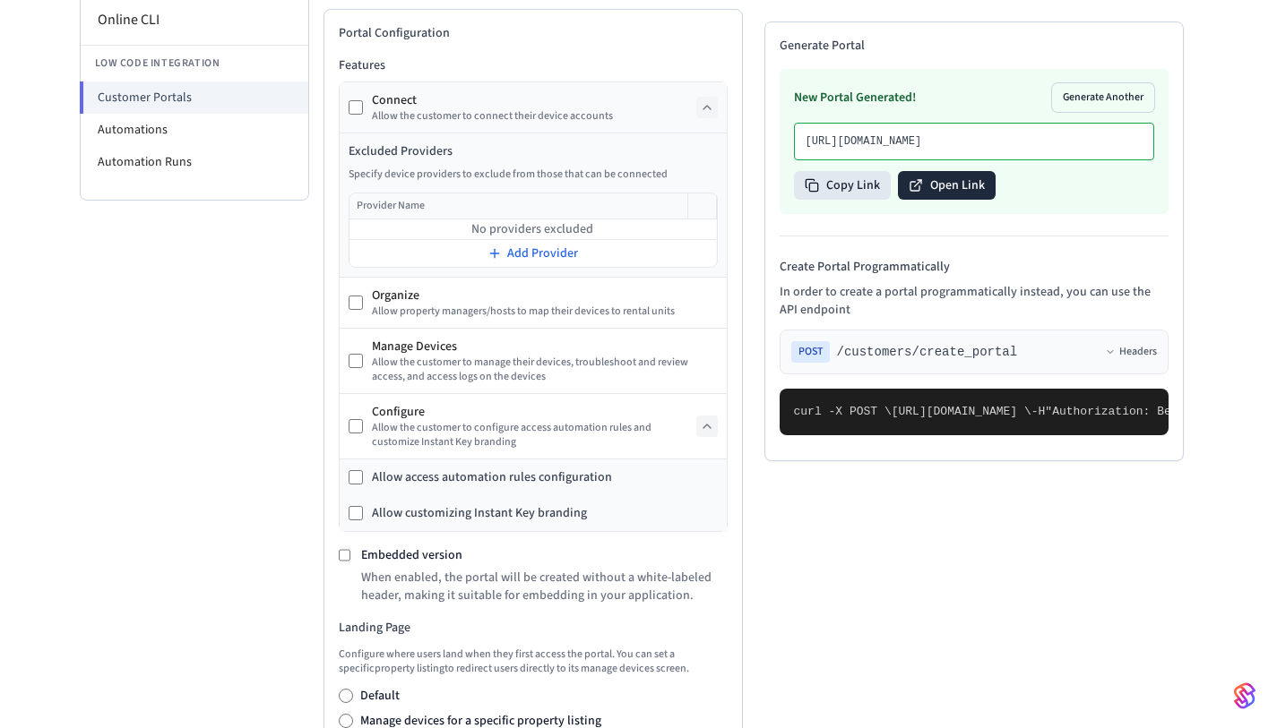
click at [957, 200] on button "Open Link" at bounding box center [947, 185] width 98 height 29
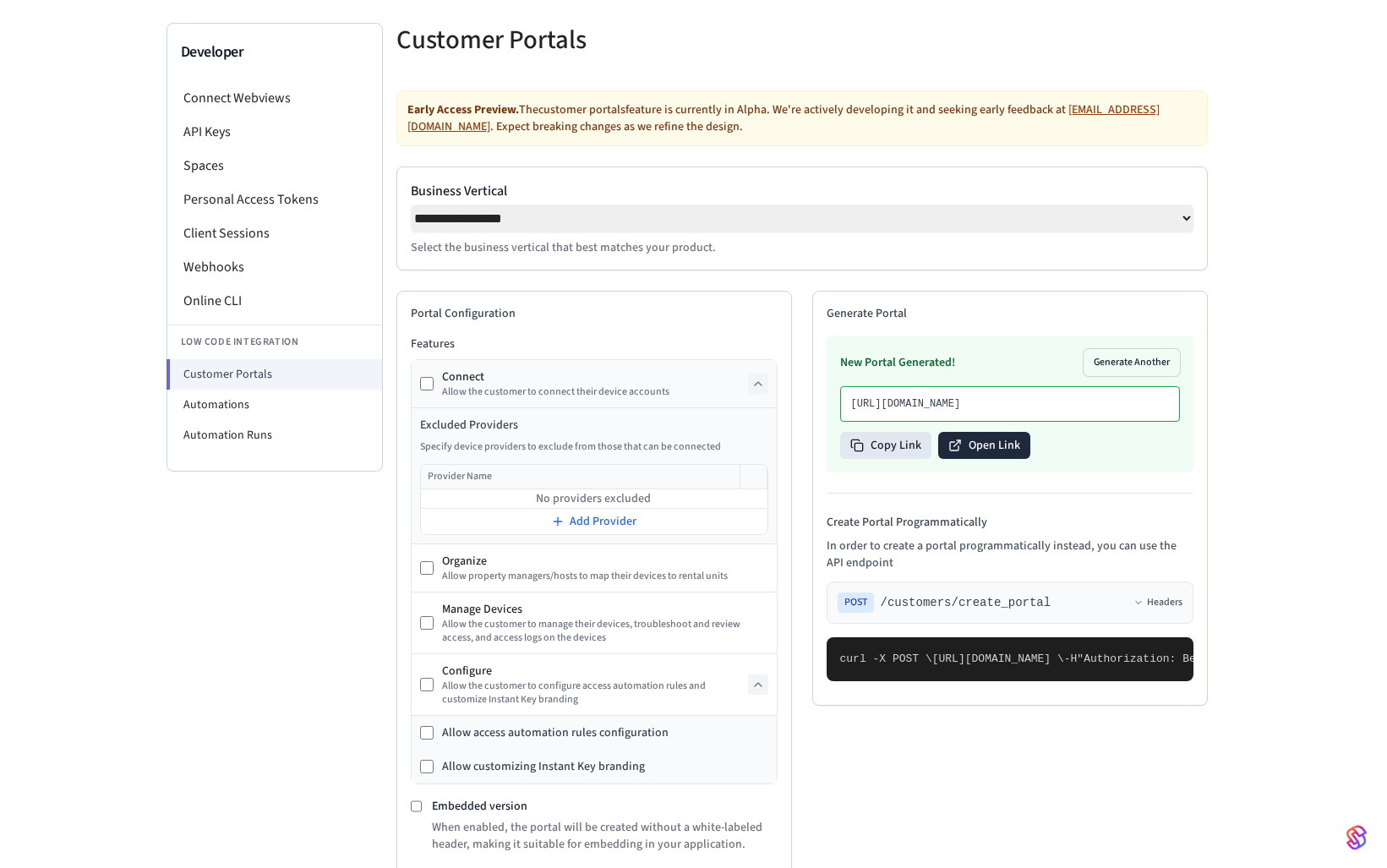
scroll to position [30, 0]
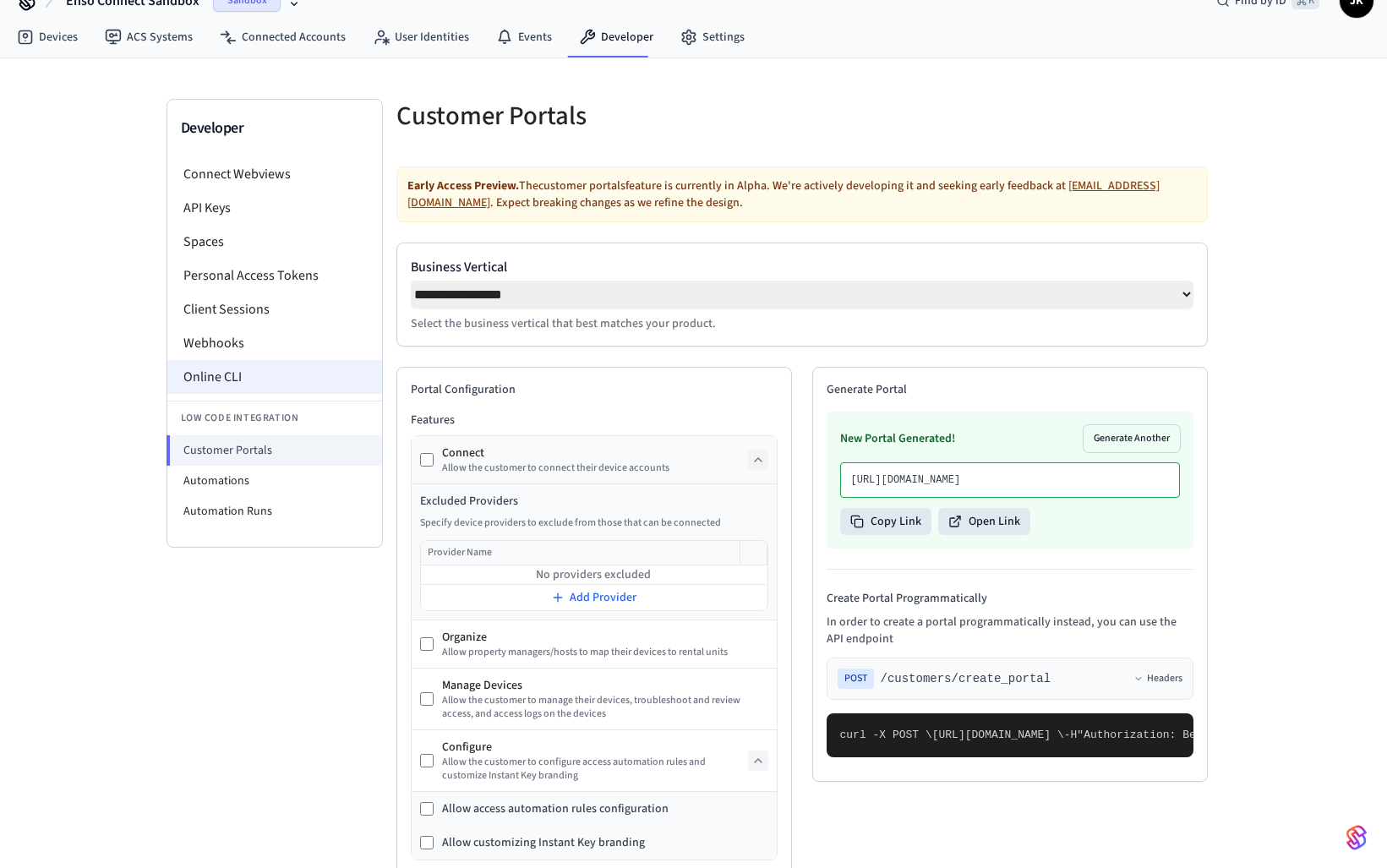
click at [278, 381] on li "Online CLI" at bounding box center [275, 377] width 215 height 34
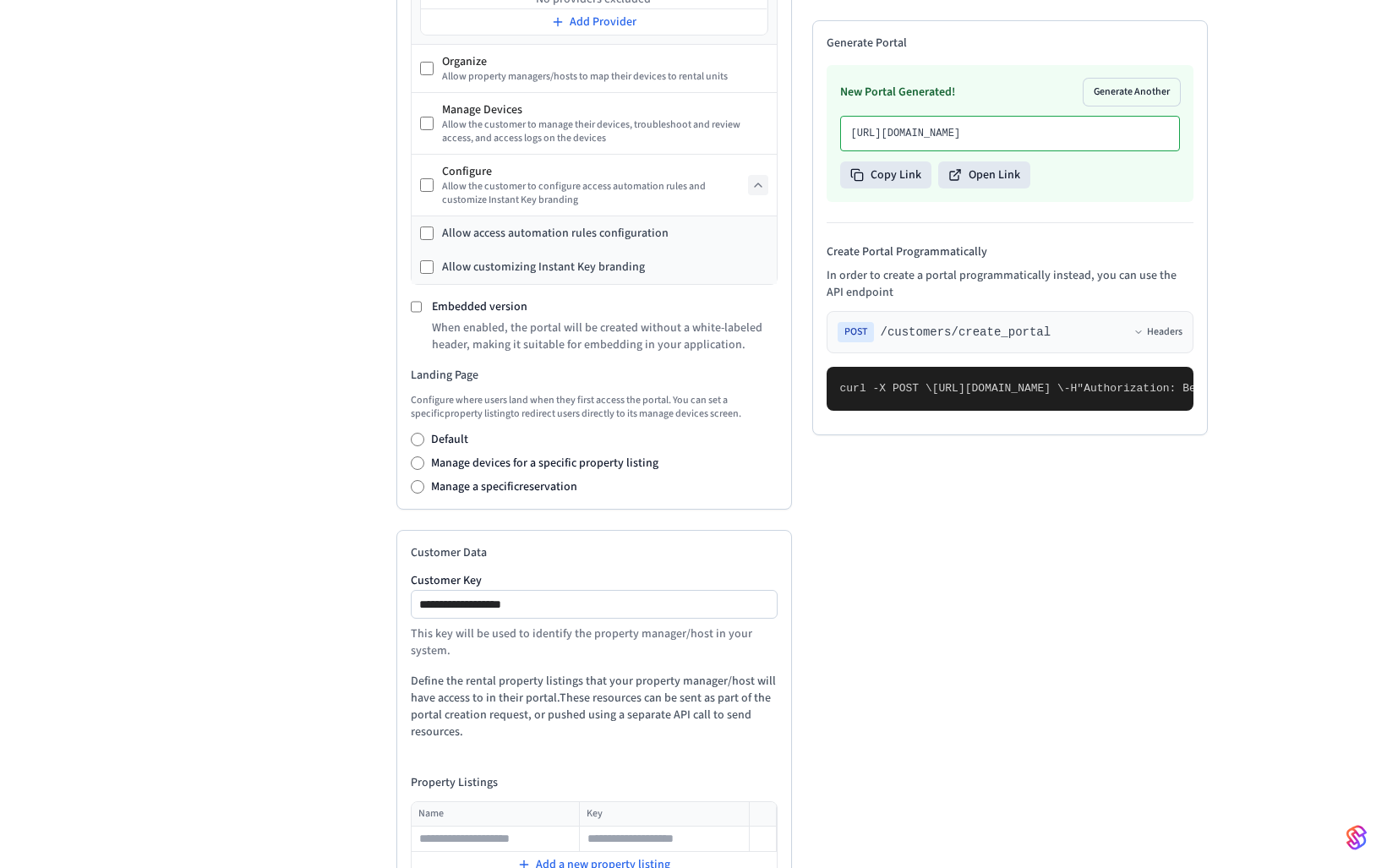
scroll to position [722, 0]
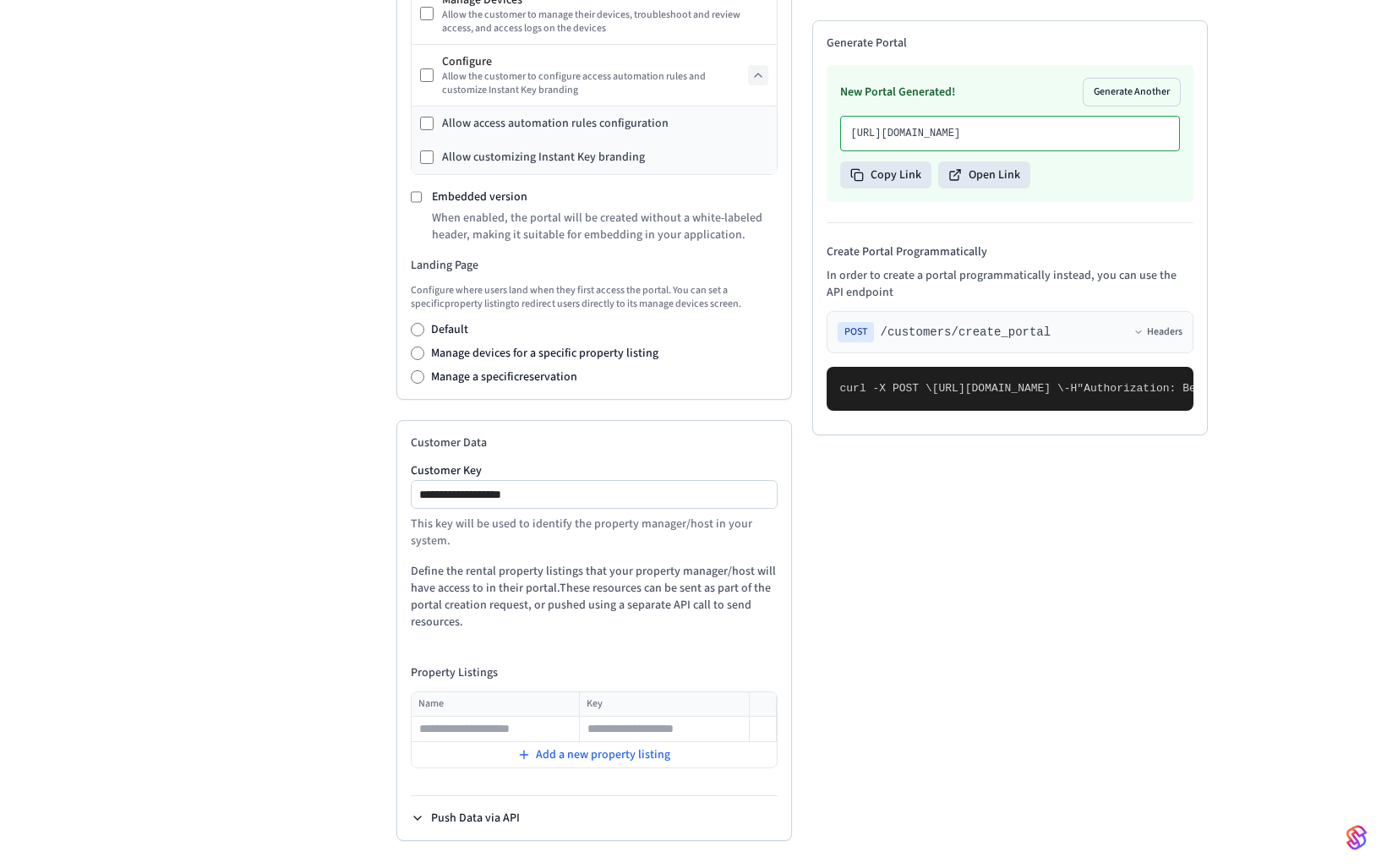
click at [511, 686] on button "Push Data via API" at bounding box center [465, 818] width 109 height 17
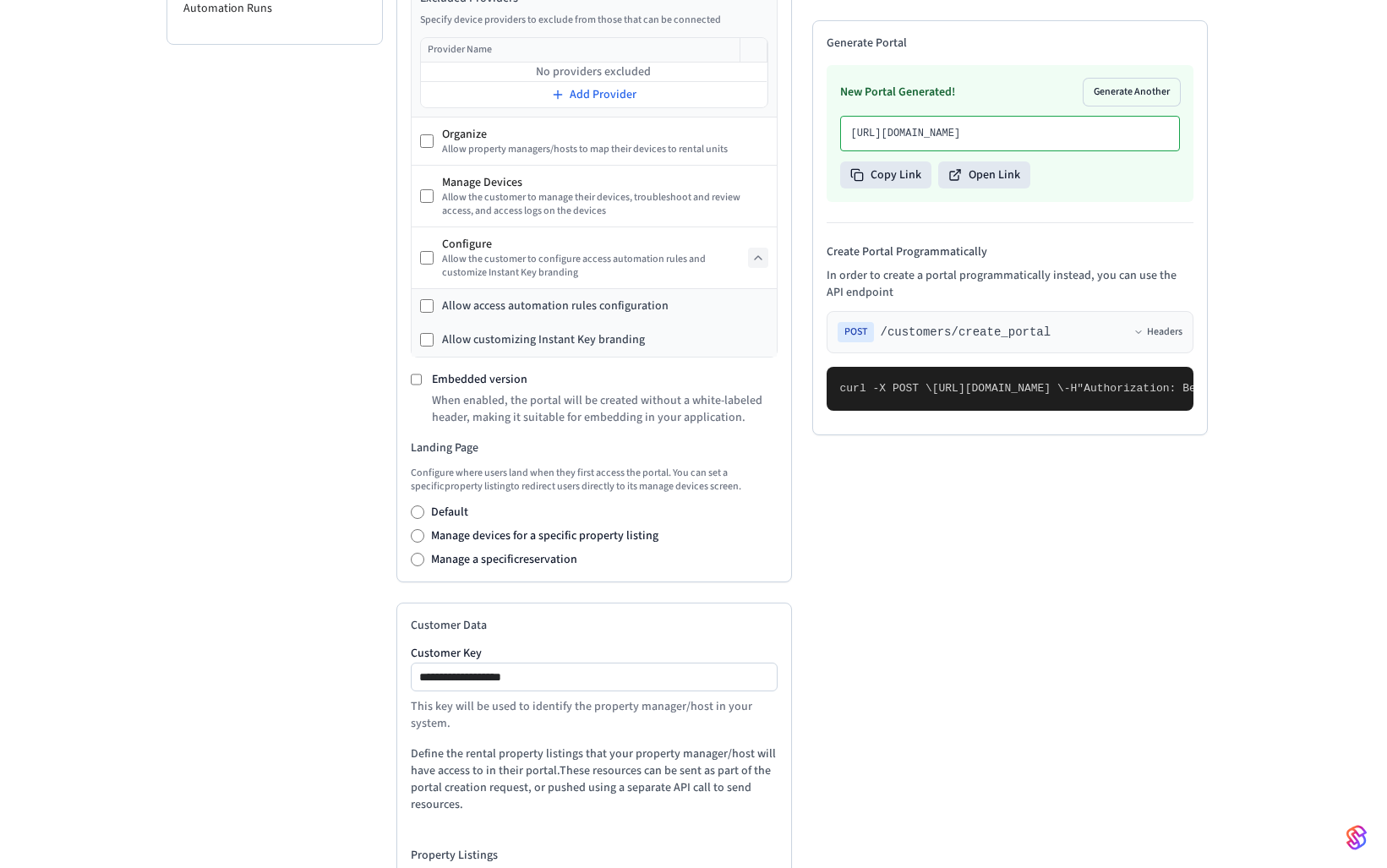
scroll to position [513, 0]
